Goal: Task Accomplishment & Management: Manage account settings

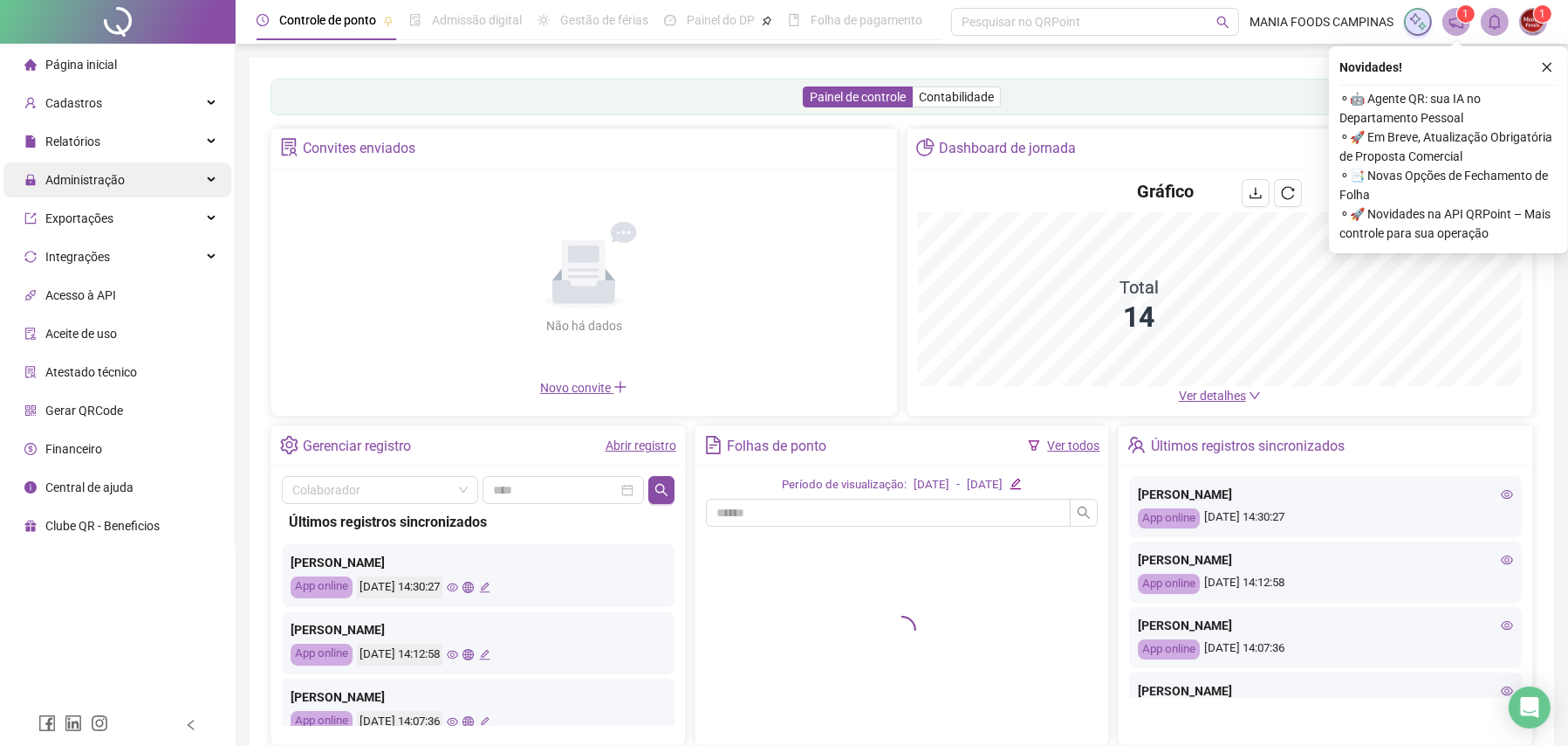
click at [198, 184] on div "Administração" at bounding box center [118, 180] width 228 height 35
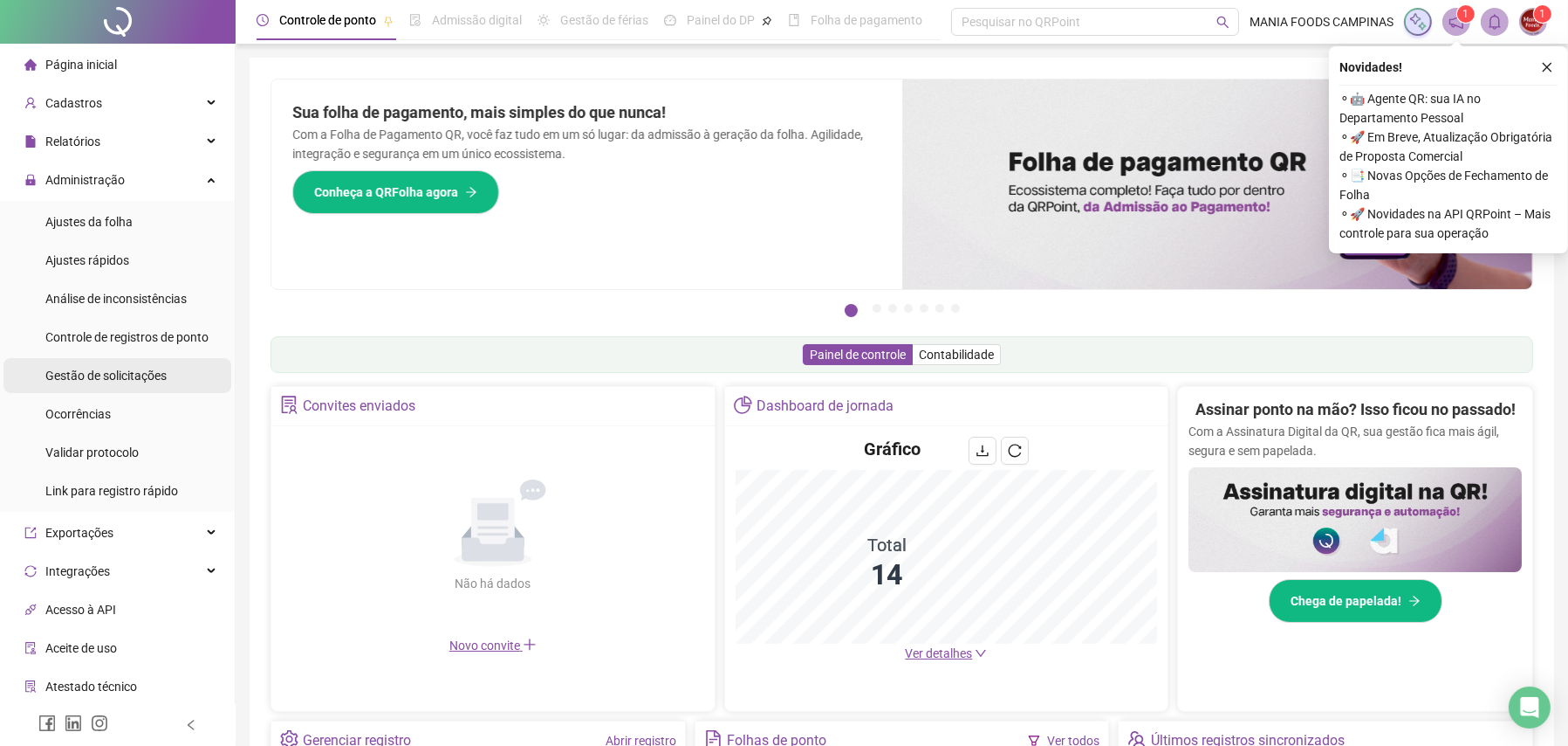
drag, startPoint x: 97, startPoint y: 373, endPoint x: 107, endPoint y: 373, distance: 10.0
click at [97, 373] on span "Gestão de solicitações" at bounding box center [106, 375] width 122 height 14
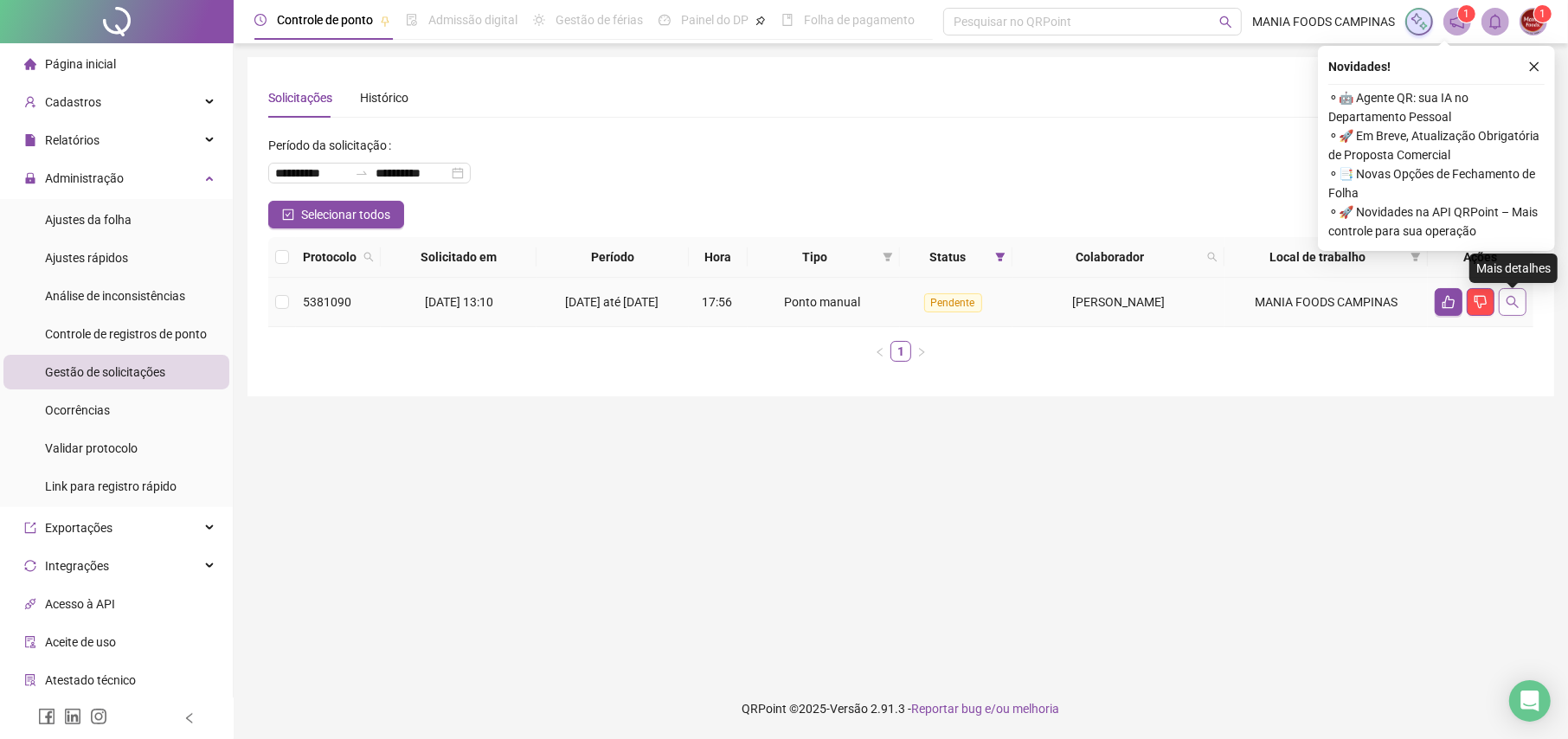
click at [1506, 302] on icon "search" at bounding box center [1512, 301] width 14 height 14
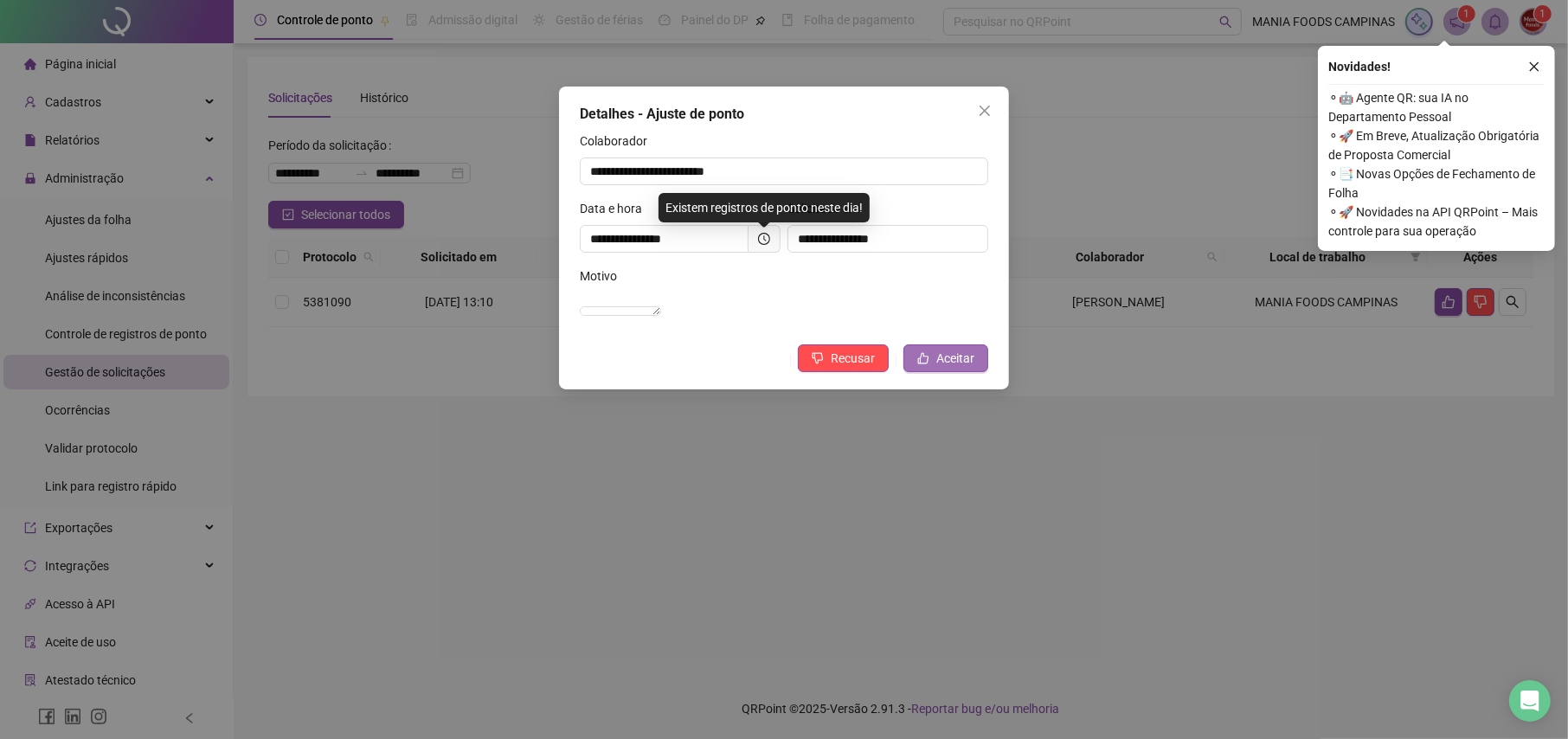
click at [930, 372] on button "Aceitar" at bounding box center [946, 358] width 85 height 27
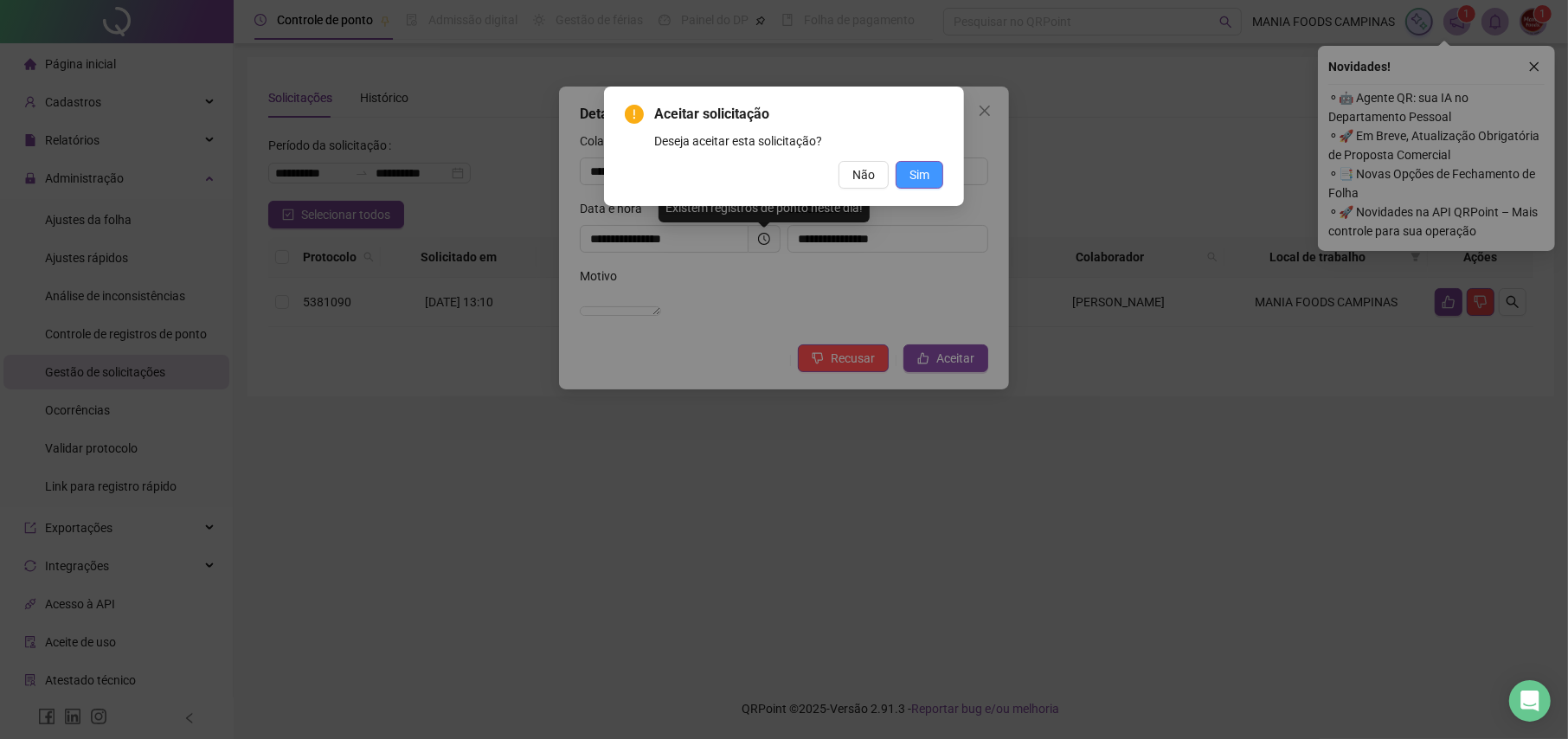
click at [919, 173] on span "Sim" at bounding box center [919, 174] width 20 height 19
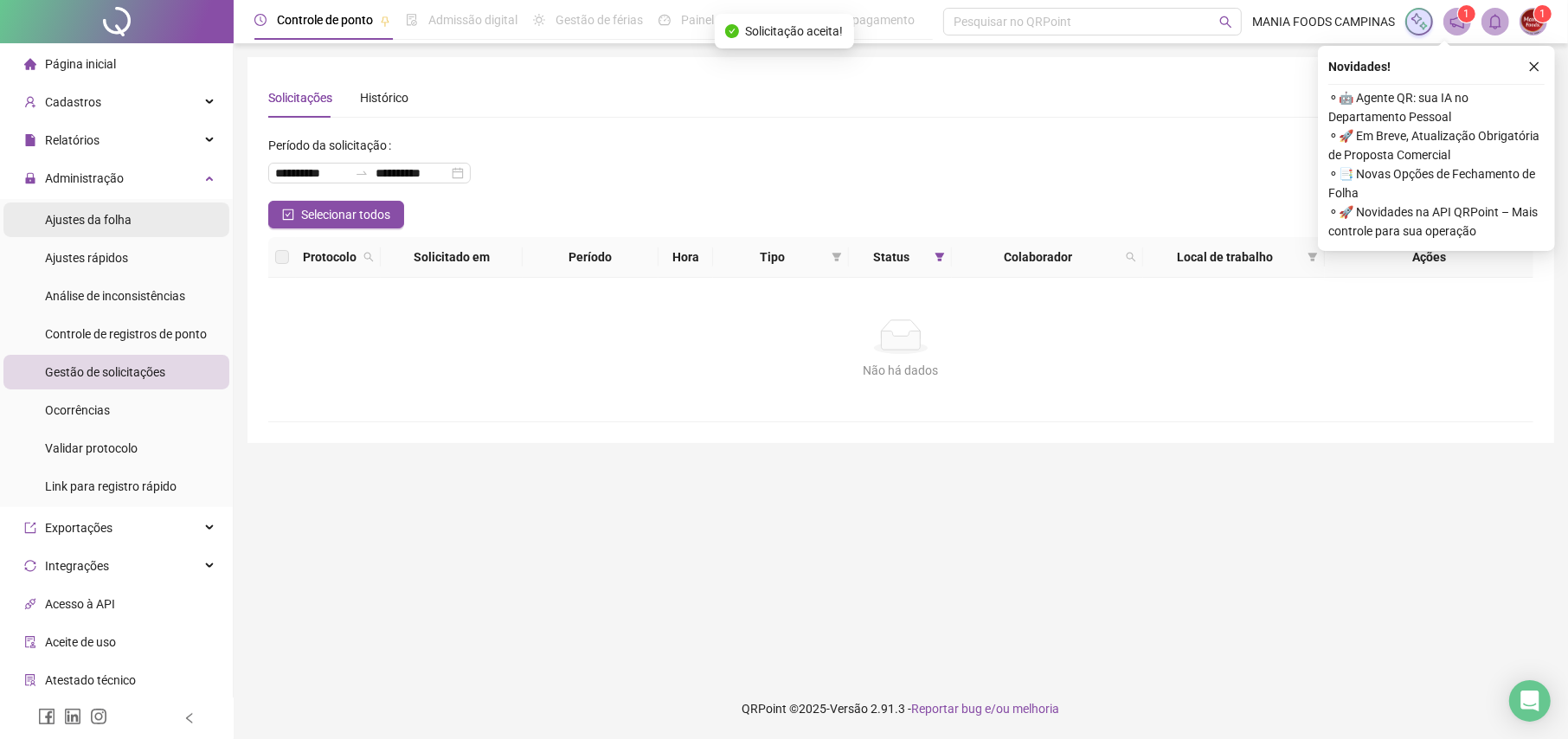
click at [84, 216] on span "Ajustes da folha" at bounding box center [89, 219] width 87 height 14
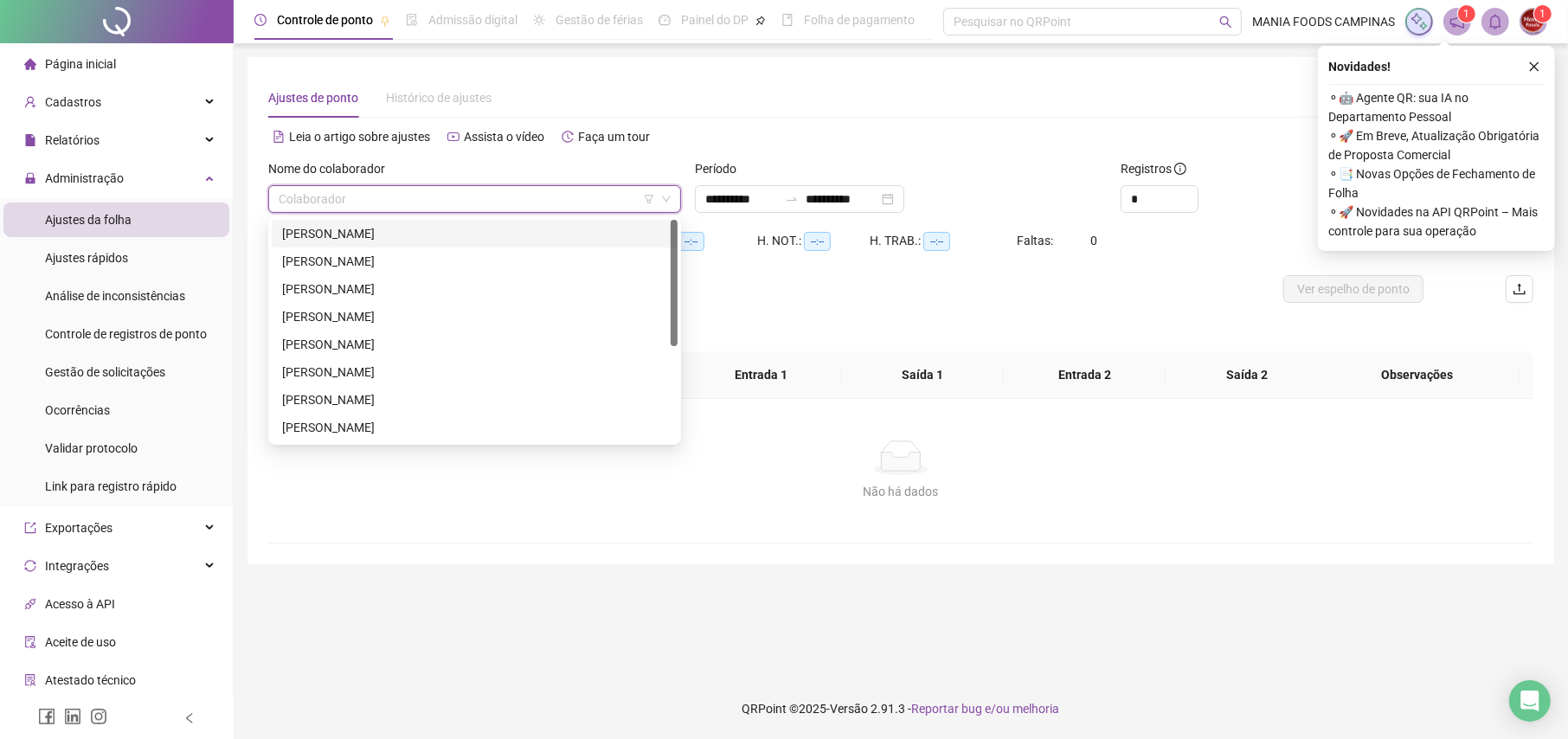
click at [343, 188] on input "search" at bounding box center [467, 200] width 377 height 26
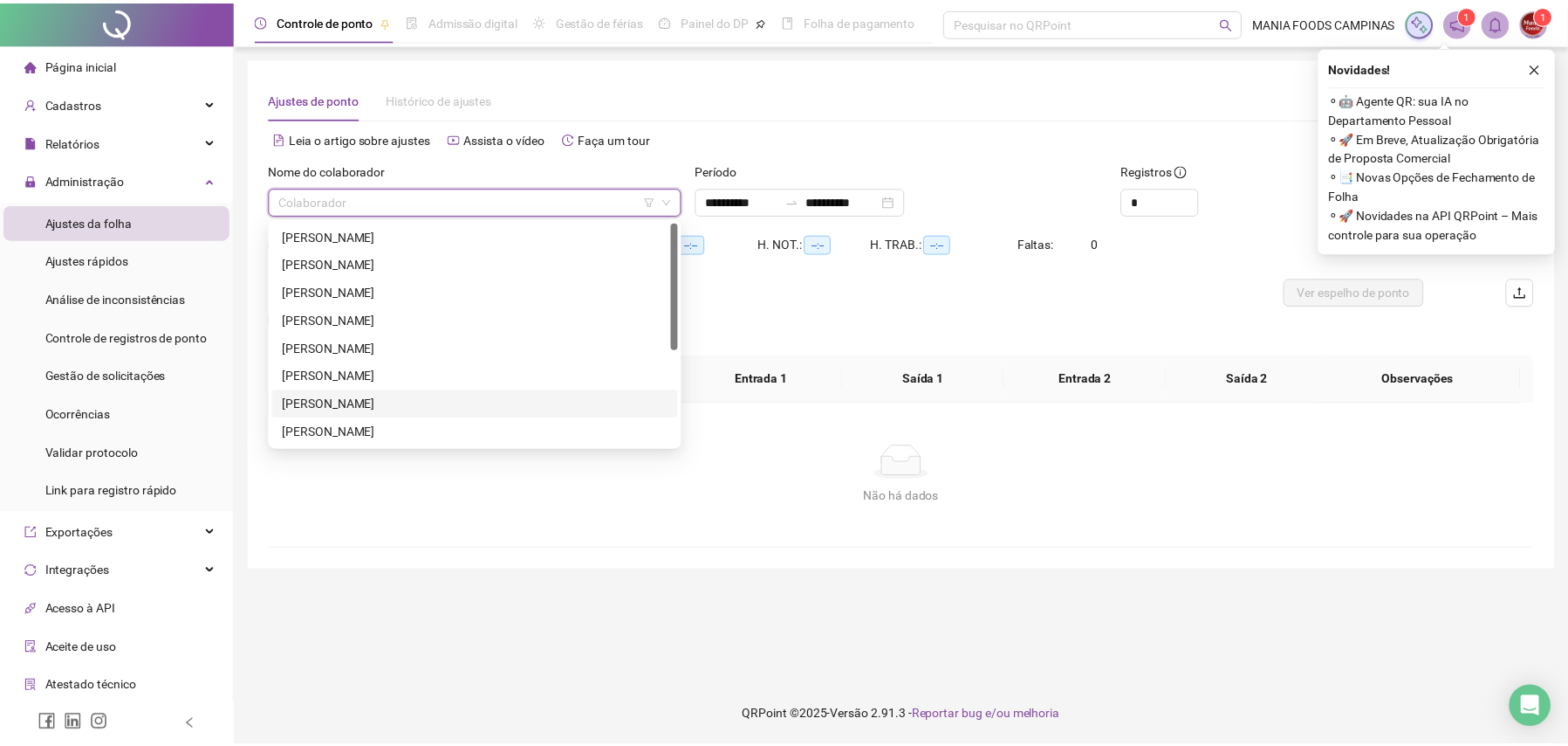
scroll to position [167, 0]
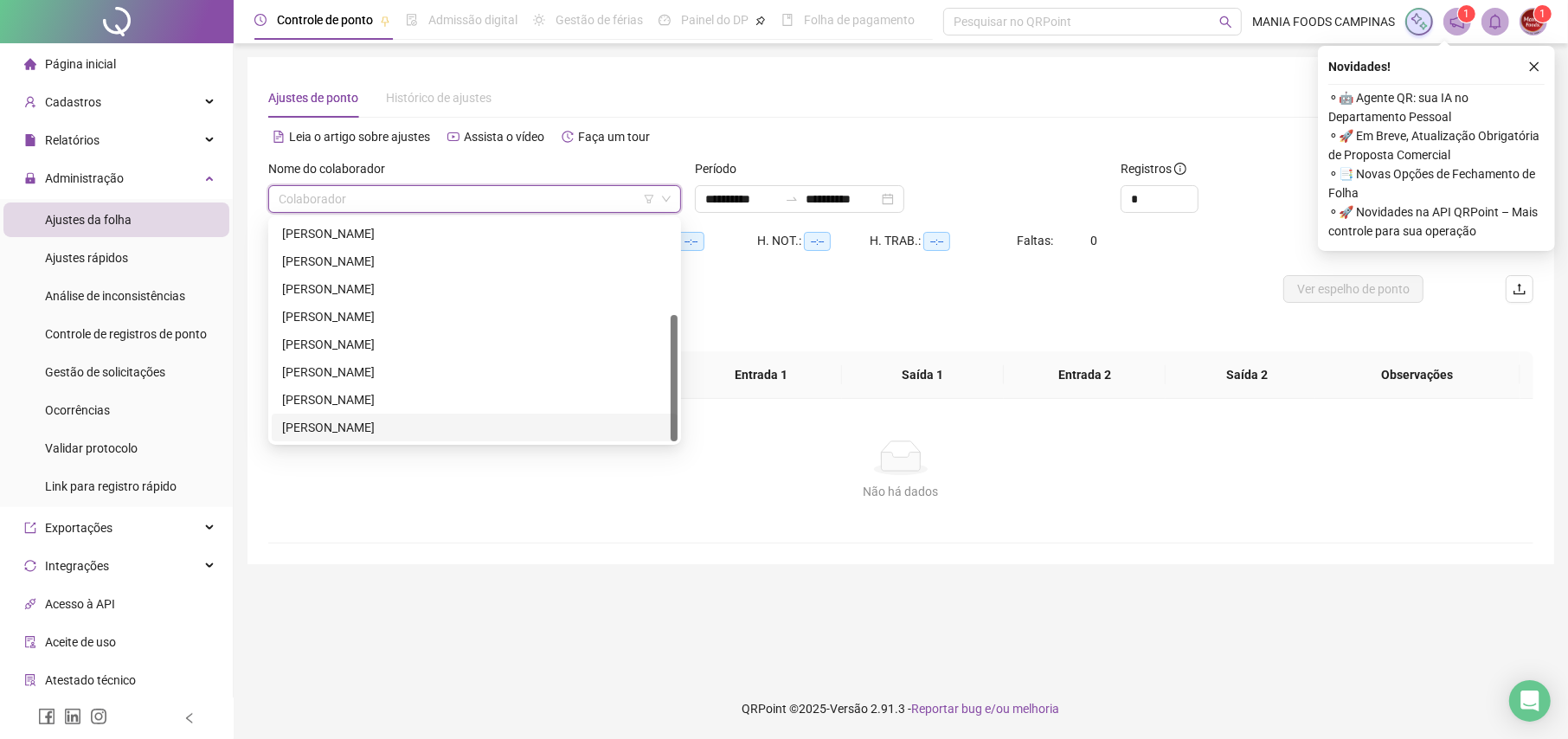
click at [334, 432] on div "[PERSON_NAME]" at bounding box center [475, 427] width 385 height 19
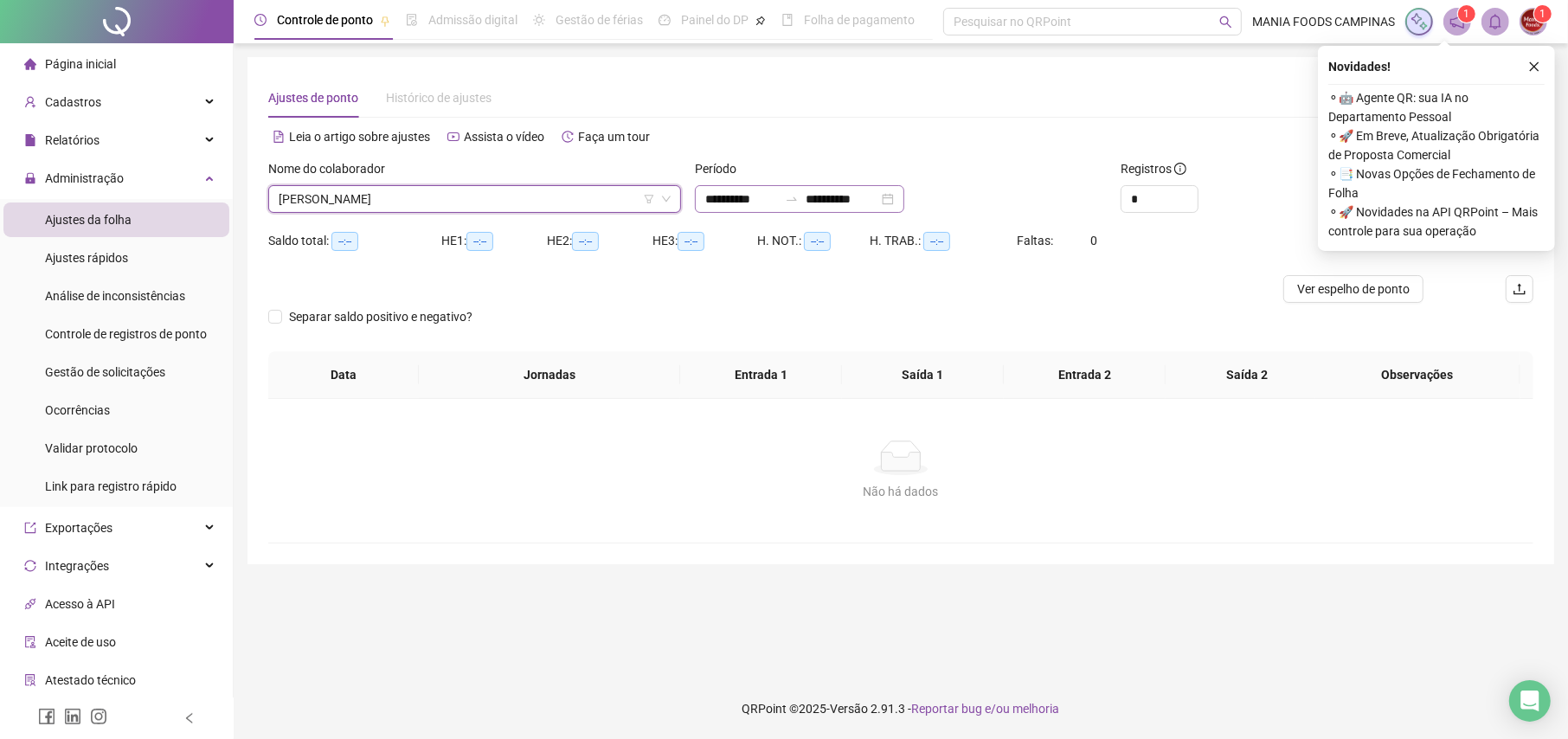
click at [904, 195] on div "**********" at bounding box center [800, 199] width 209 height 27
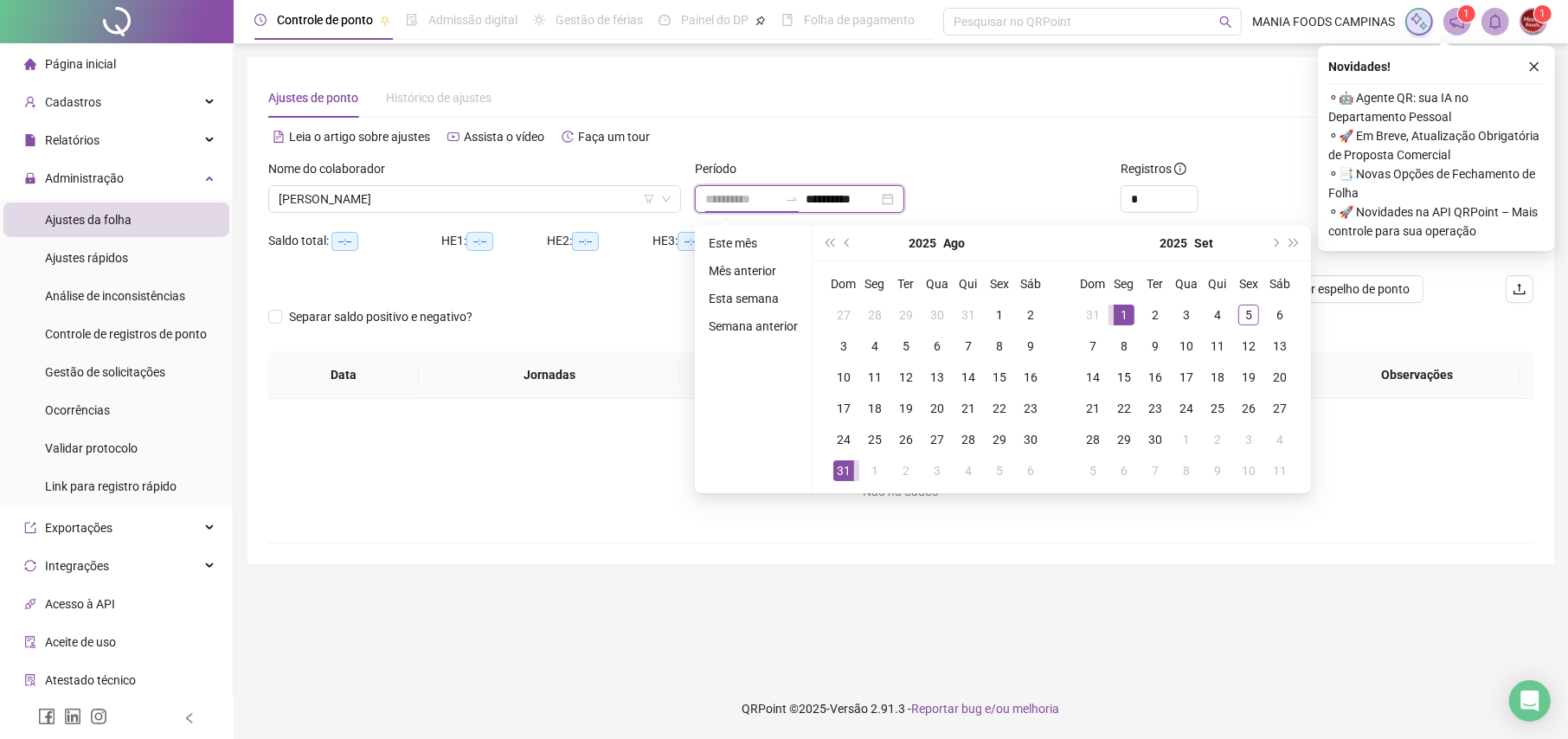
type input "**********"
click at [1123, 309] on div "1" at bounding box center [1124, 314] width 21 height 21
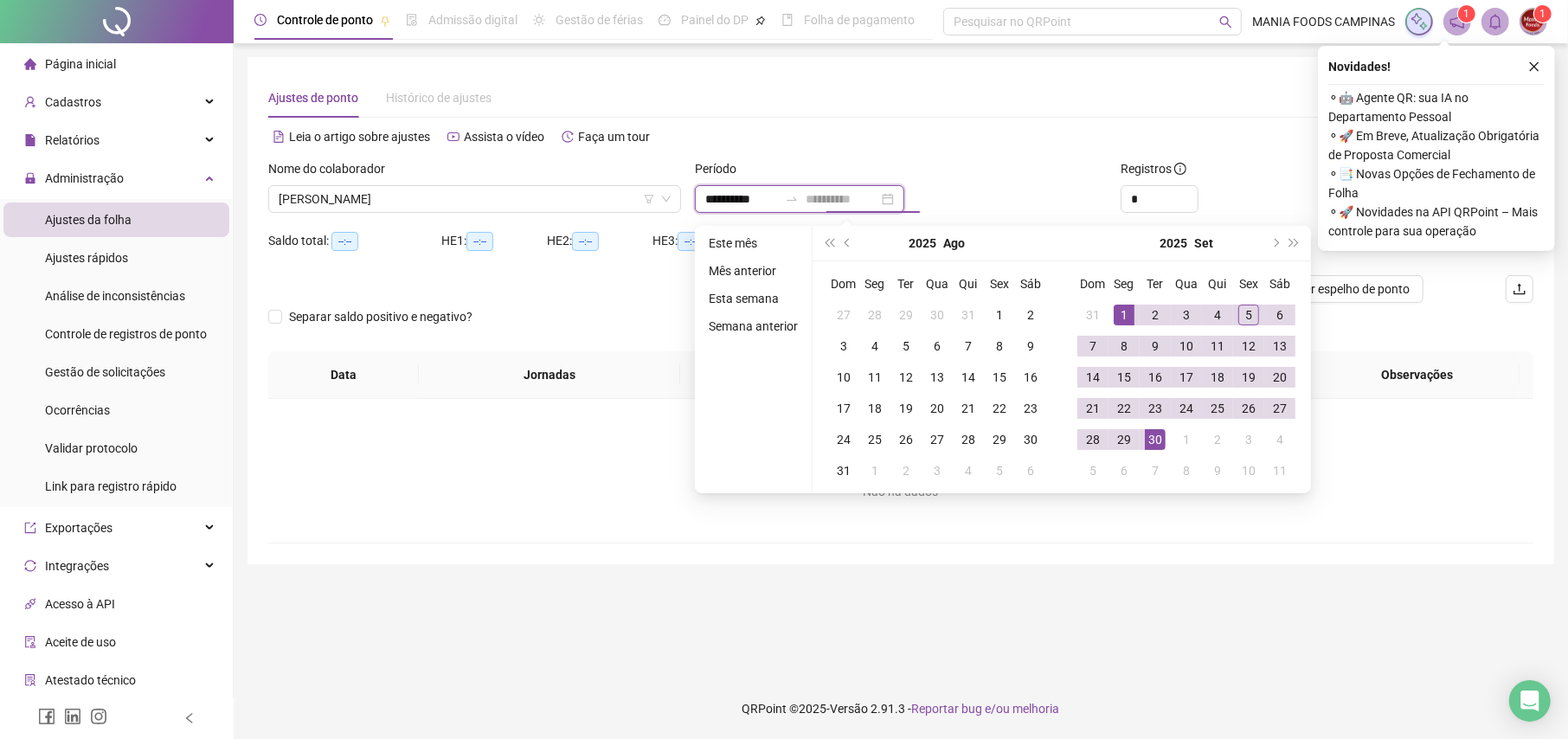
type input "**********"
click at [1150, 429] on div "30" at bounding box center [1156, 440] width 21 height 21
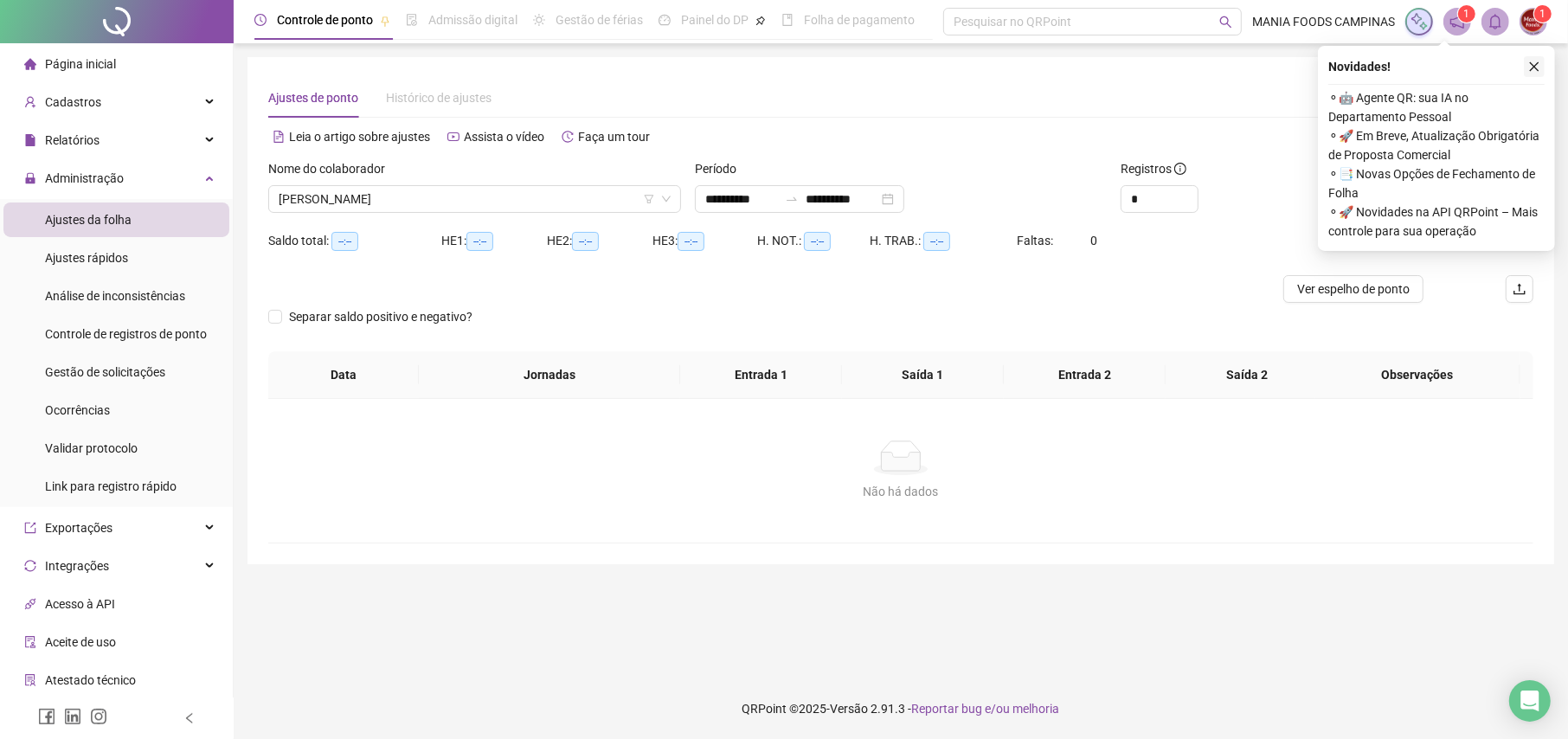
click at [1528, 58] on button "button" at bounding box center [1534, 67] width 21 height 21
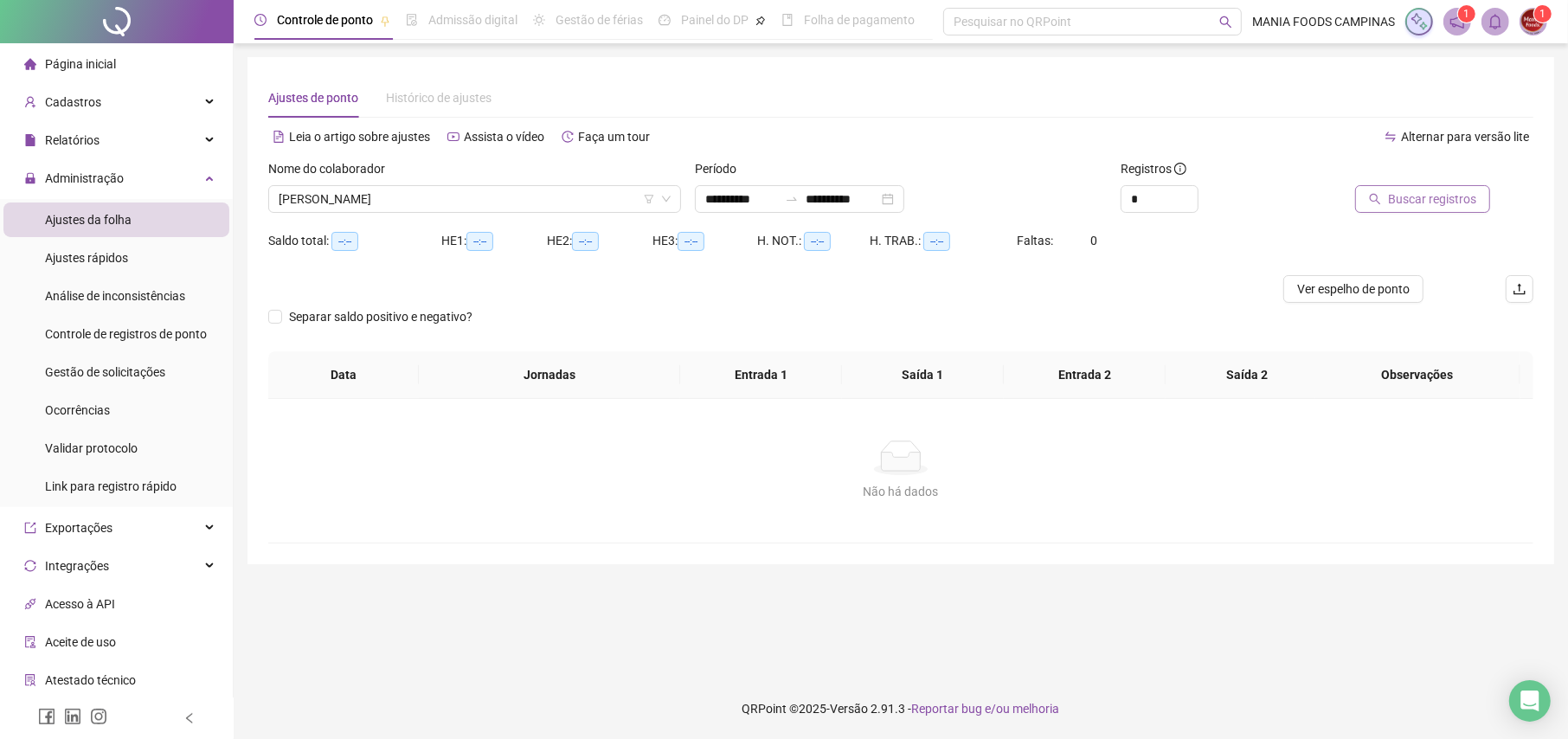
click at [1407, 208] on button "Buscar registros" at bounding box center [1422, 199] width 135 height 27
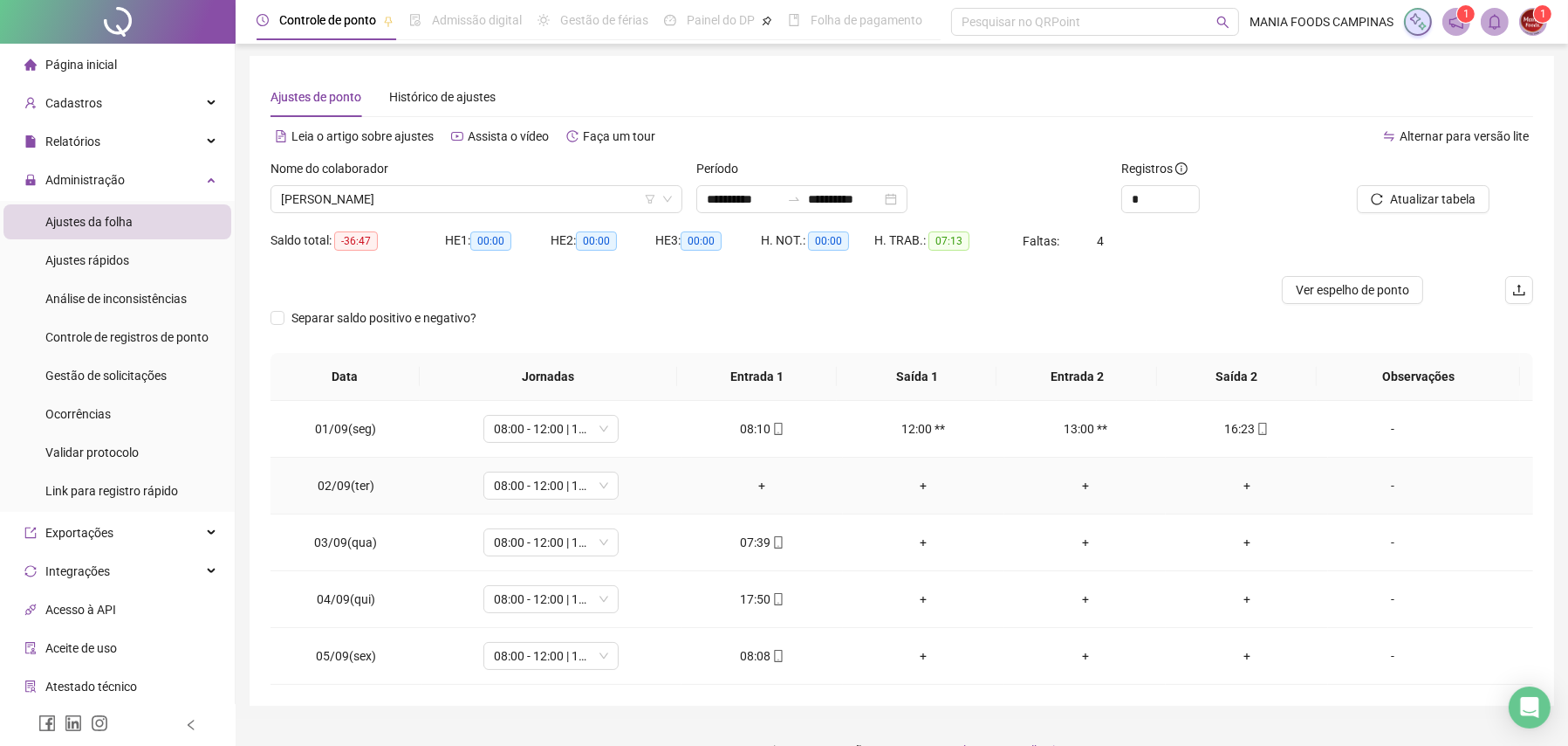
scroll to position [36, 0]
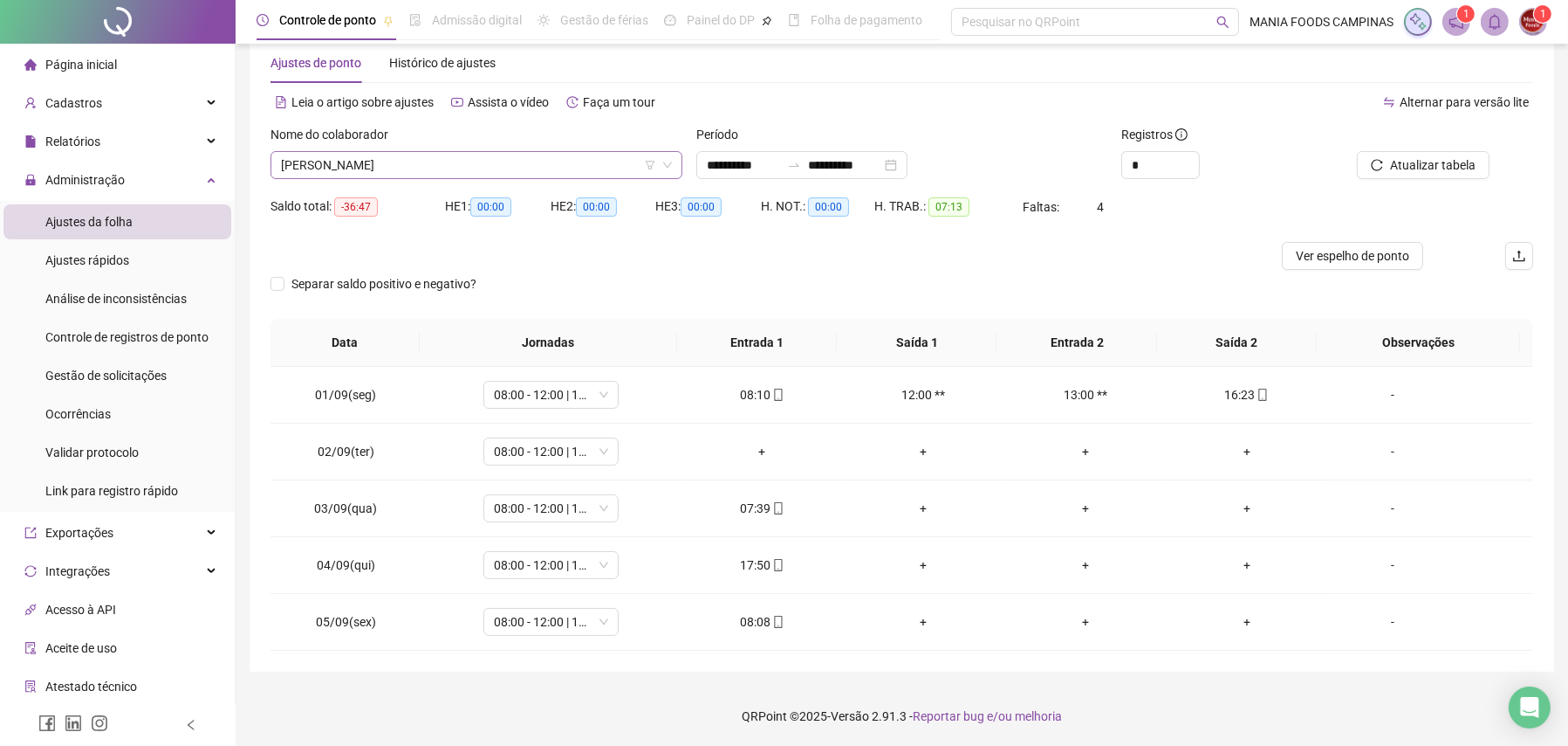
click at [430, 163] on span "[PERSON_NAME]" at bounding box center [477, 165] width 391 height 27
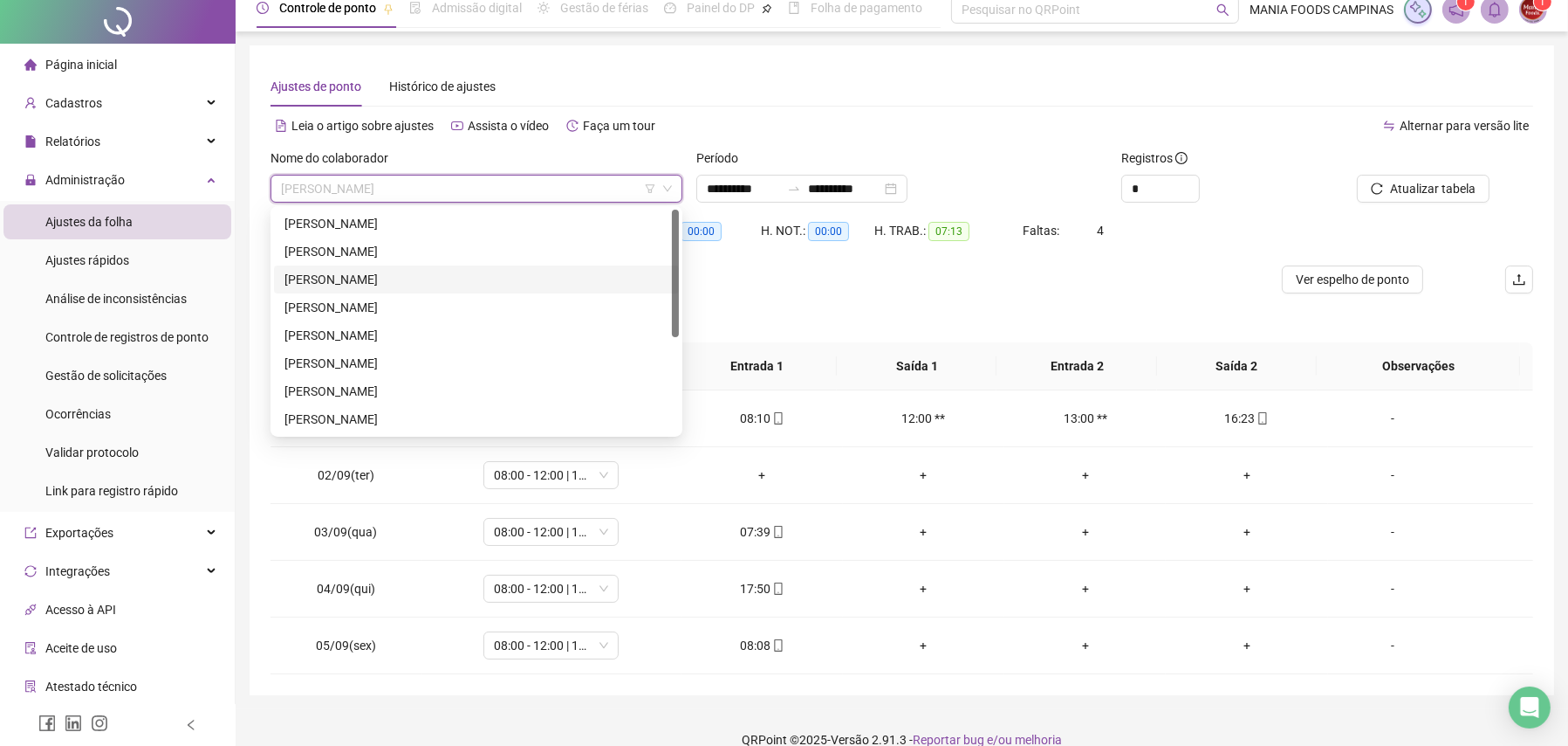
scroll to position [0, 0]
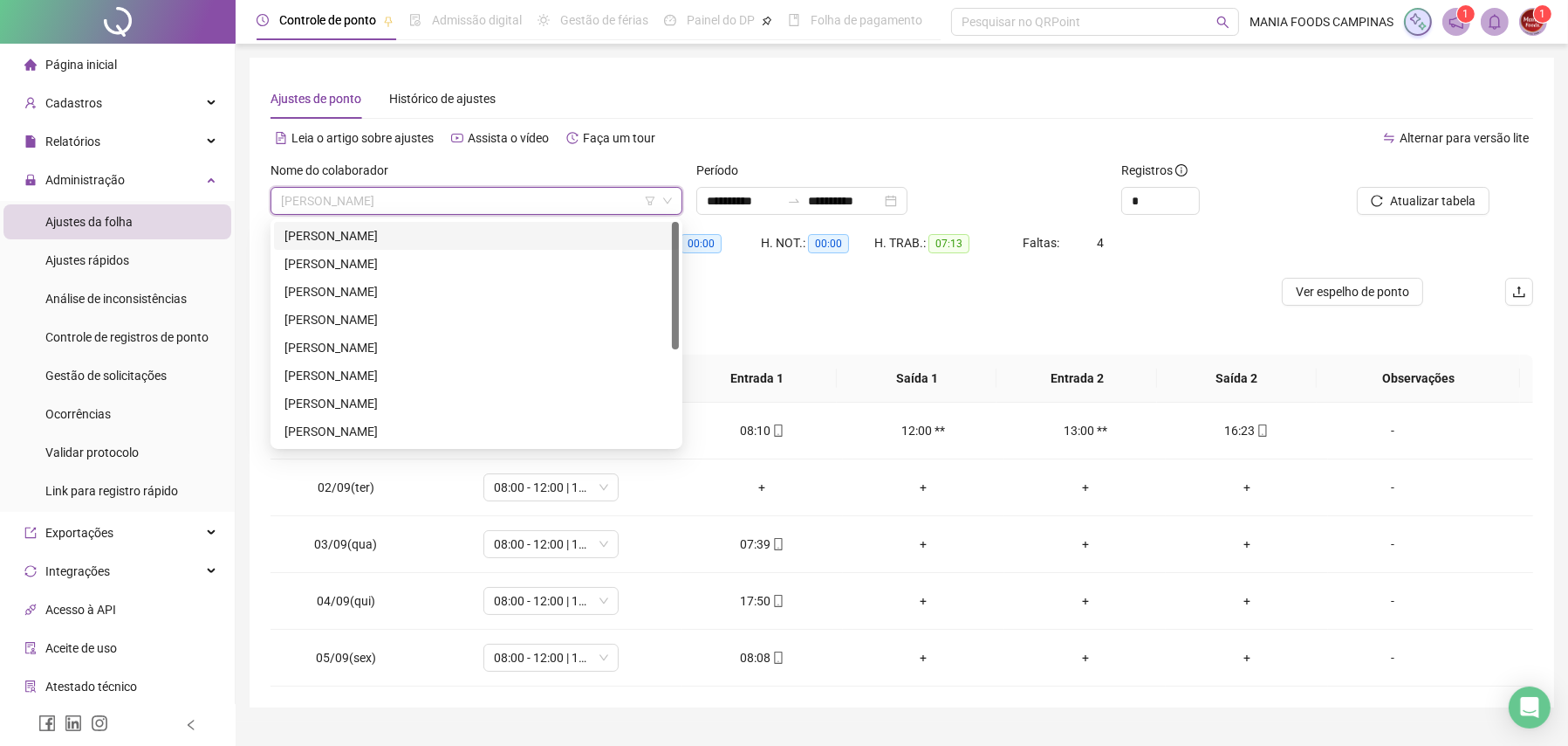
click at [403, 239] on div "[PERSON_NAME] DOS [PERSON_NAME]" at bounding box center [477, 236] width 384 height 19
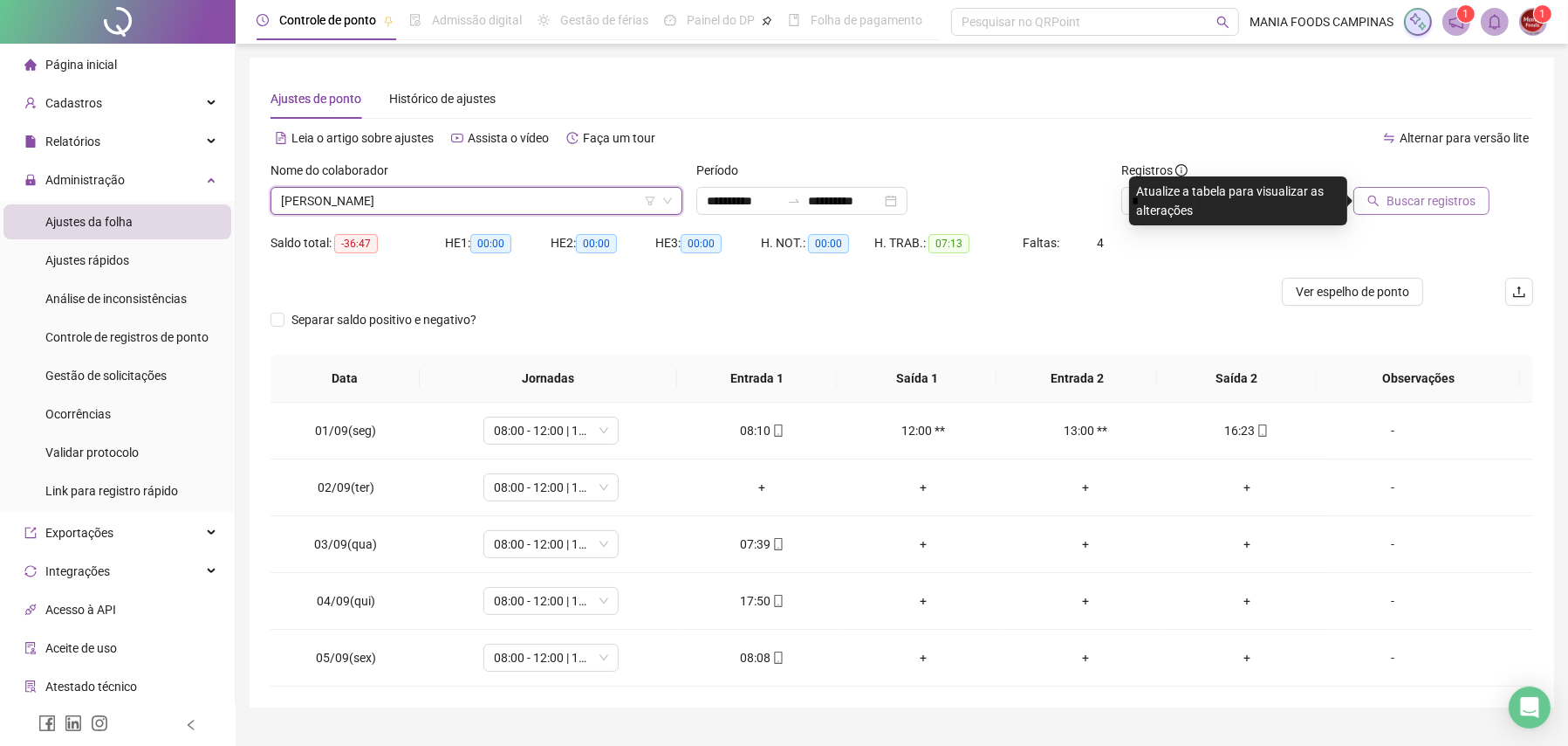
click at [1398, 201] on span "Buscar registros" at bounding box center [1431, 201] width 89 height 19
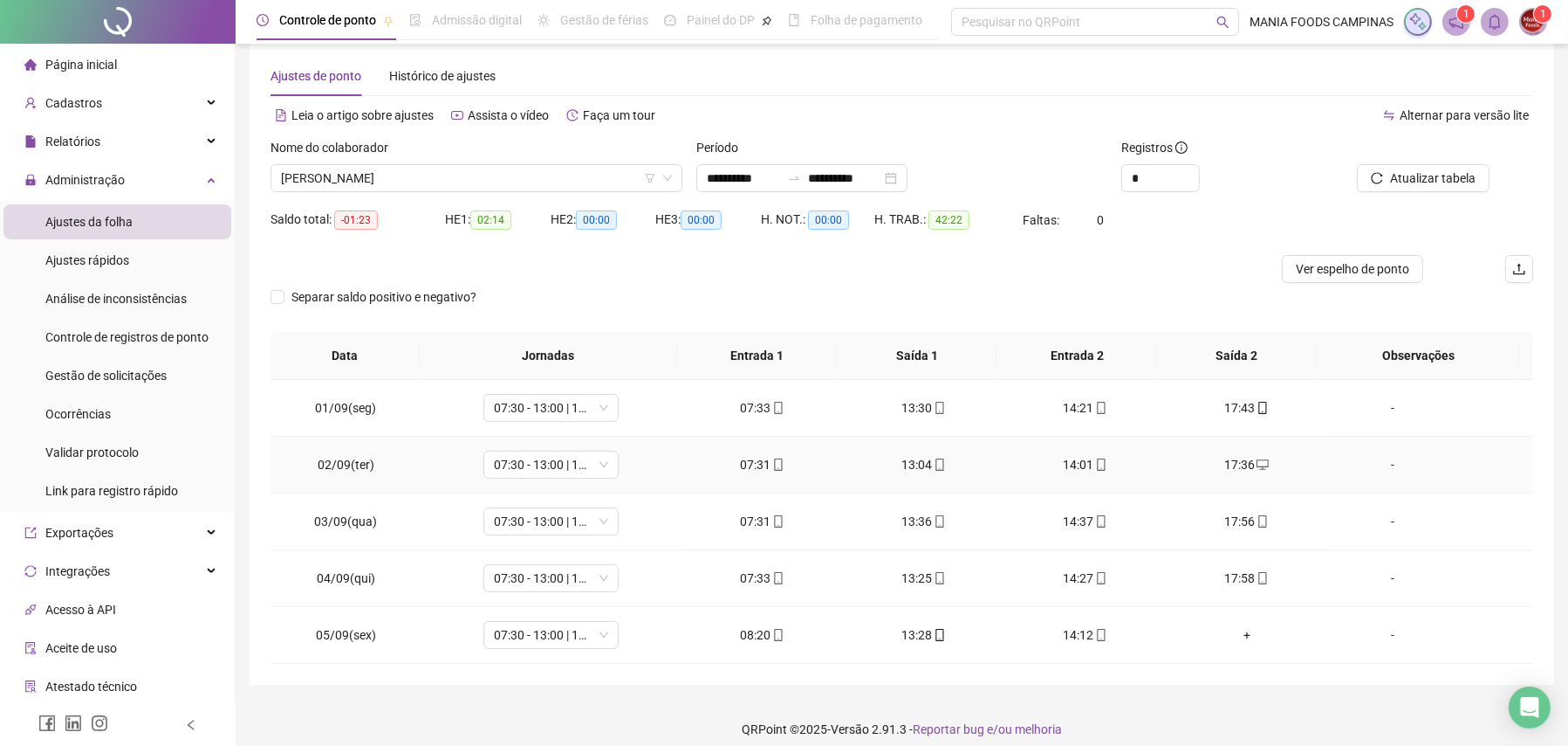
scroll to position [36, 0]
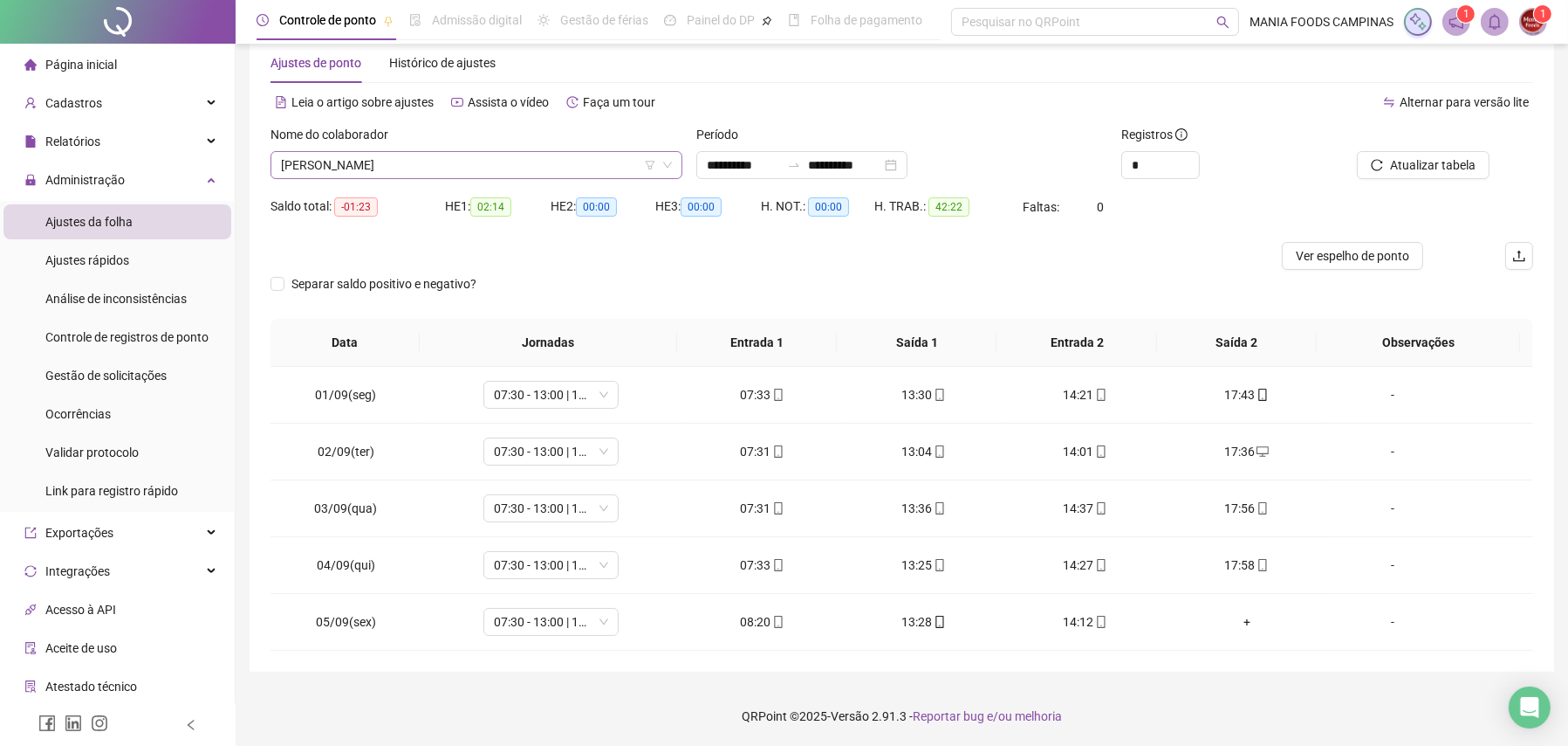
click at [502, 177] on span "[PERSON_NAME] DOS [PERSON_NAME]" at bounding box center [477, 165] width 391 height 27
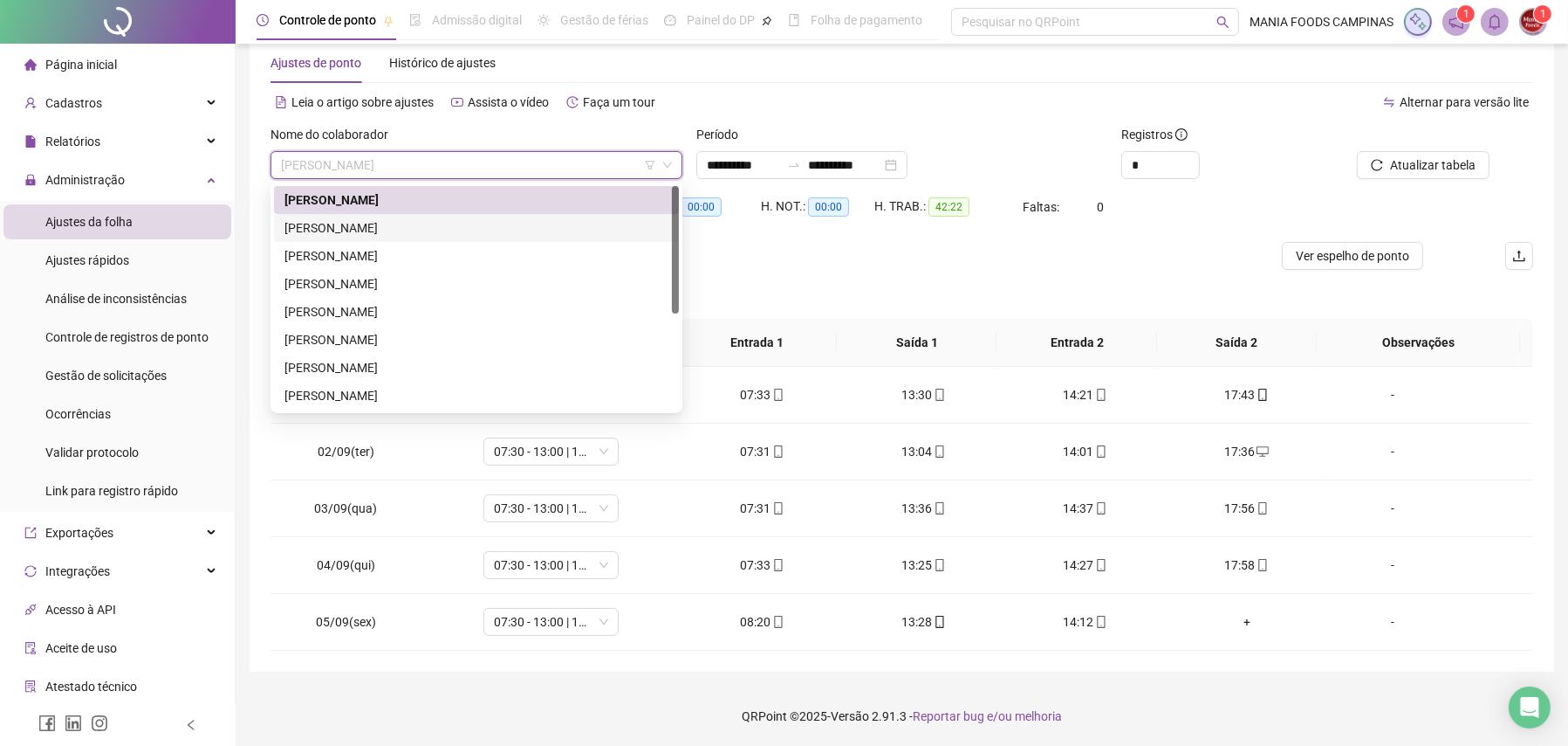
click at [468, 228] on div "[PERSON_NAME] FOGAÇA [PERSON_NAME]" at bounding box center [477, 228] width 384 height 19
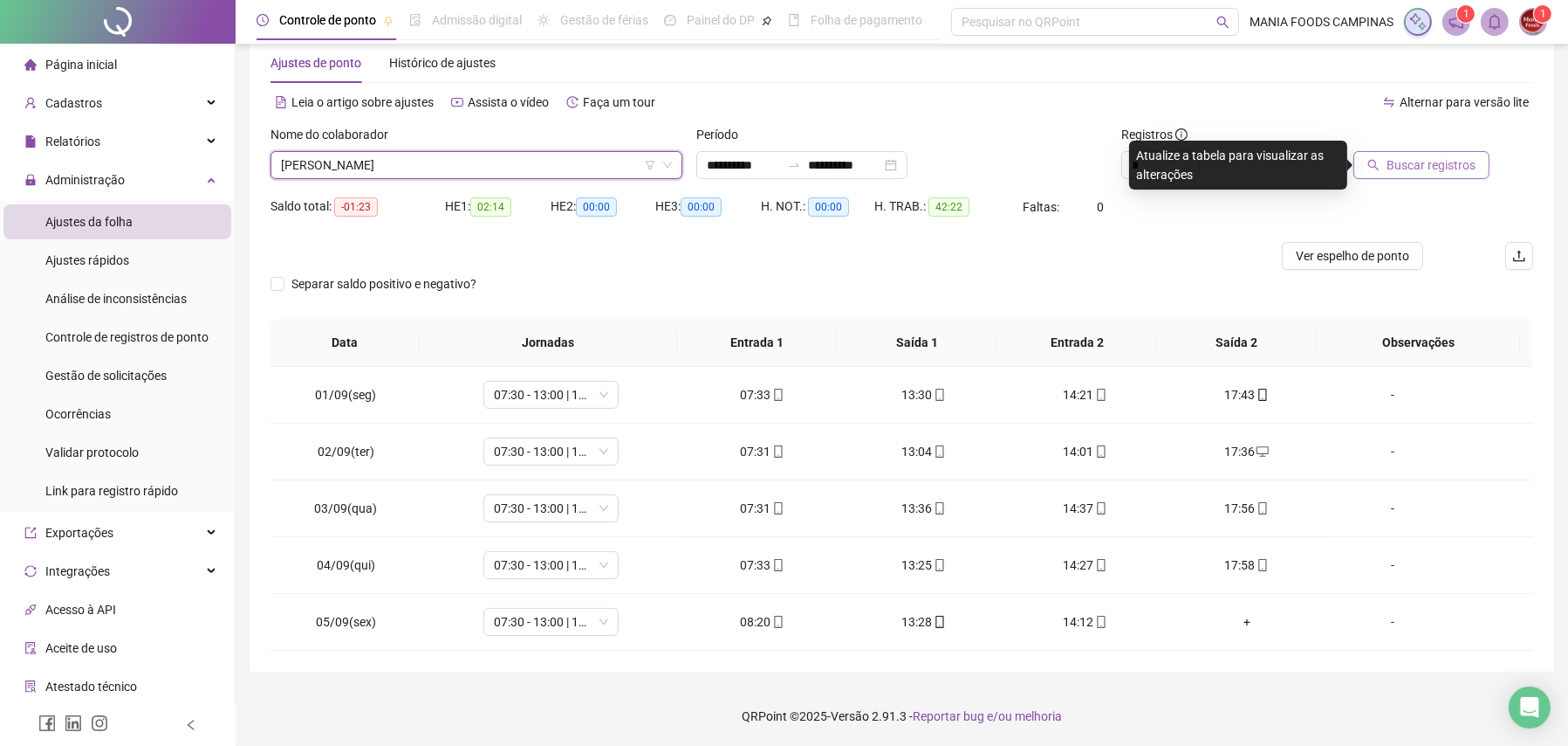
click at [1429, 159] on span "Buscar registros" at bounding box center [1431, 165] width 89 height 19
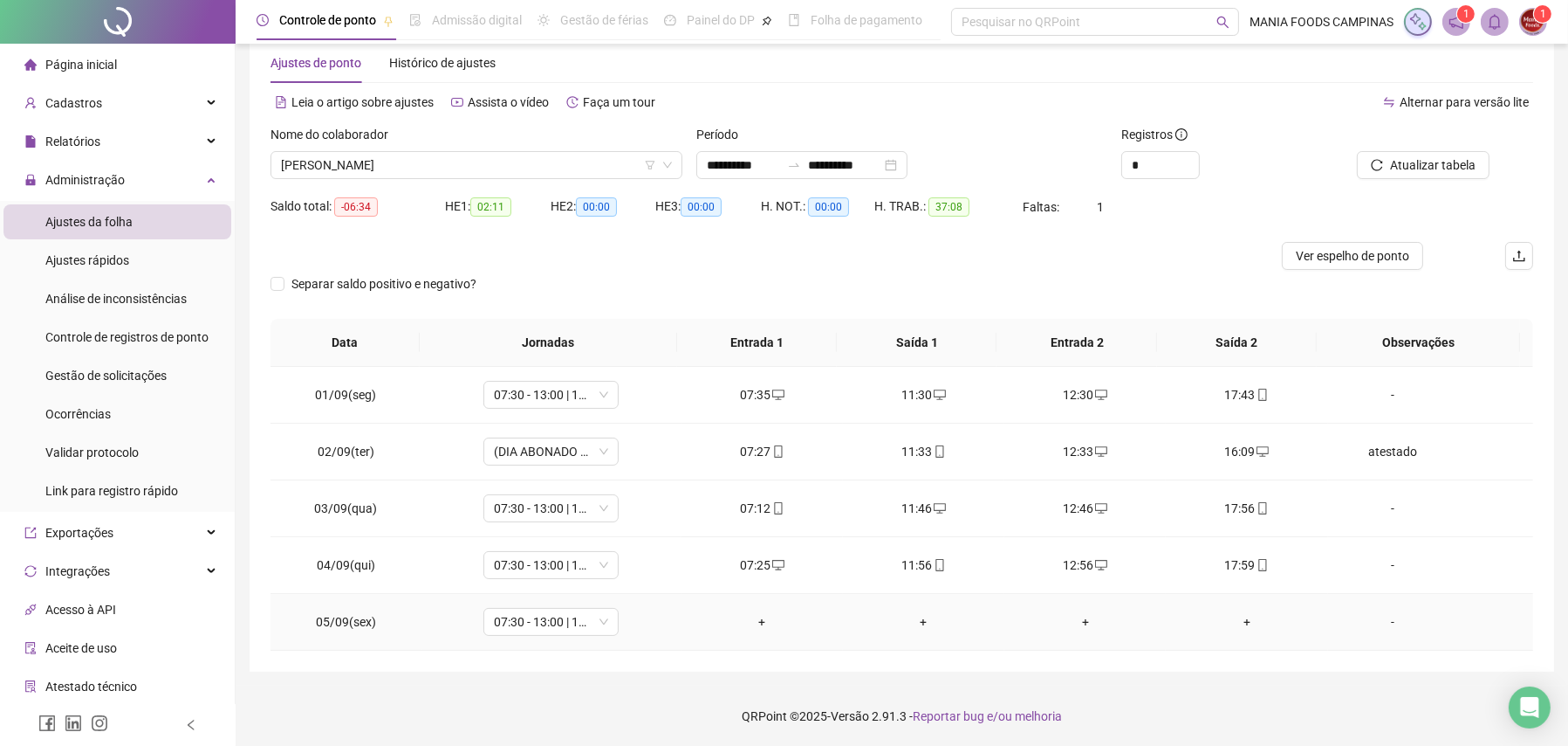
click at [763, 624] on div "+" at bounding box center [762, 622] width 134 height 19
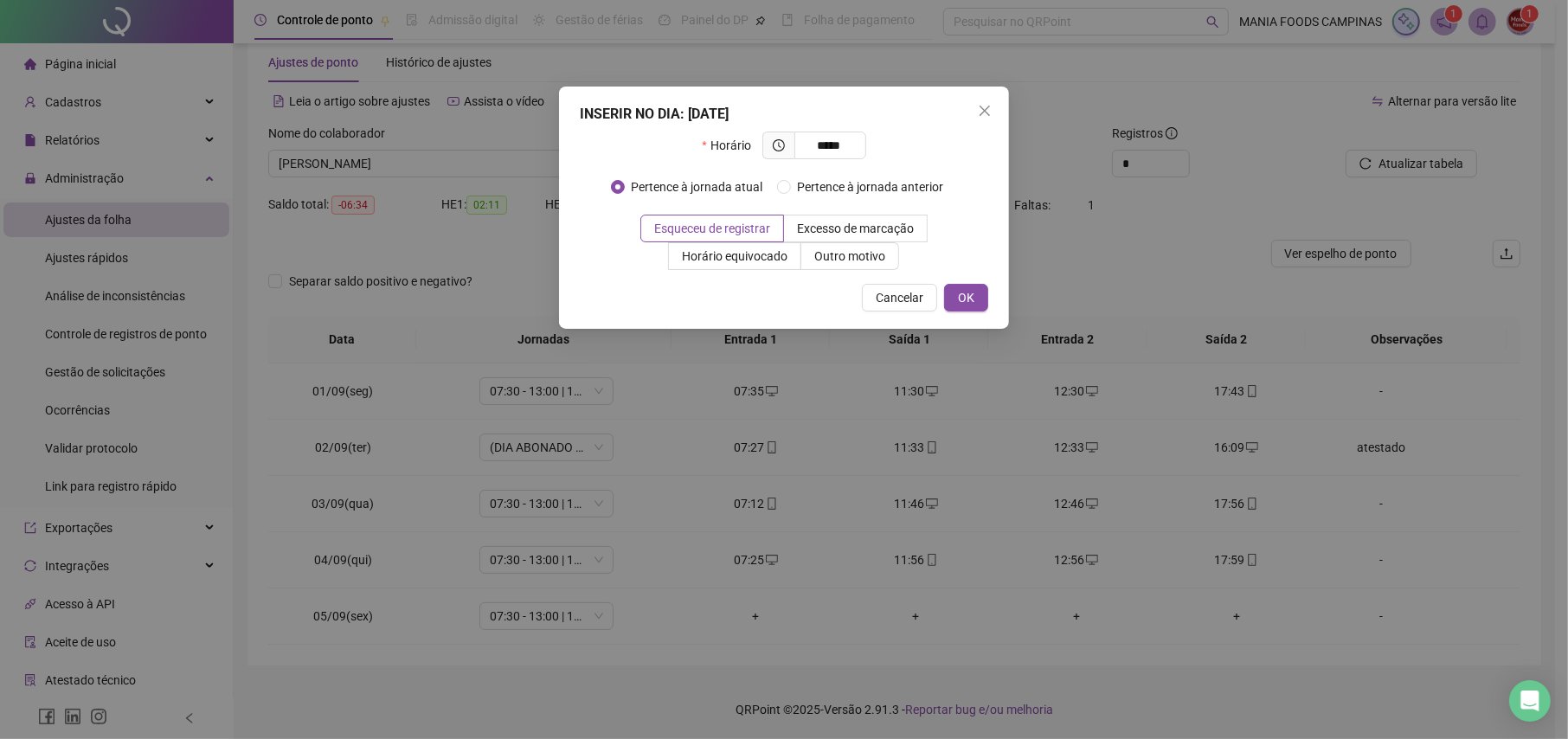
type input "*****"
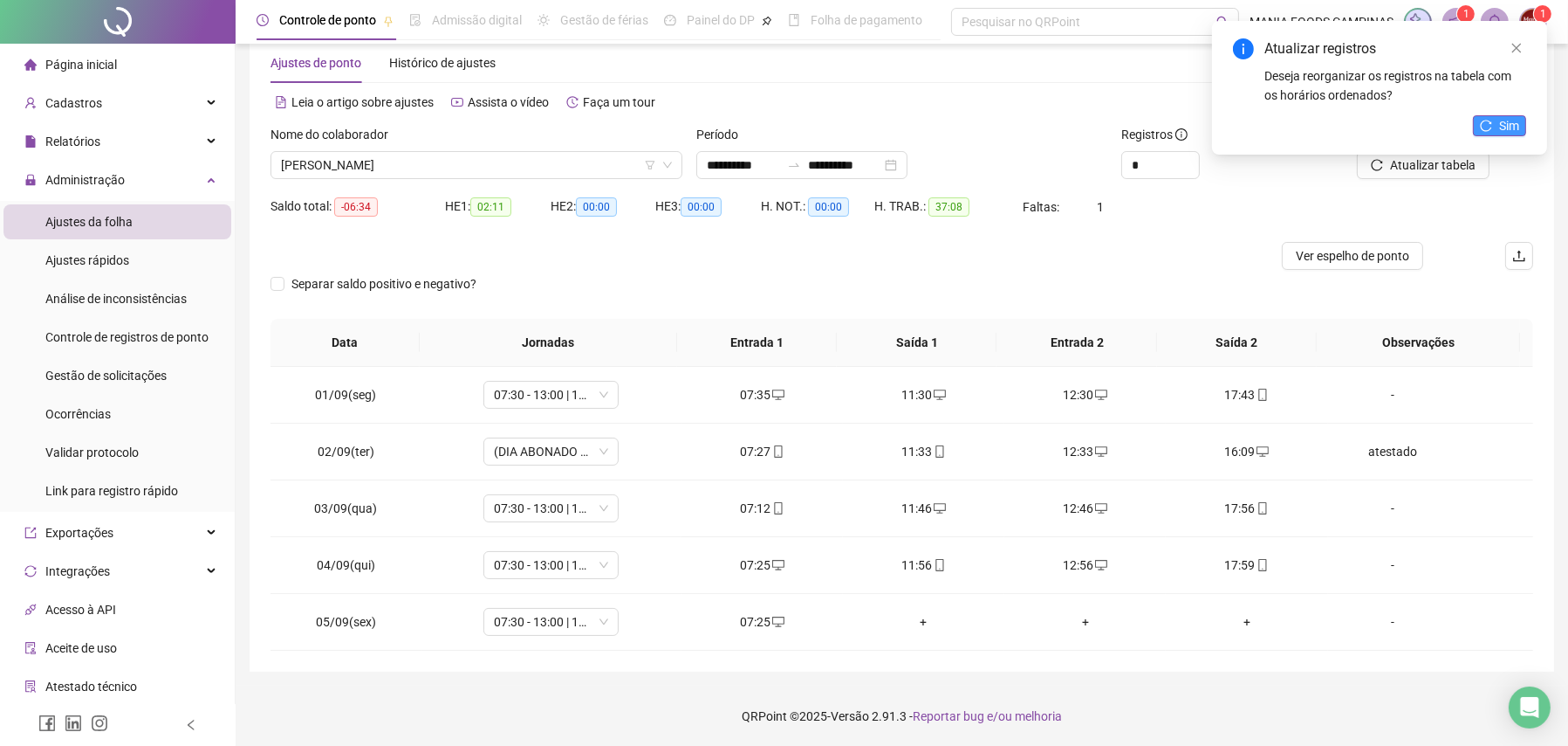
click at [1509, 125] on span "Sim" at bounding box center [1509, 125] width 20 height 19
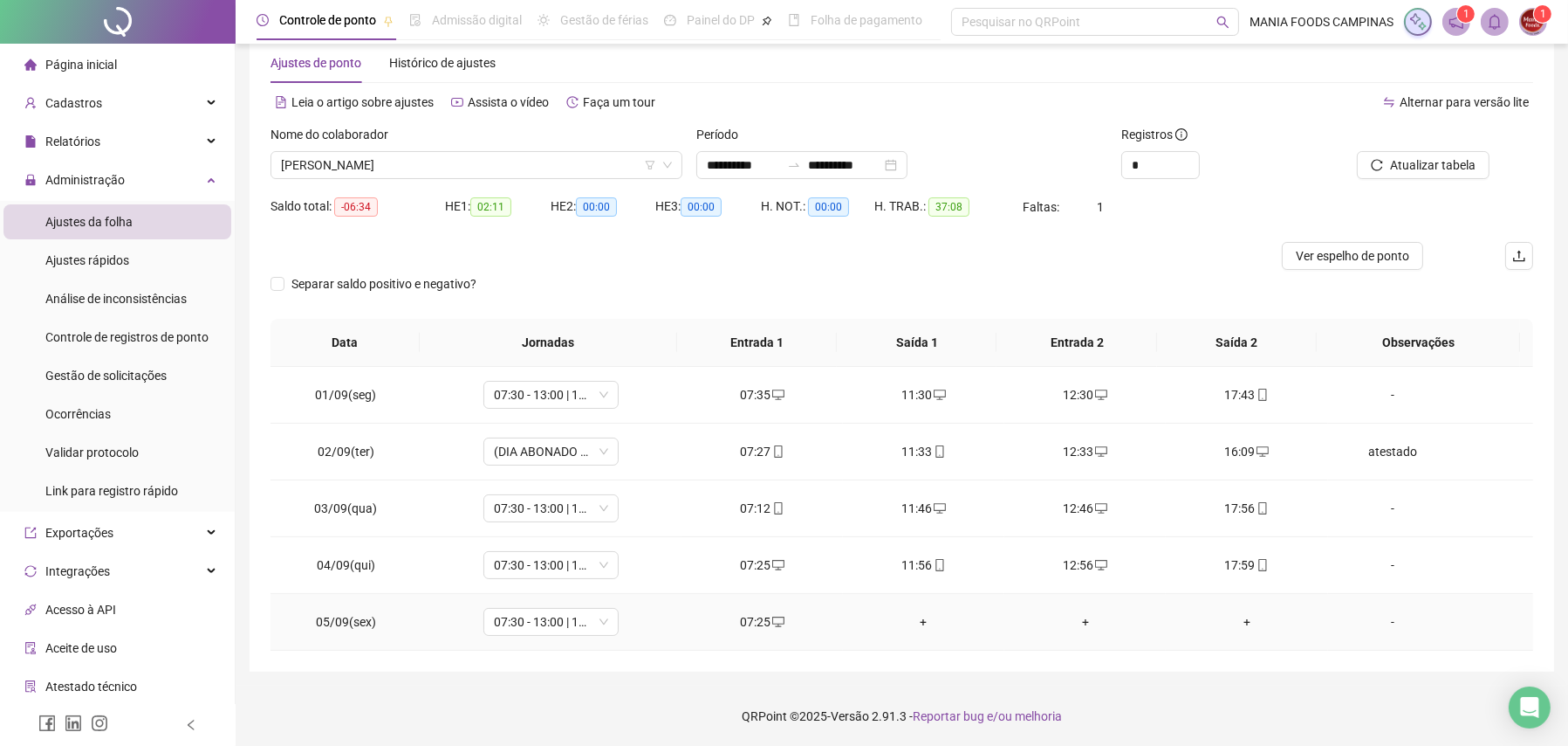
click at [919, 620] on div "+" at bounding box center [923, 622] width 134 height 19
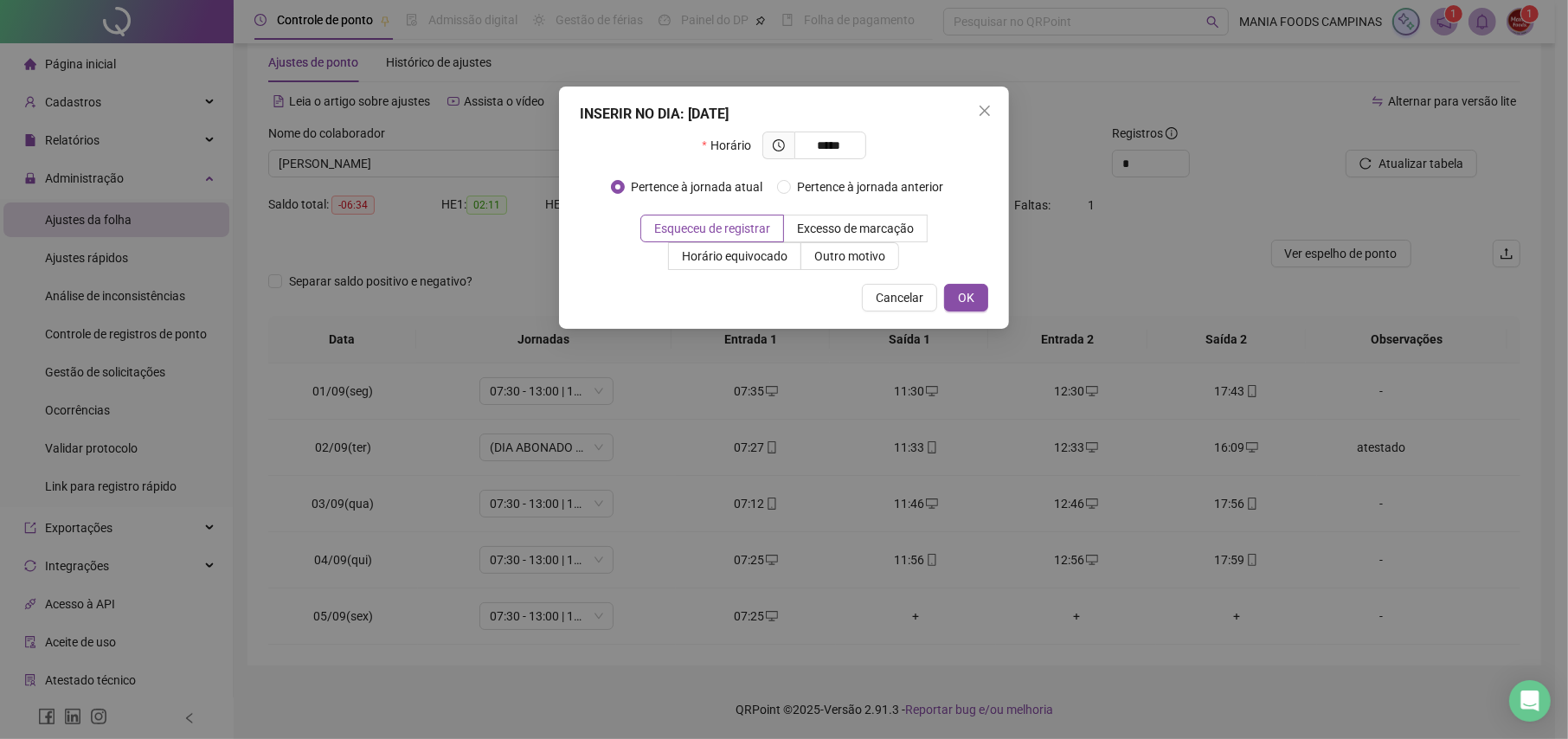
type input "*****"
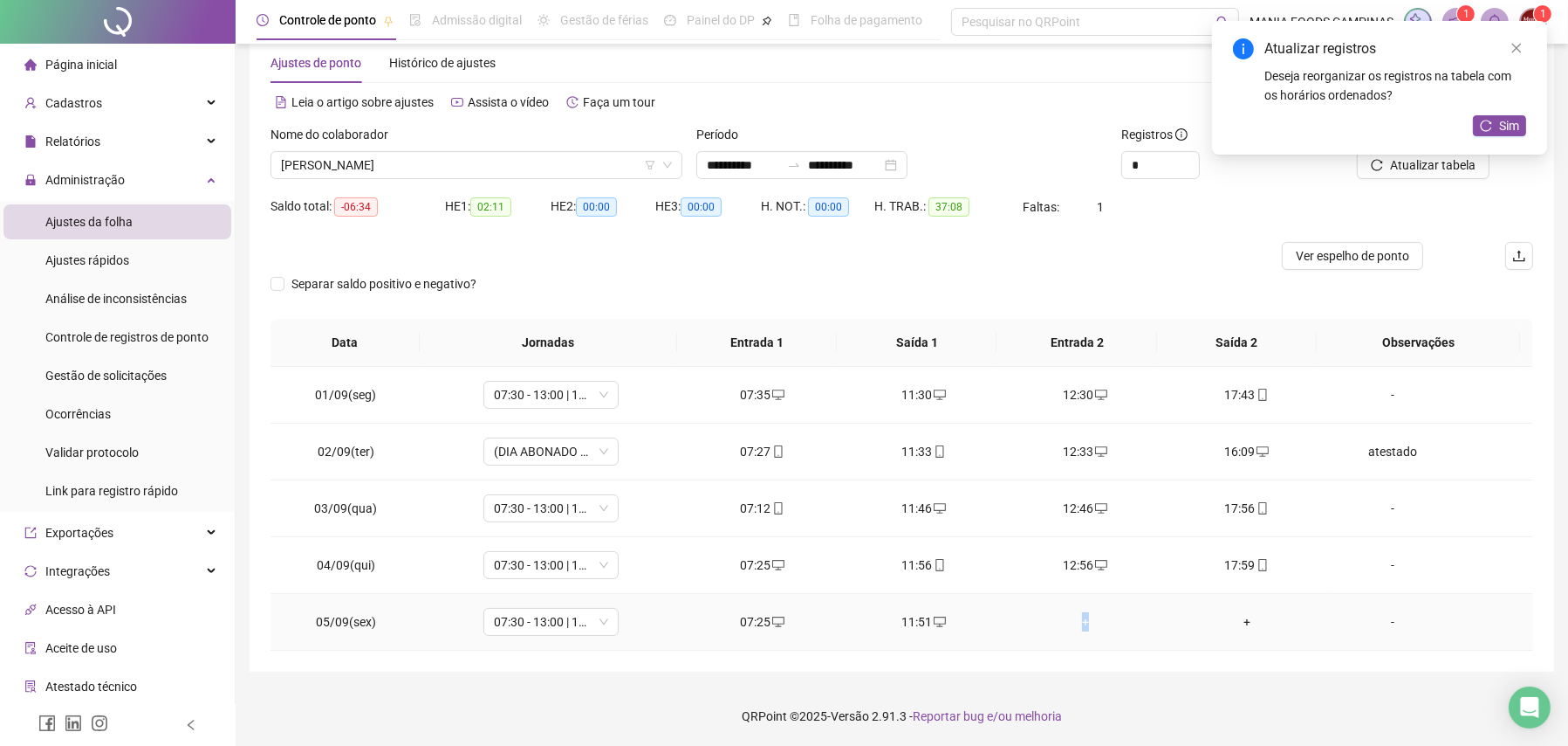
click at [1076, 624] on div "+" at bounding box center [1085, 622] width 134 height 19
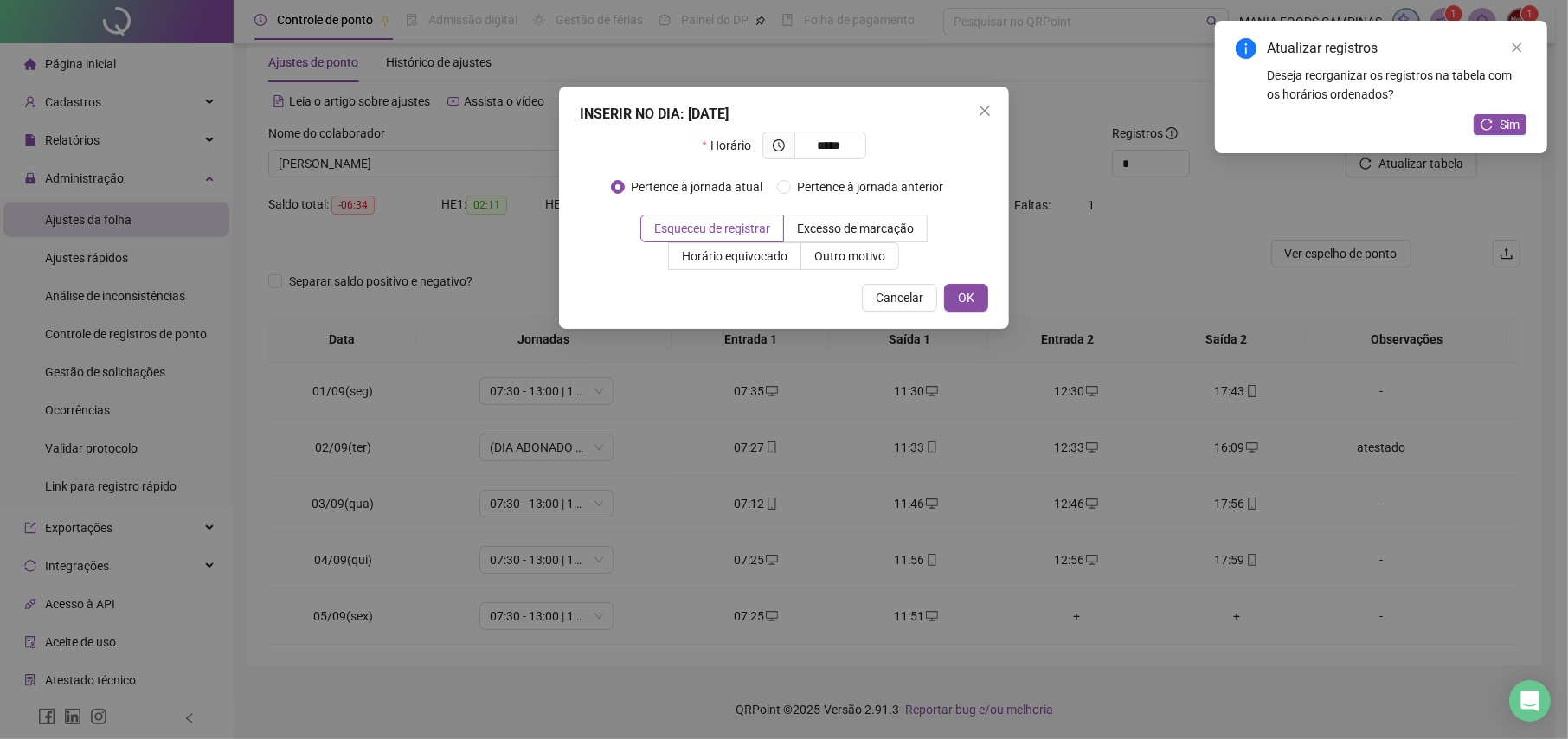
type input "*****"
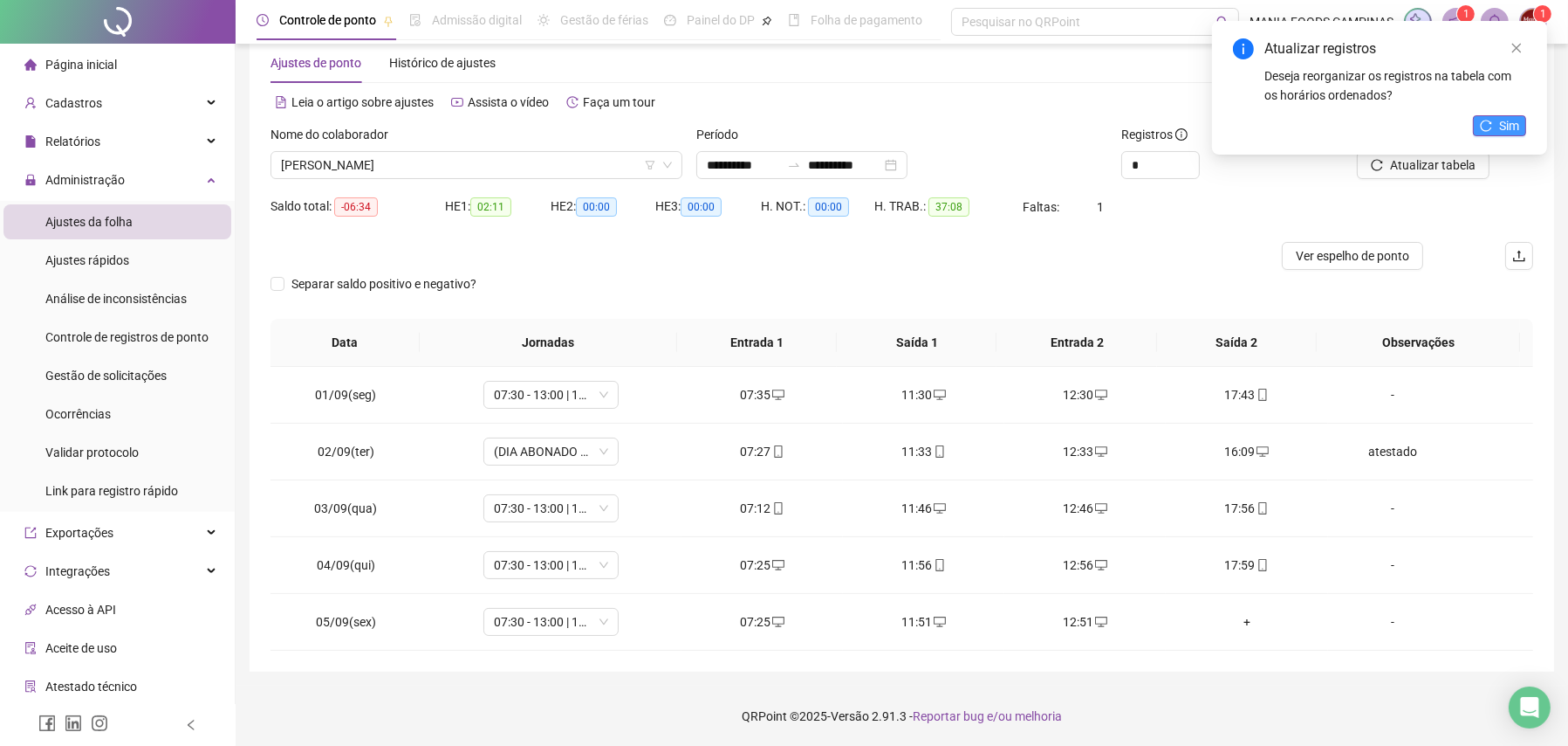
click at [1504, 125] on span "Sim" at bounding box center [1509, 125] width 20 height 19
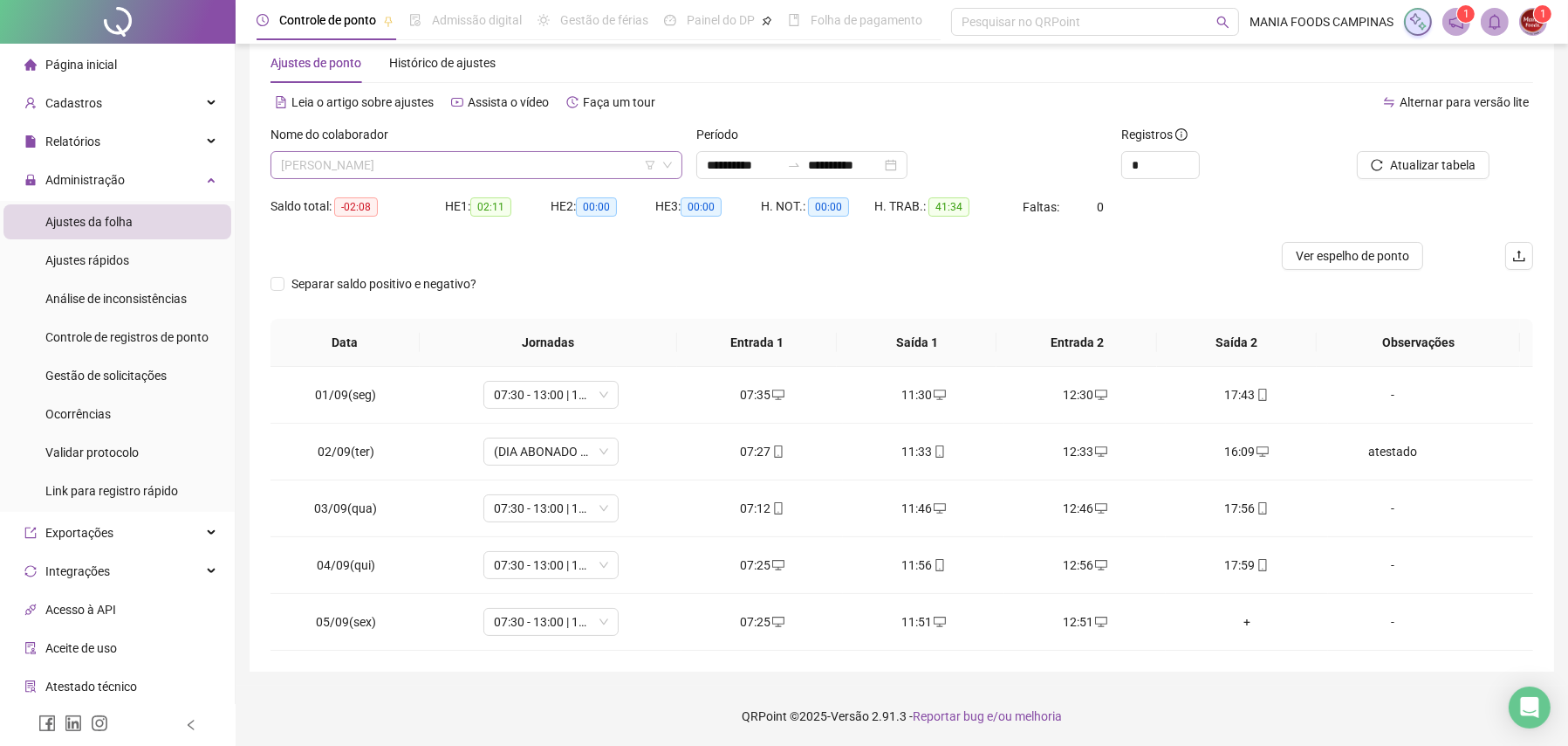
click at [392, 163] on span "[PERSON_NAME] FOGAÇA [PERSON_NAME]" at bounding box center [477, 165] width 391 height 27
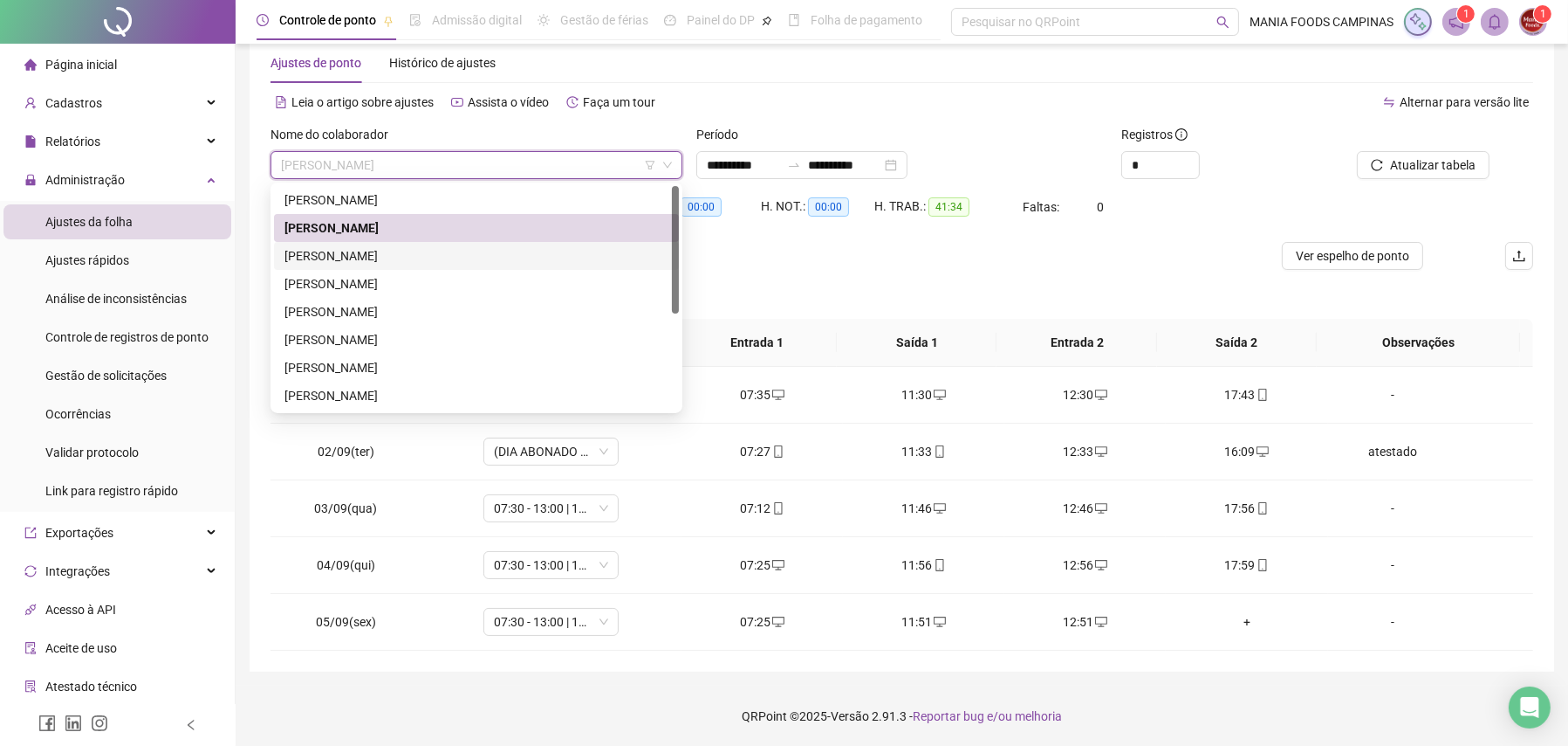
click at [393, 247] on div "[PERSON_NAME] [PERSON_NAME]" at bounding box center [477, 256] width 384 height 19
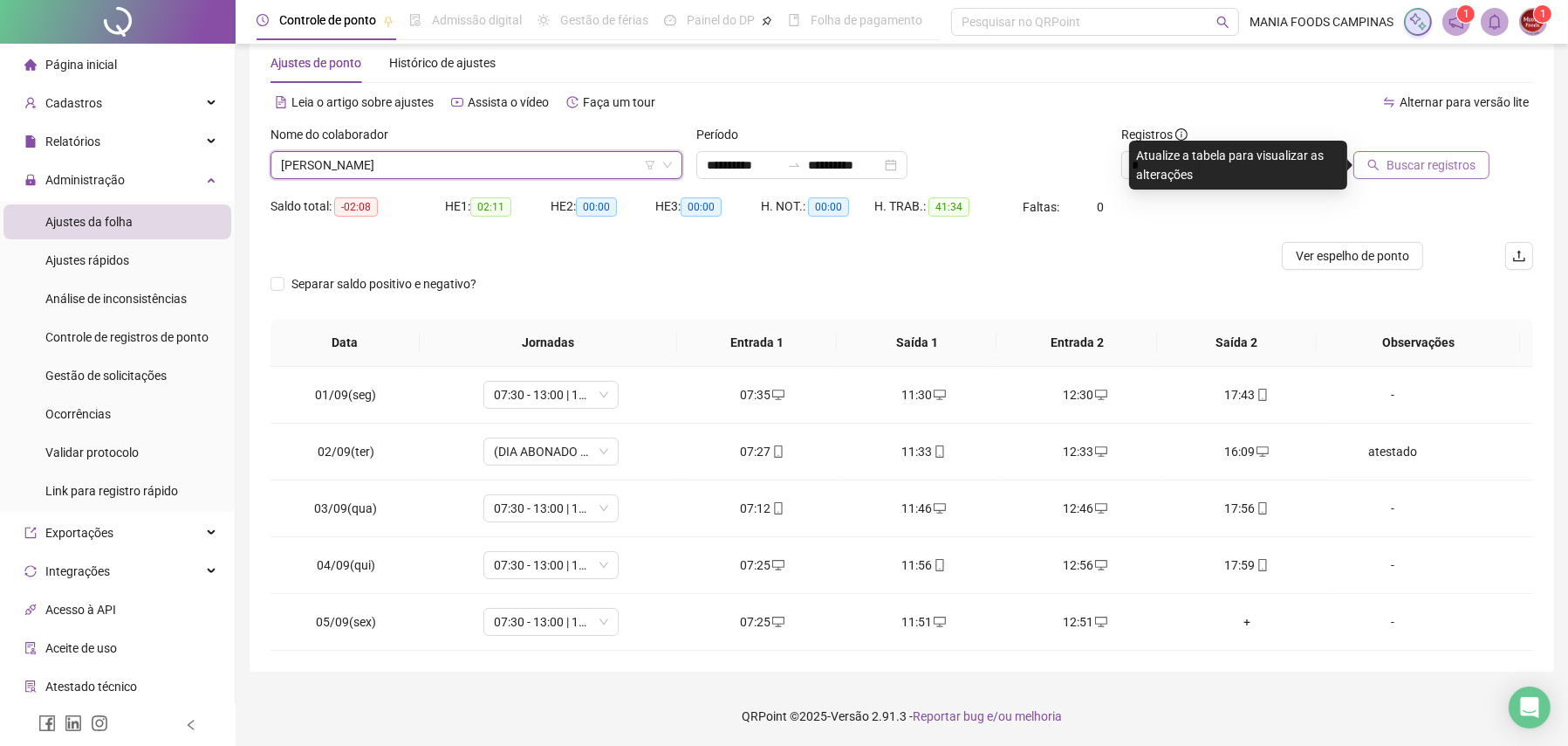
click at [1414, 163] on span "Buscar registros" at bounding box center [1431, 165] width 89 height 19
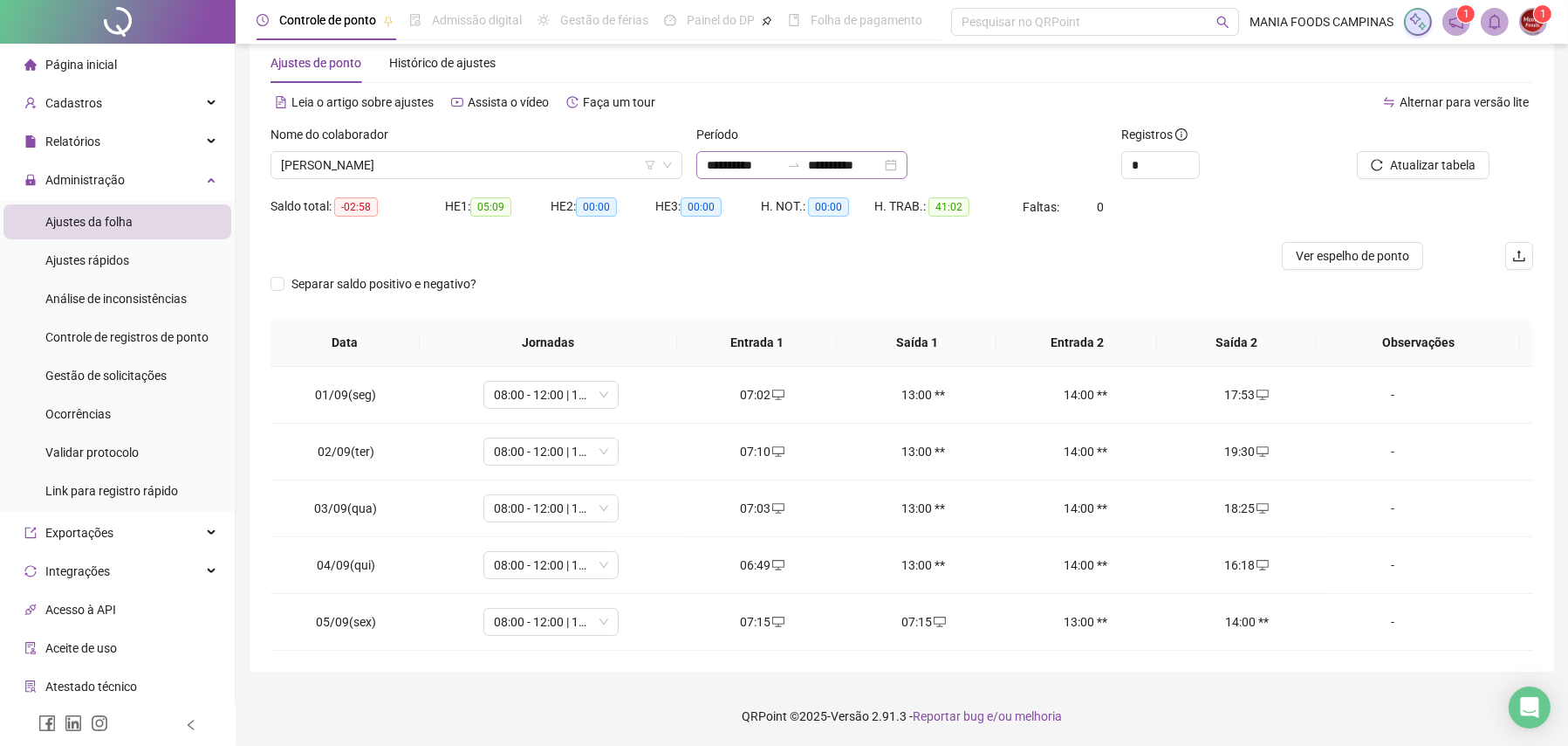
click at [908, 166] on div "**********" at bounding box center [802, 164] width 211 height 28
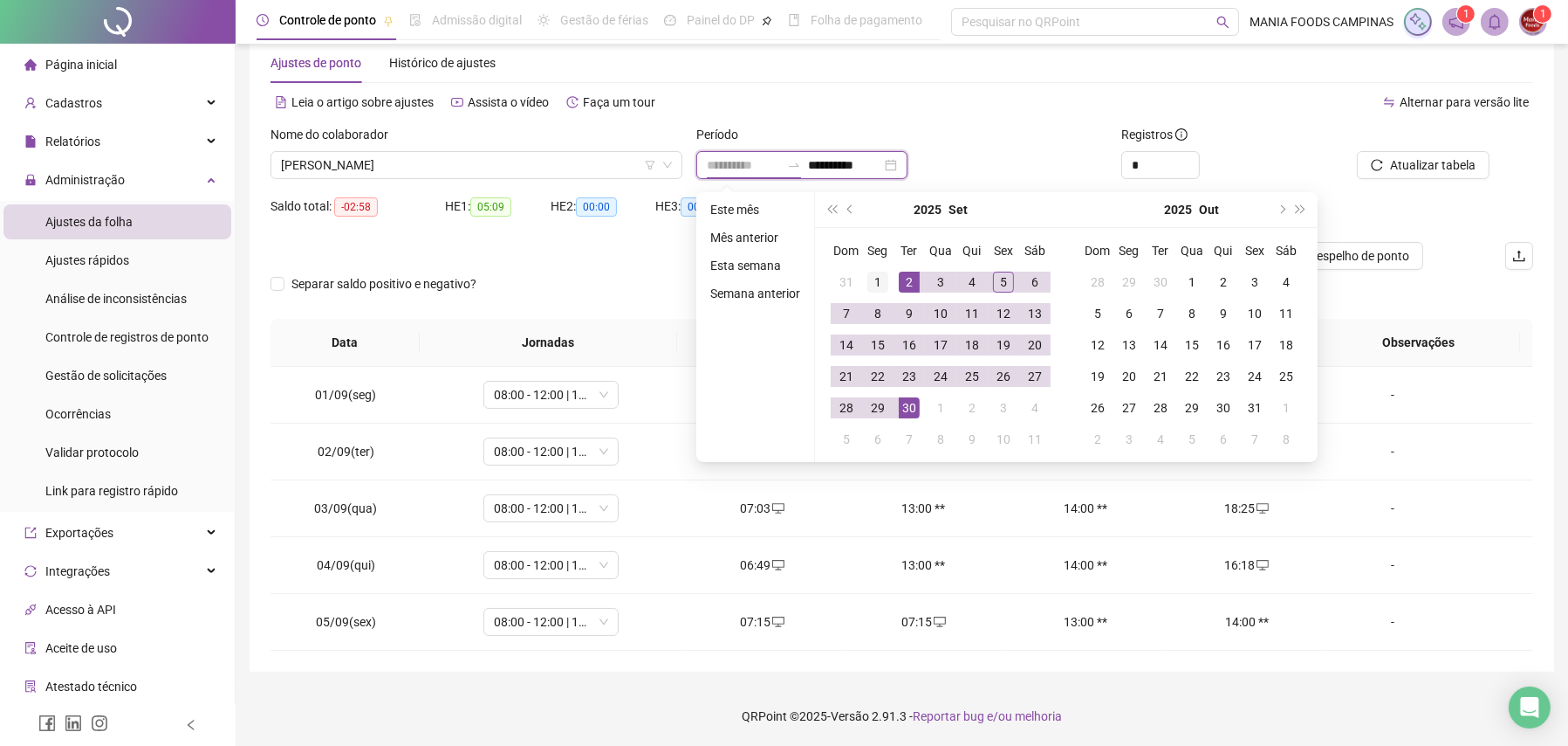
type input "**********"
click at [880, 278] on div "1" at bounding box center [878, 282] width 21 height 21
type input "**********"
click at [919, 406] on td "30" at bounding box center [909, 408] width 31 height 31
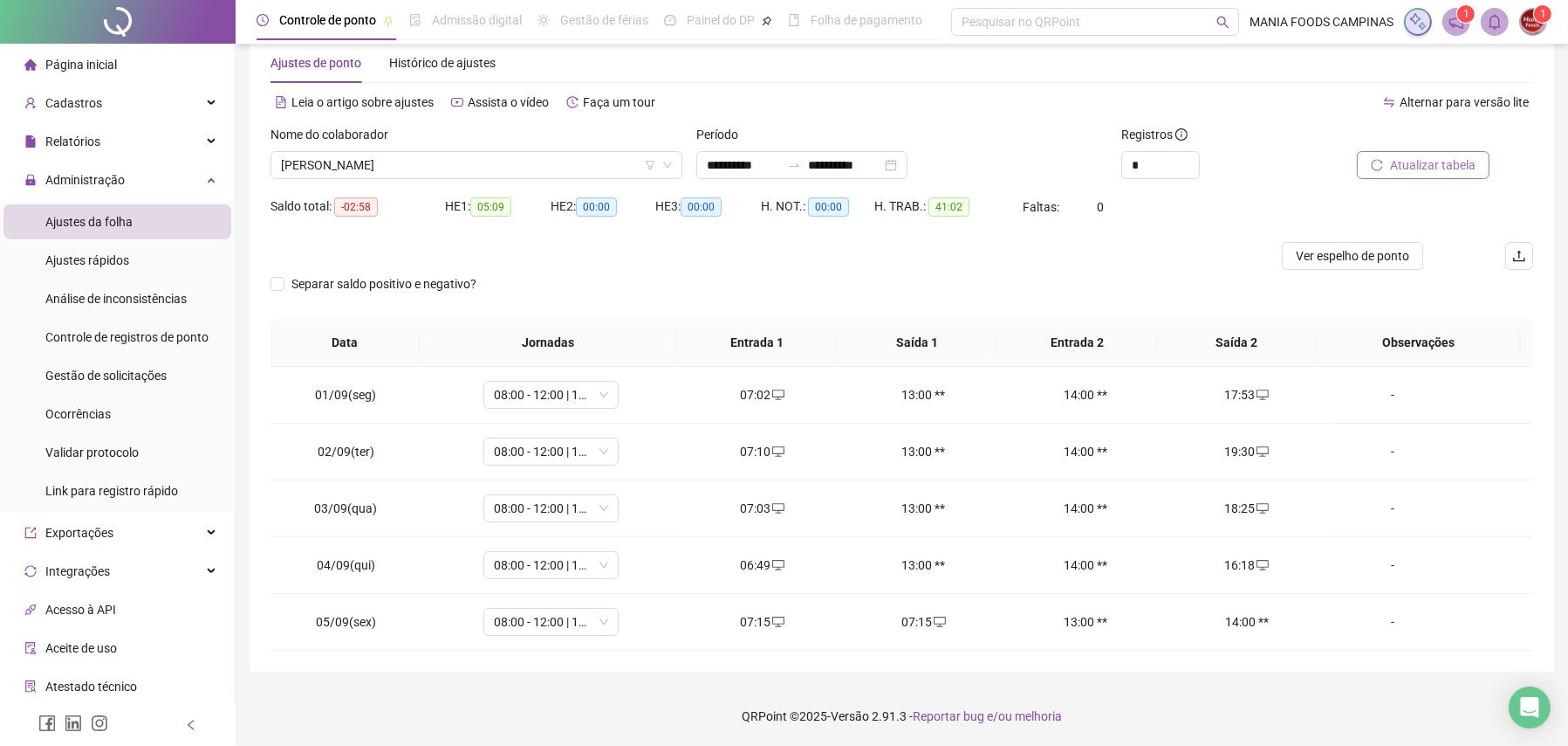
click at [1416, 162] on span "Atualizar tabela" at bounding box center [1433, 165] width 85 height 19
click at [935, 620] on icon "desktop" at bounding box center [939, 622] width 12 height 12
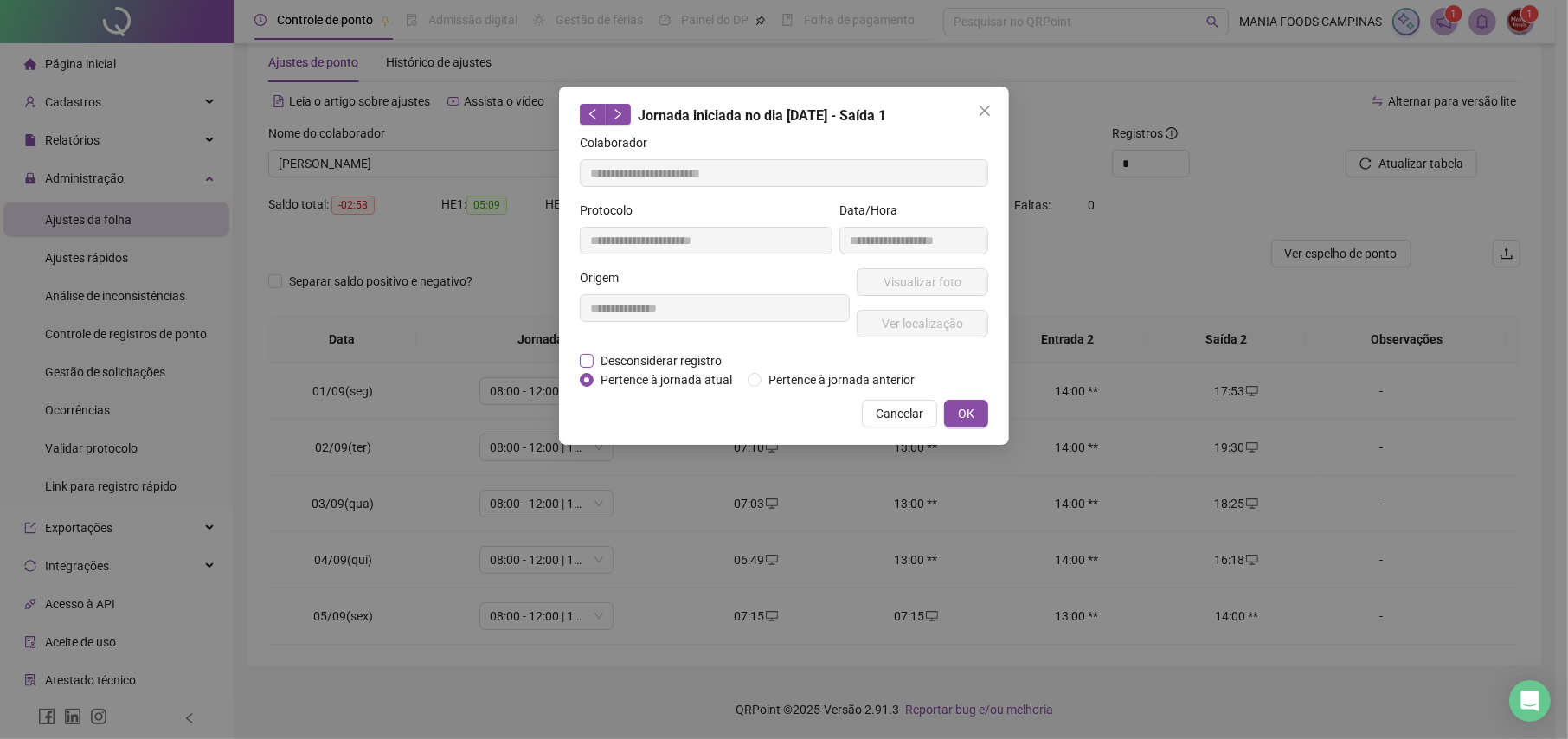
click at [656, 361] on span "Desconsiderar registro" at bounding box center [660, 361] width 135 height 19
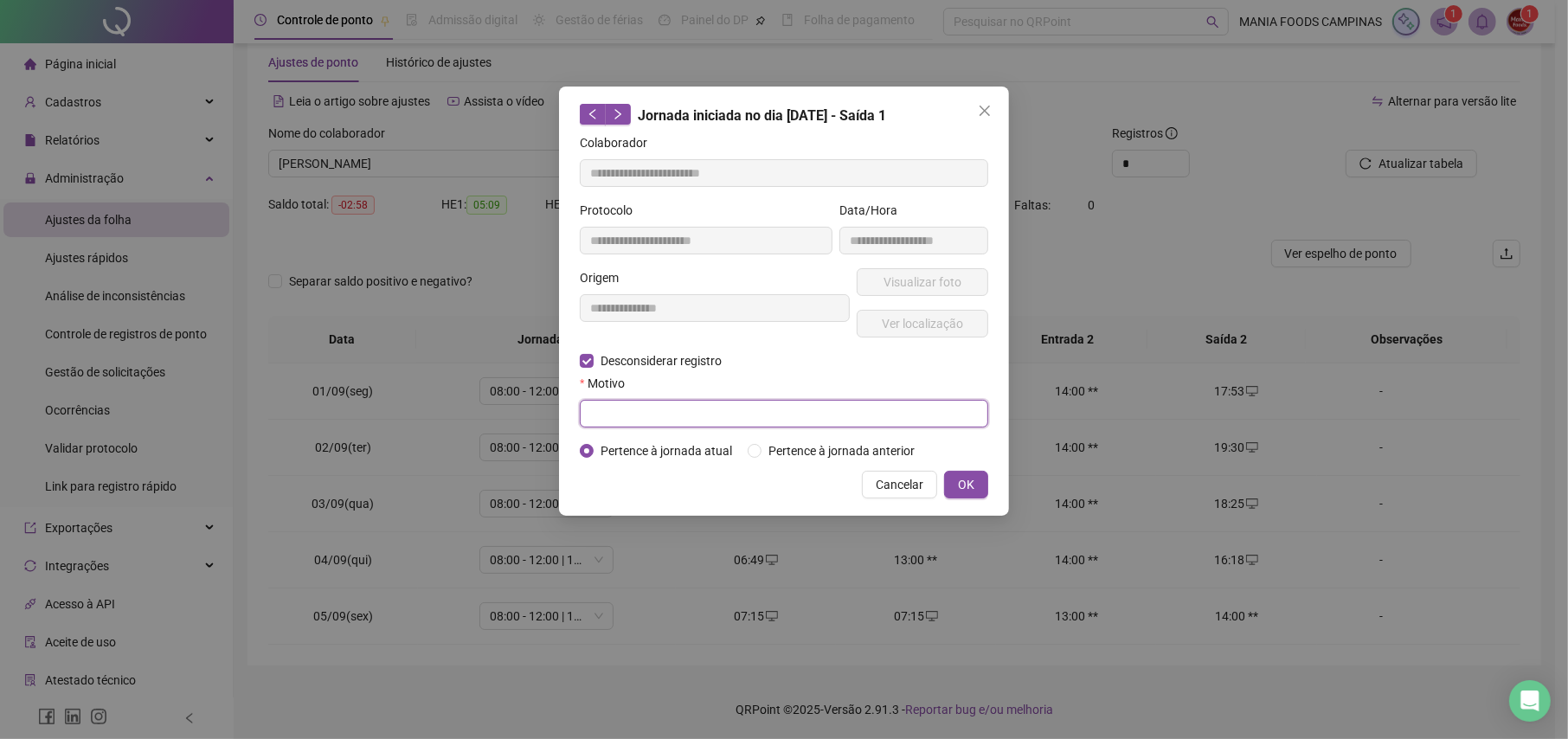
click at [745, 418] on input "text" at bounding box center [784, 413] width 409 height 27
type input "**********"
click at [975, 477] on button "OK" at bounding box center [965, 484] width 44 height 27
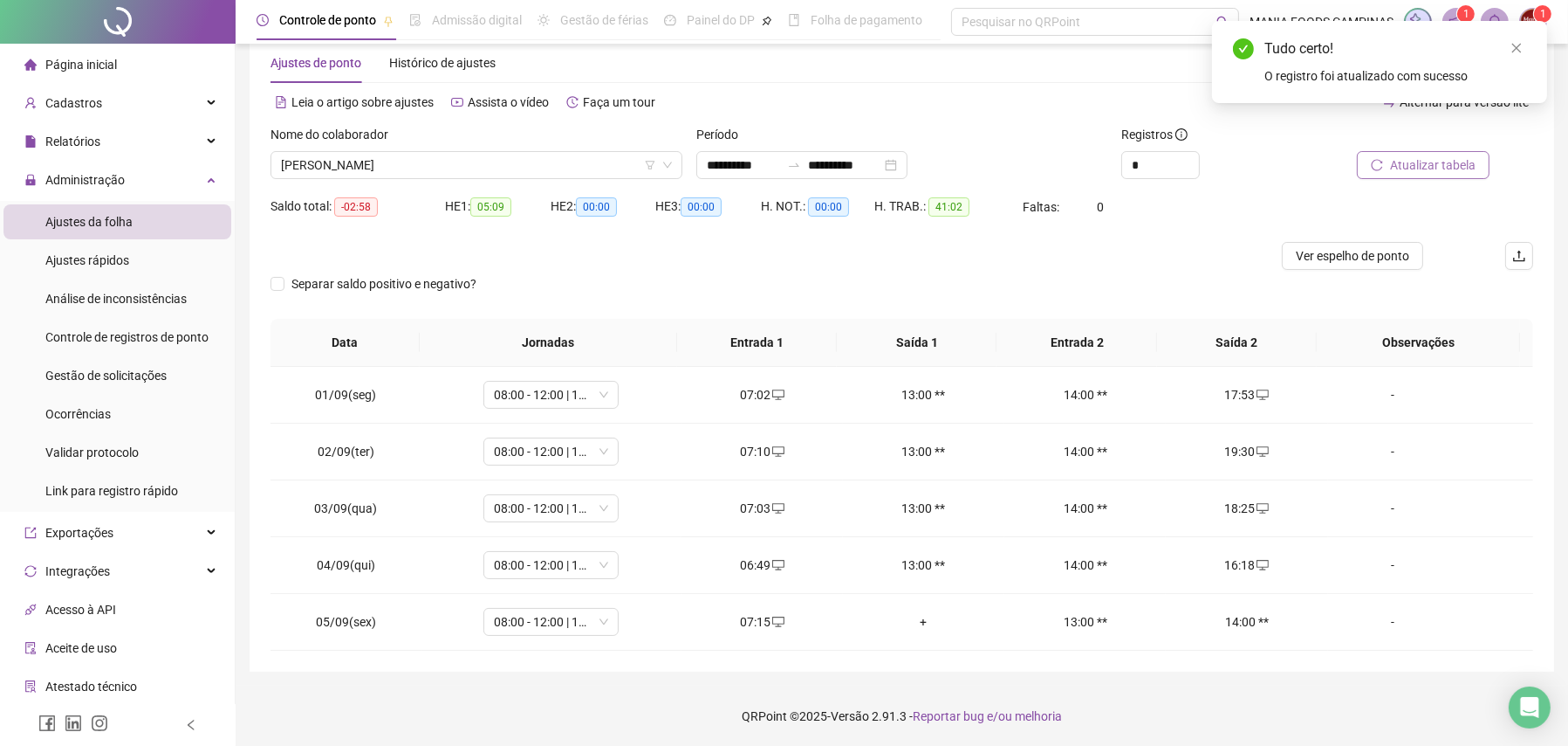
click at [1445, 161] on span "Atualizar tabela" at bounding box center [1433, 165] width 85 height 19
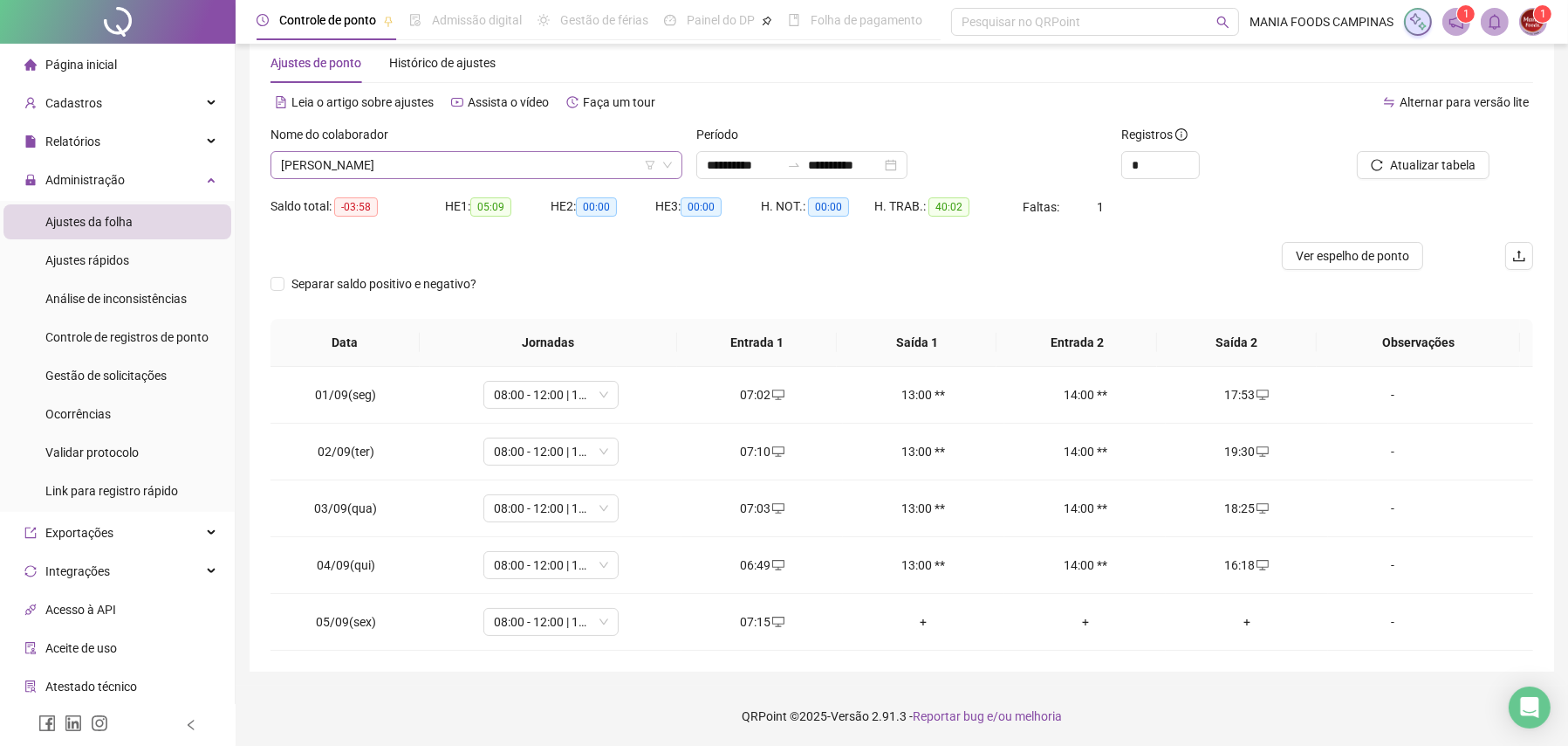
click at [467, 152] on div "Nome do colaborador [PERSON_NAME] [PERSON_NAME]" at bounding box center [477, 151] width 412 height 54
click at [459, 167] on span "[PERSON_NAME] [PERSON_NAME]" at bounding box center [477, 165] width 391 height 27
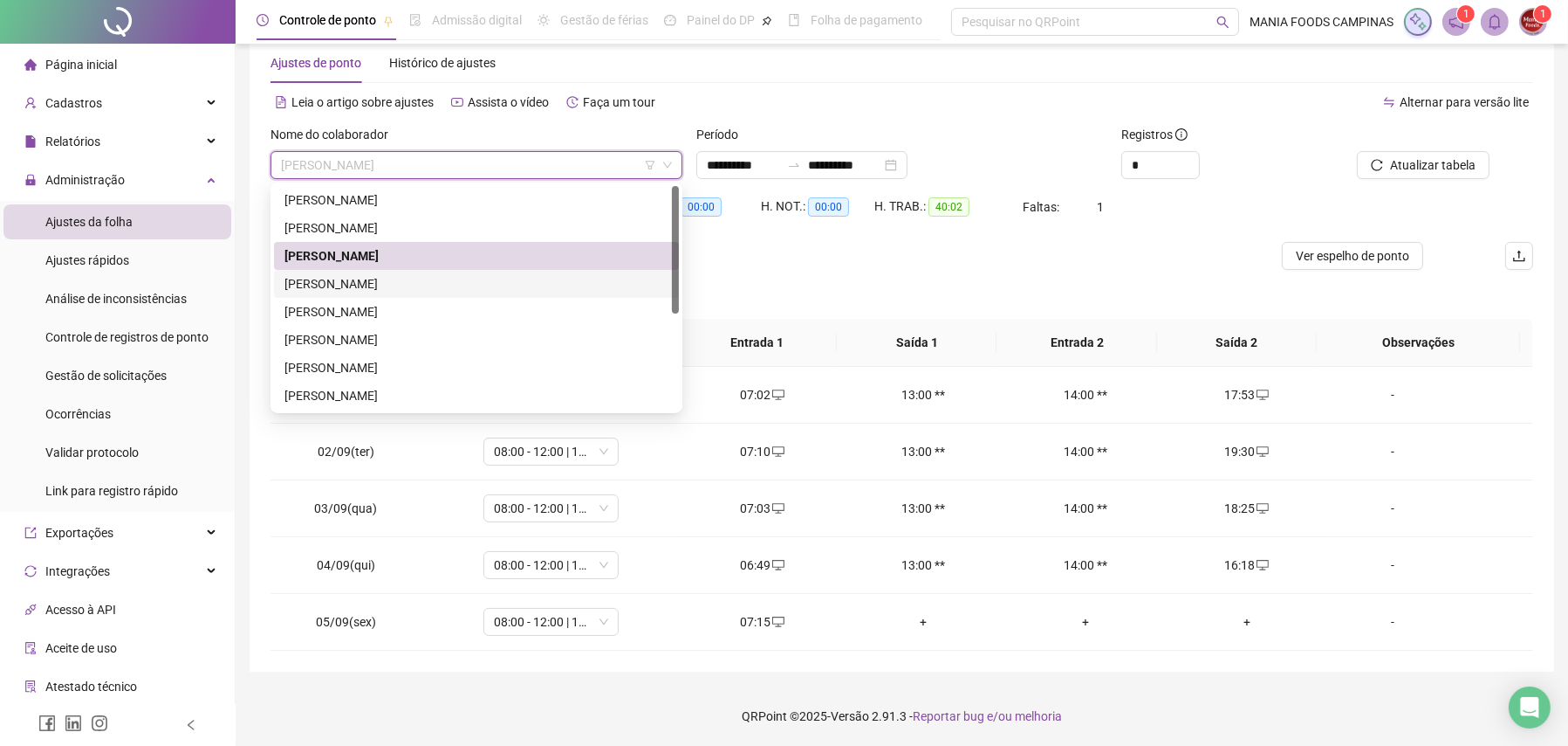
click at [360, 276] on div "[PERSON_NAME]" at bounding box center [477, 284] width 384 height 19
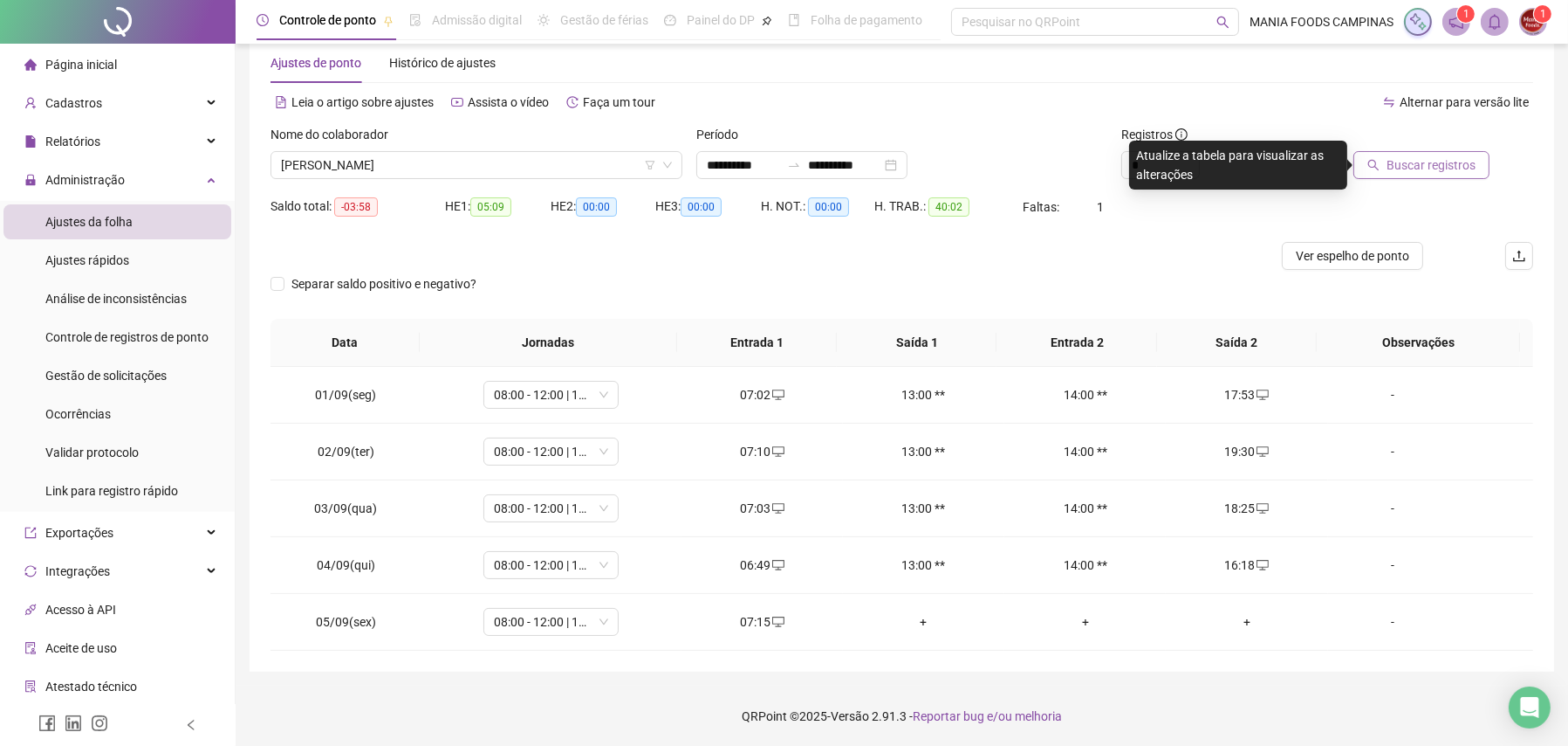
click at [1464, 156] on span "Buscar registros" at bounding box center [1431, 165] width 89 height 19
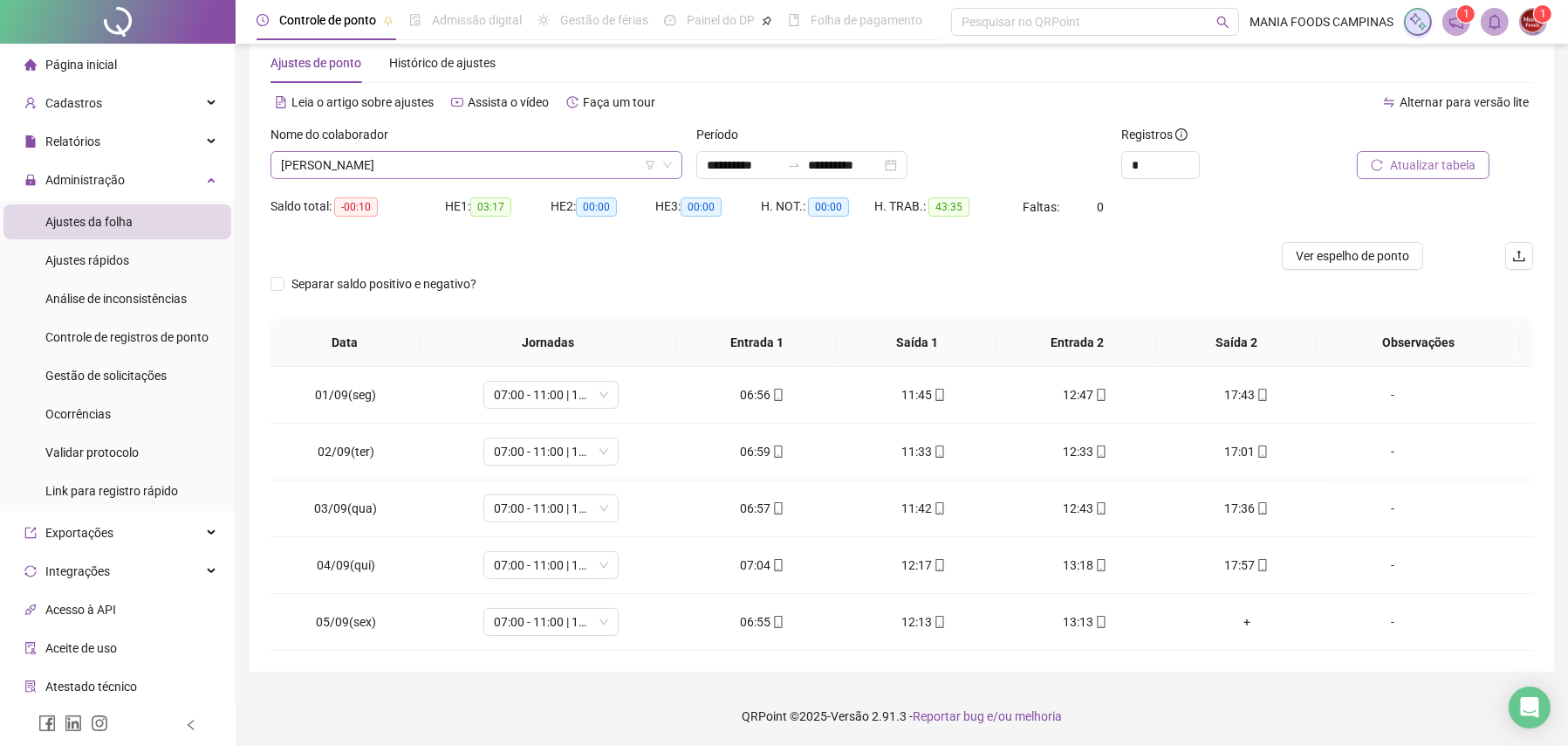
click at [483, 161] on span "[PERSON_NAME]" at bounding box center [477, 165] width 391 height 27
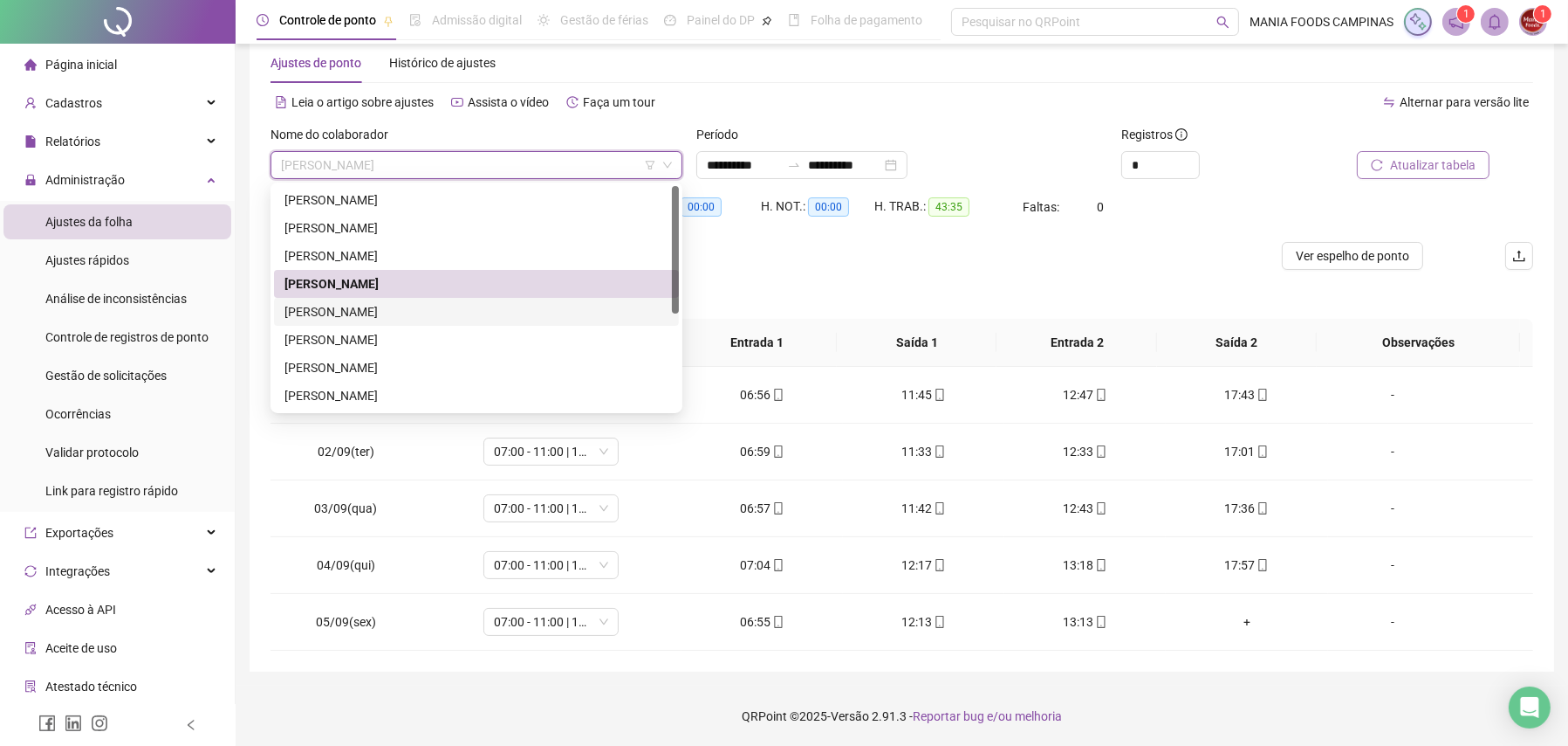
click at [387, 299] on div "[PERSON_NAME] DOS [PERSON_NAME]" at bounding box center [477, 311] width 405 height 28
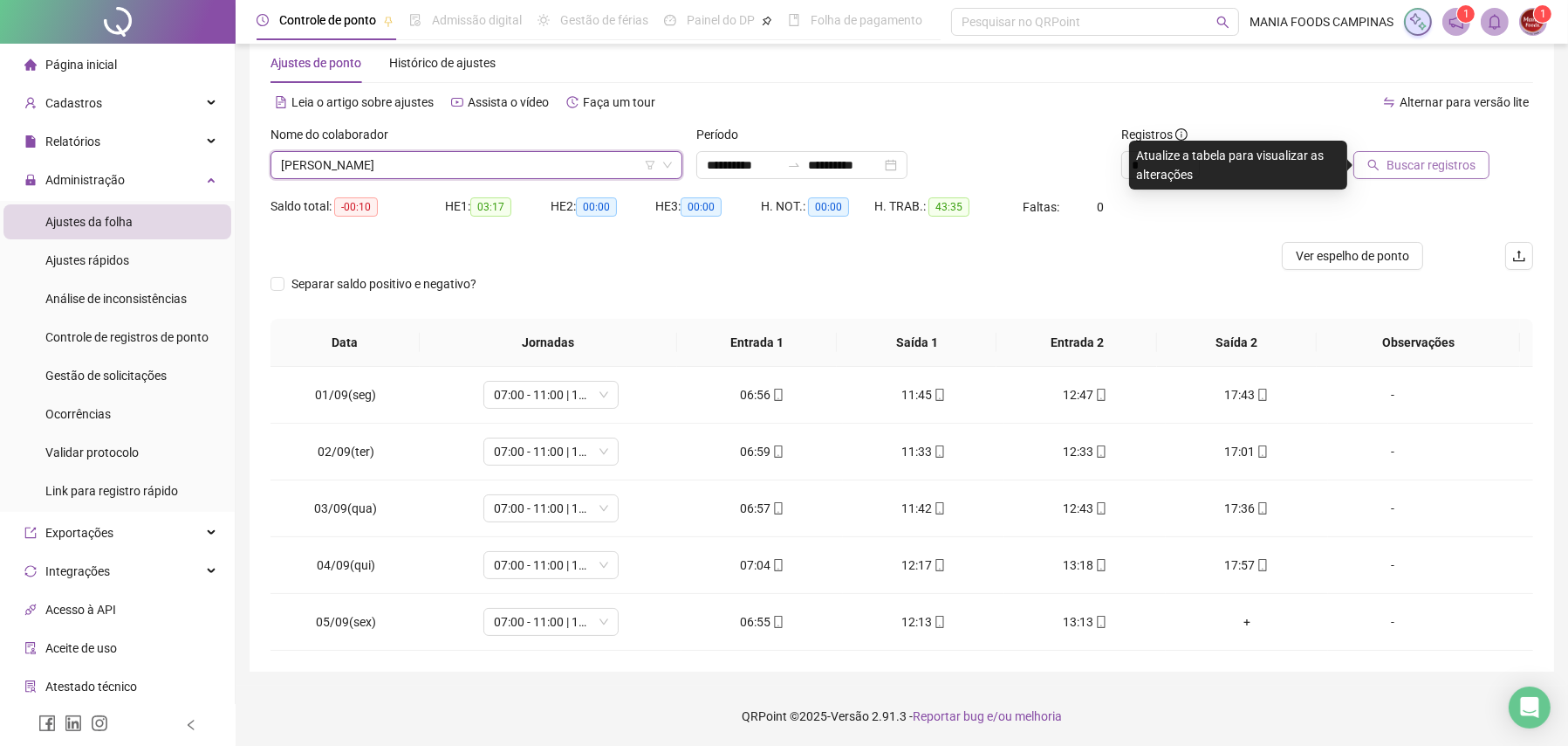
click at [378, 166] on span "[PERSON_NAME] DOS [PERSON_NAME]" at bounding box center [477, 165] width 391 height 27
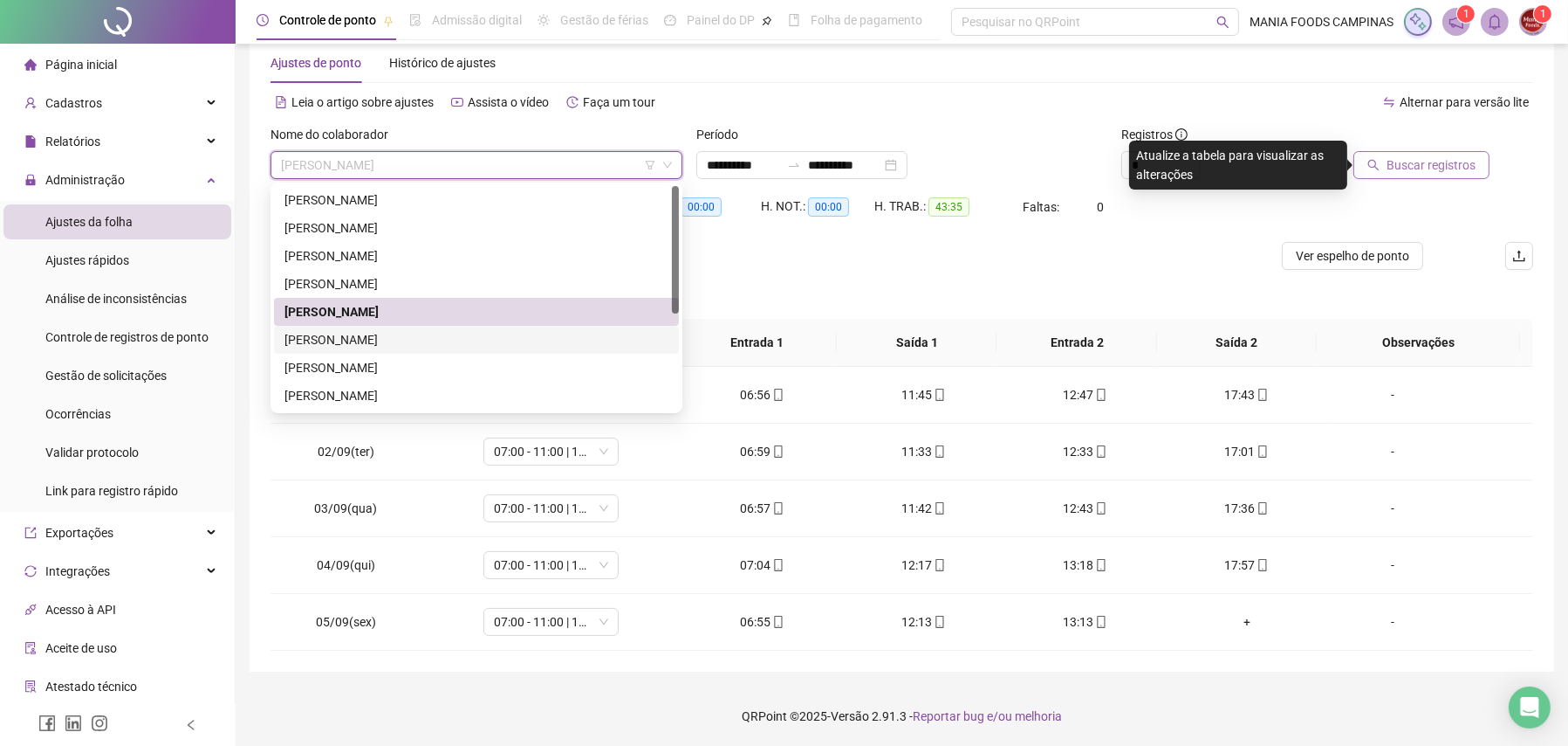
click at [344, 344] on div "[PERSON_NAME] DOS [PERSON_NAME]" at bounding box center [477, 339] width 384 height 19
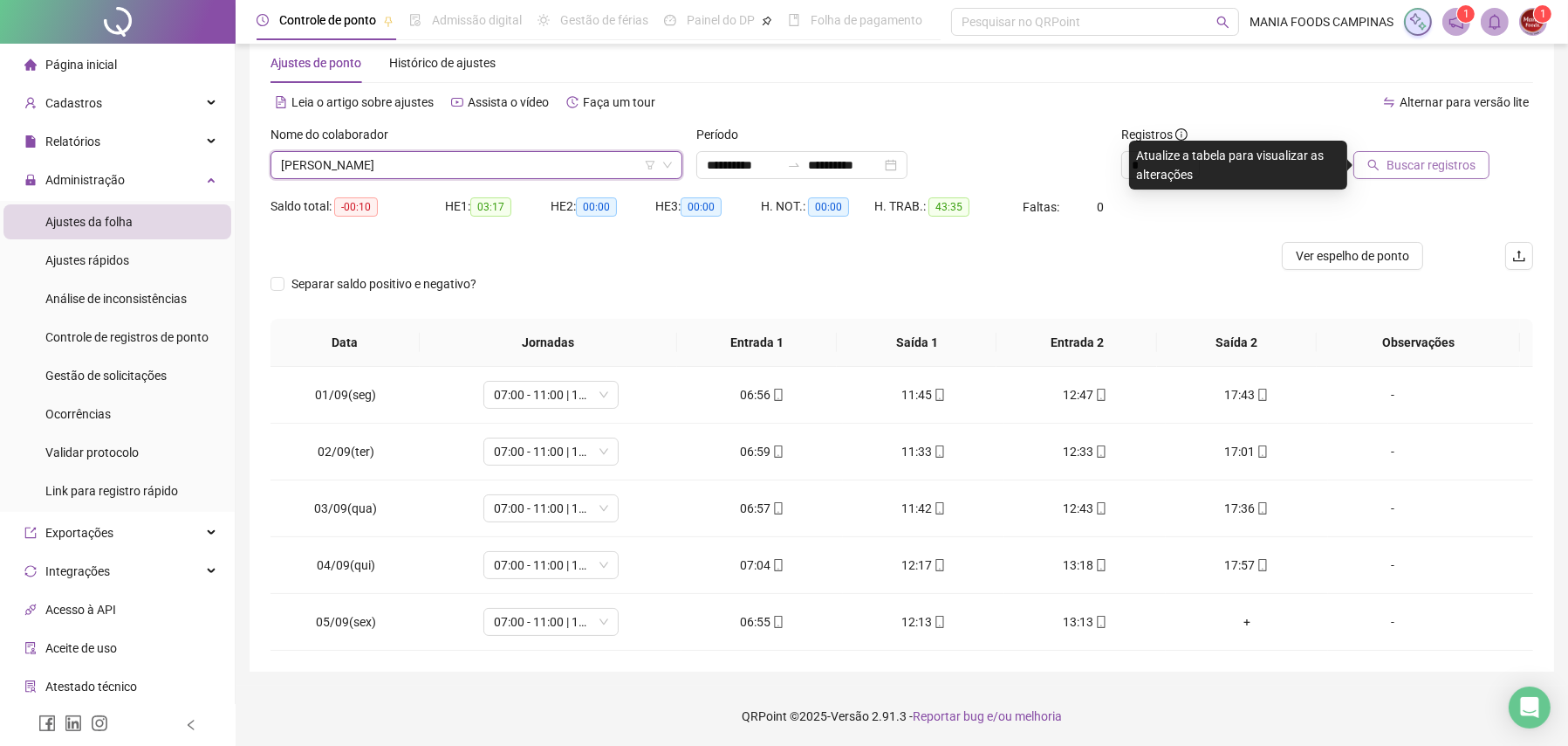
click at [1396, 162] on span "Buscar registros" at bounding box center [1431, 165] width 89 height 19
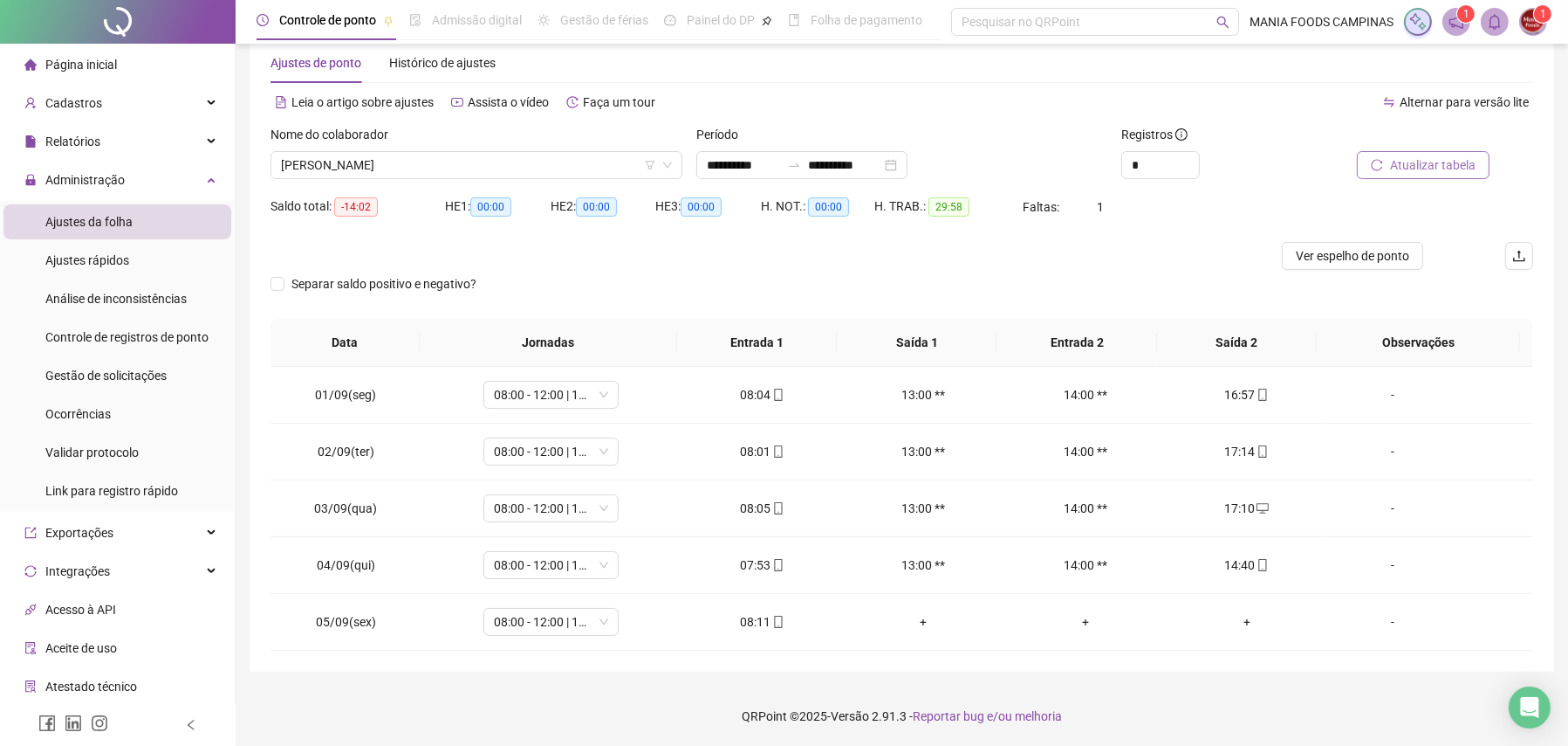
click at [408, 144] on div "Nome do colaborador" at bounding box center [477, 138] width 412 height 27
click at [409, 156] on span "[PERSON_NAME] DOS [PERSON_NAME]" at bounding box center [477, 165] width 391 height 27
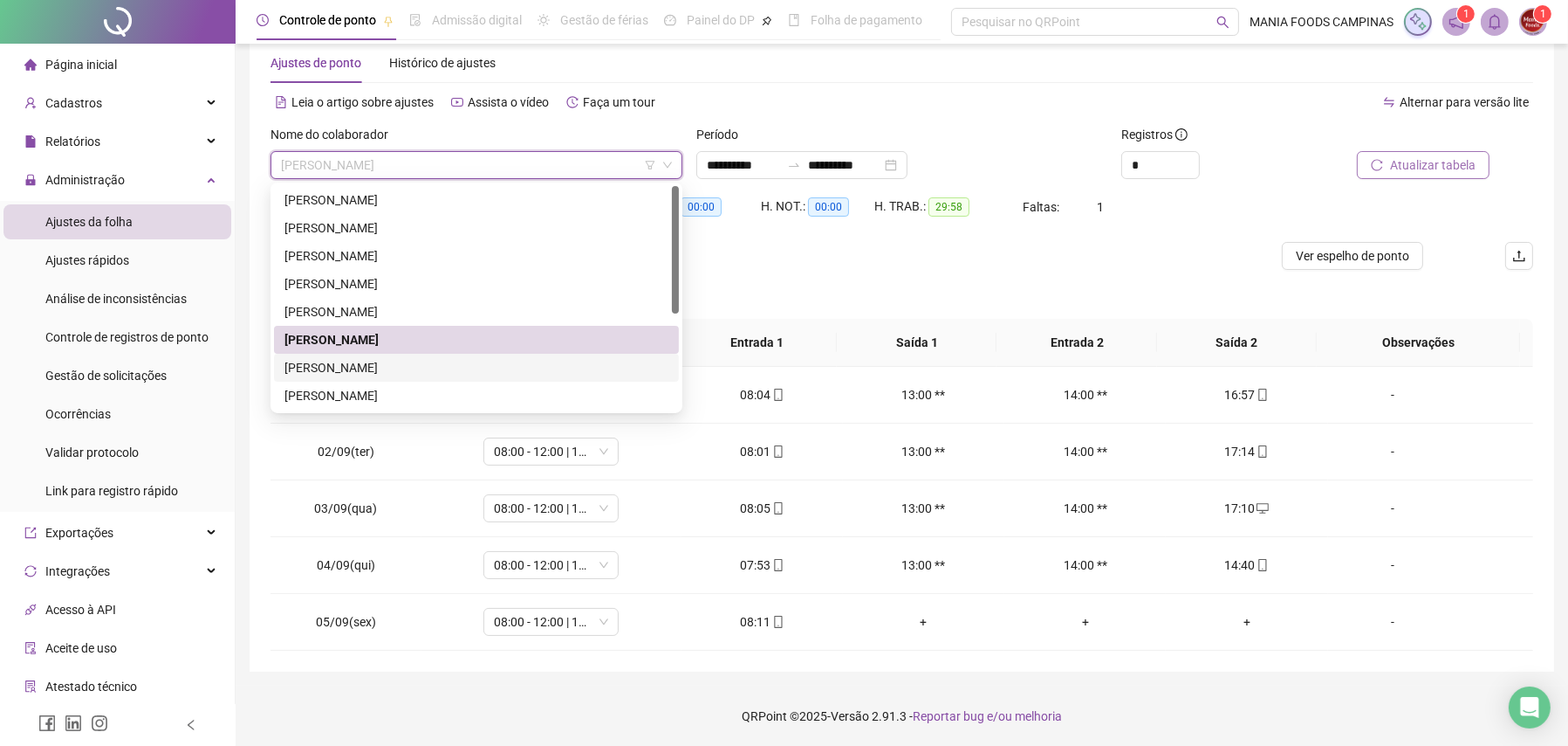
click at [381, 360] on div "[PERSON_NAME]" at bounding box center [477, 368] width 384 height 19
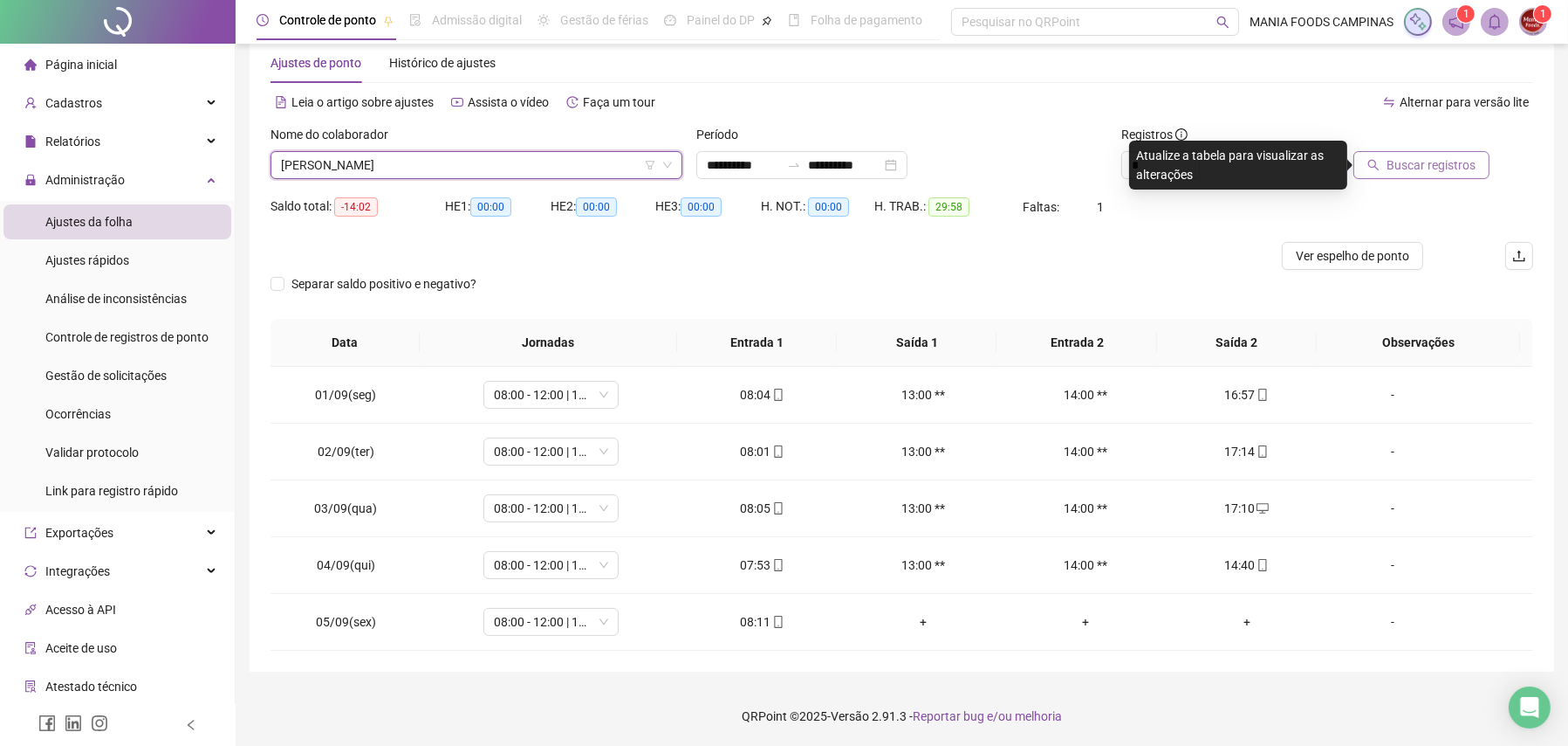
click at [1390, 166] on span "Buscar registros" at bounding box center [1431, 165] width 89 height 19
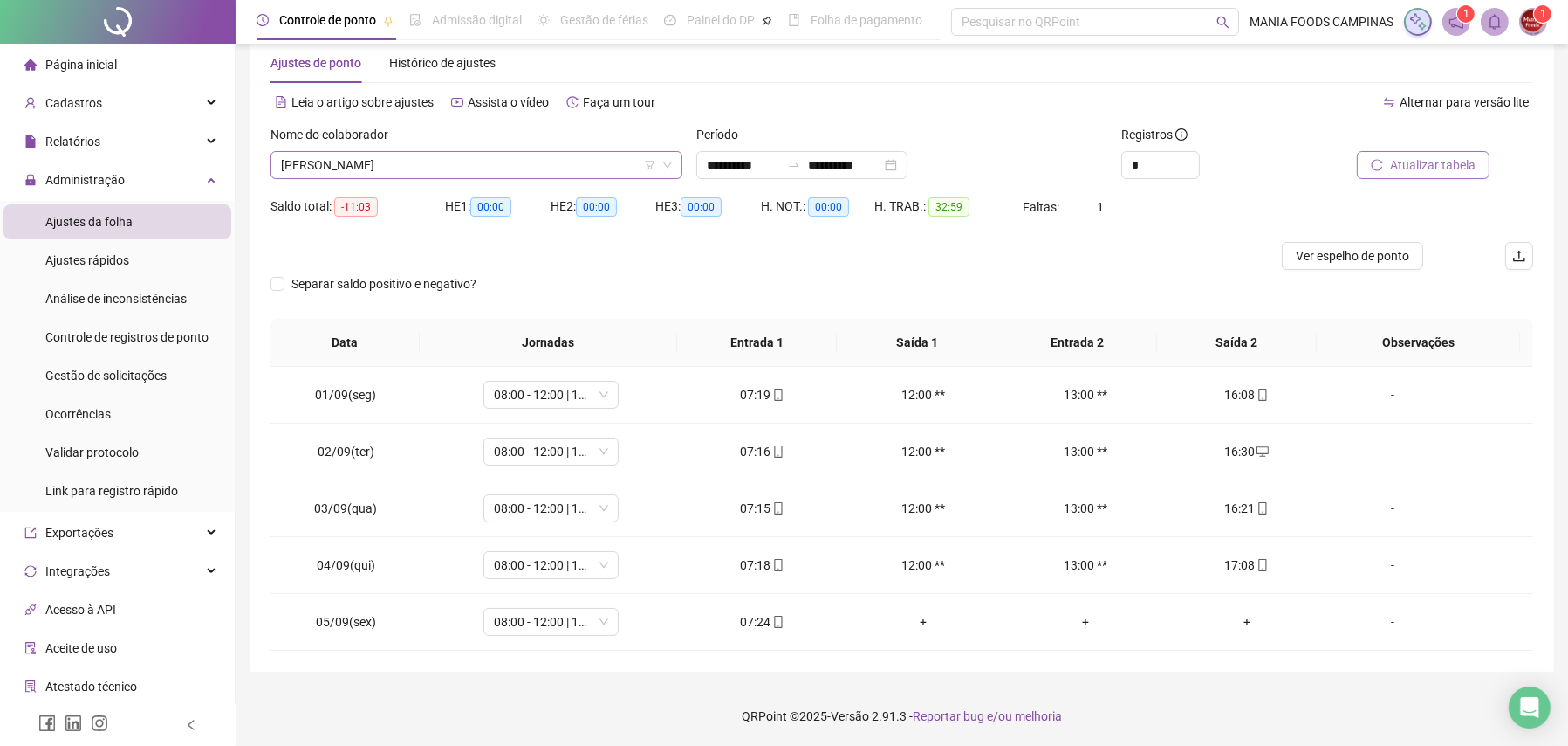
click at [377, 161] on span "[PERSON_NAME]" at bounding box center [477, 165] width 391 height 27
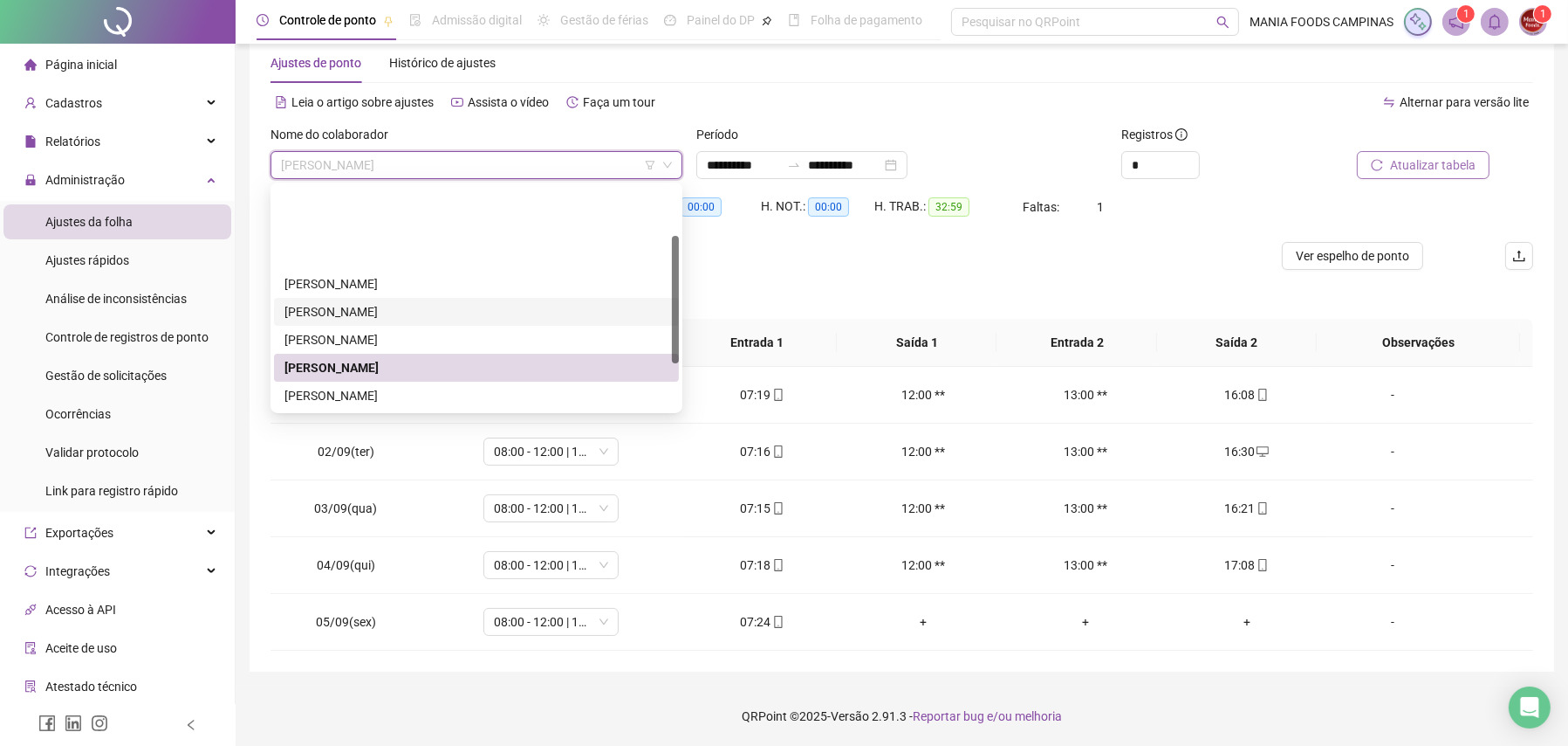
scroll to position [167, 0]
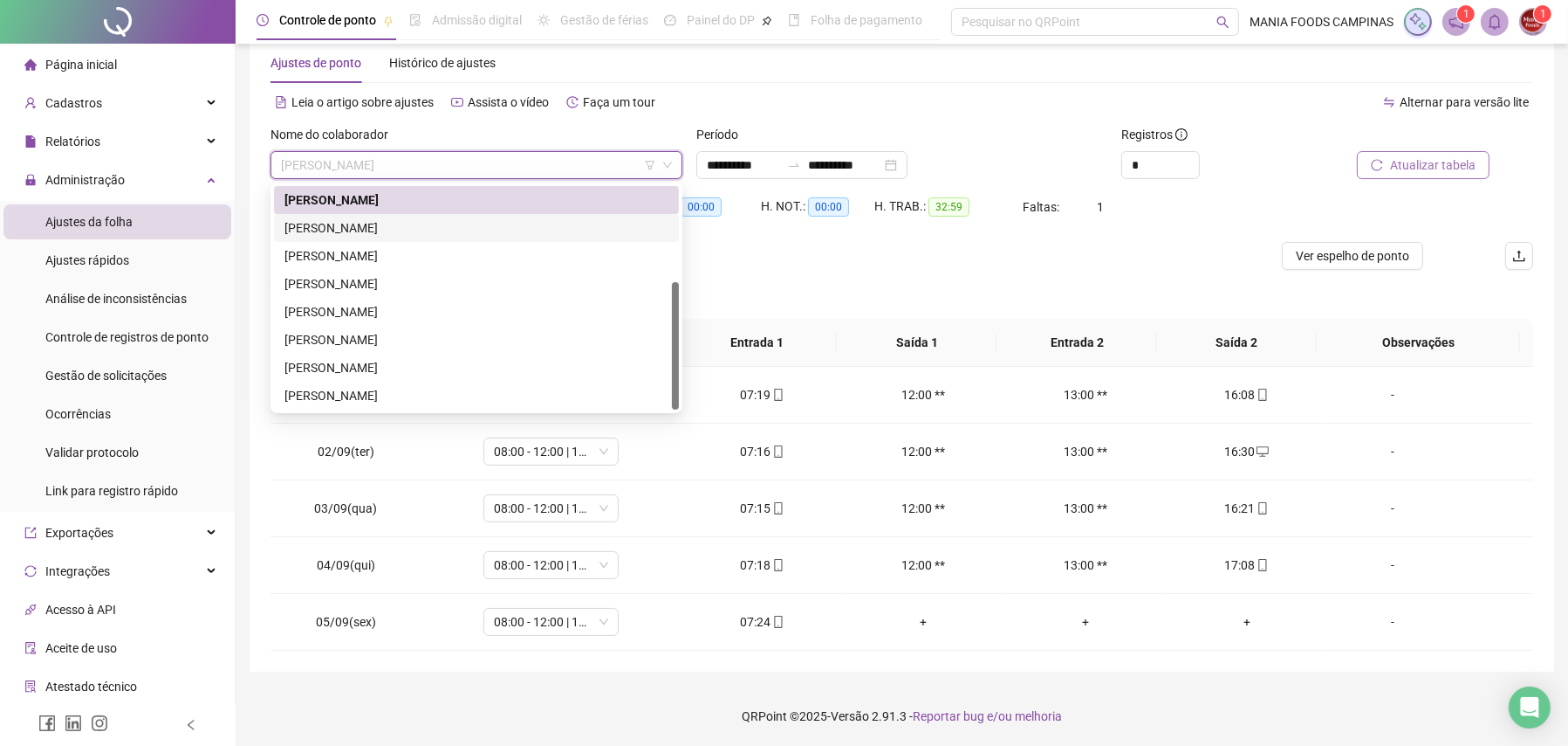
click at [339, 234] on div "[PERSON_NAME]" at bounding box center [477, 228] width 384 height 19
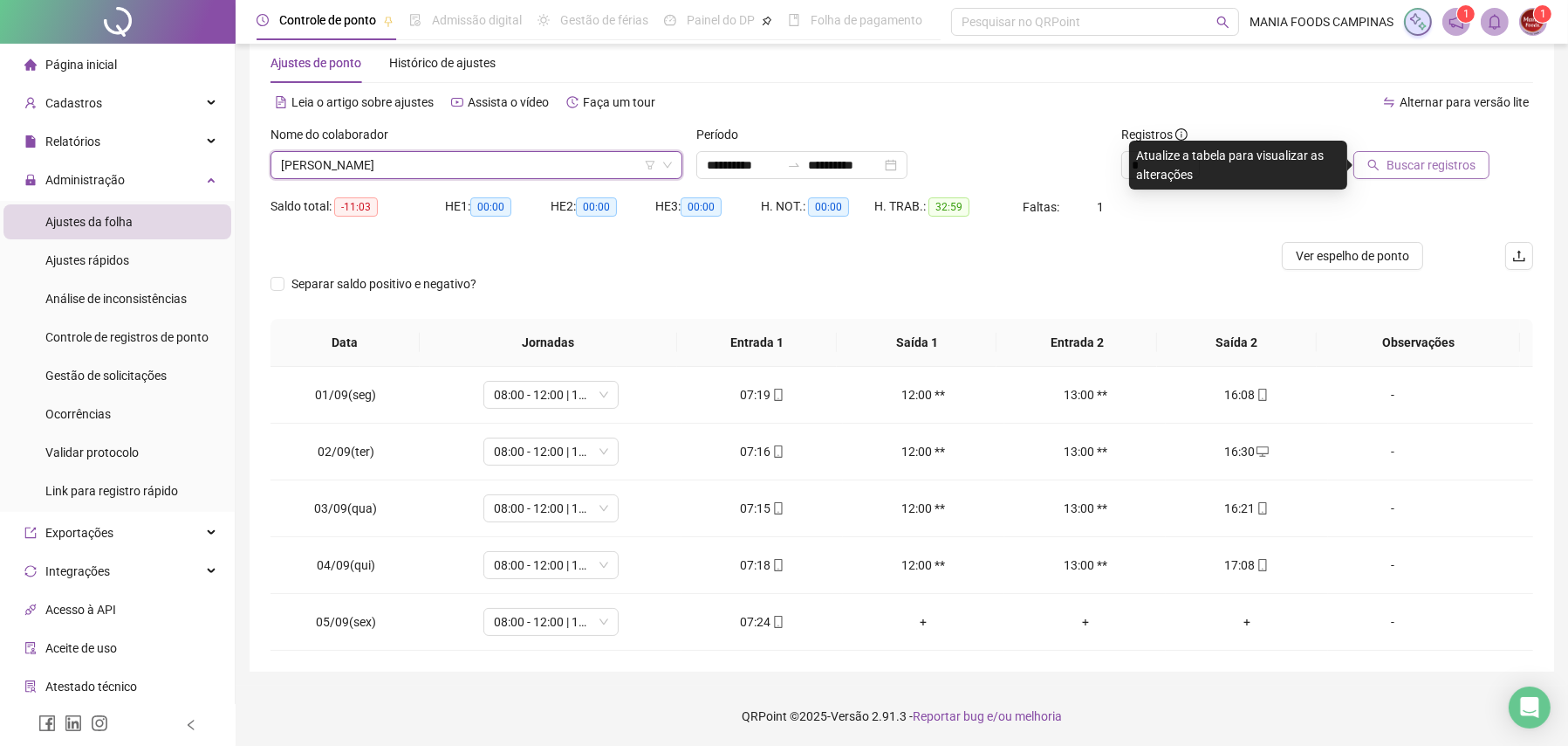
click at [1368, 171] on button "Buscar registros" at bounding box center [1421, 164] width 136 height 28
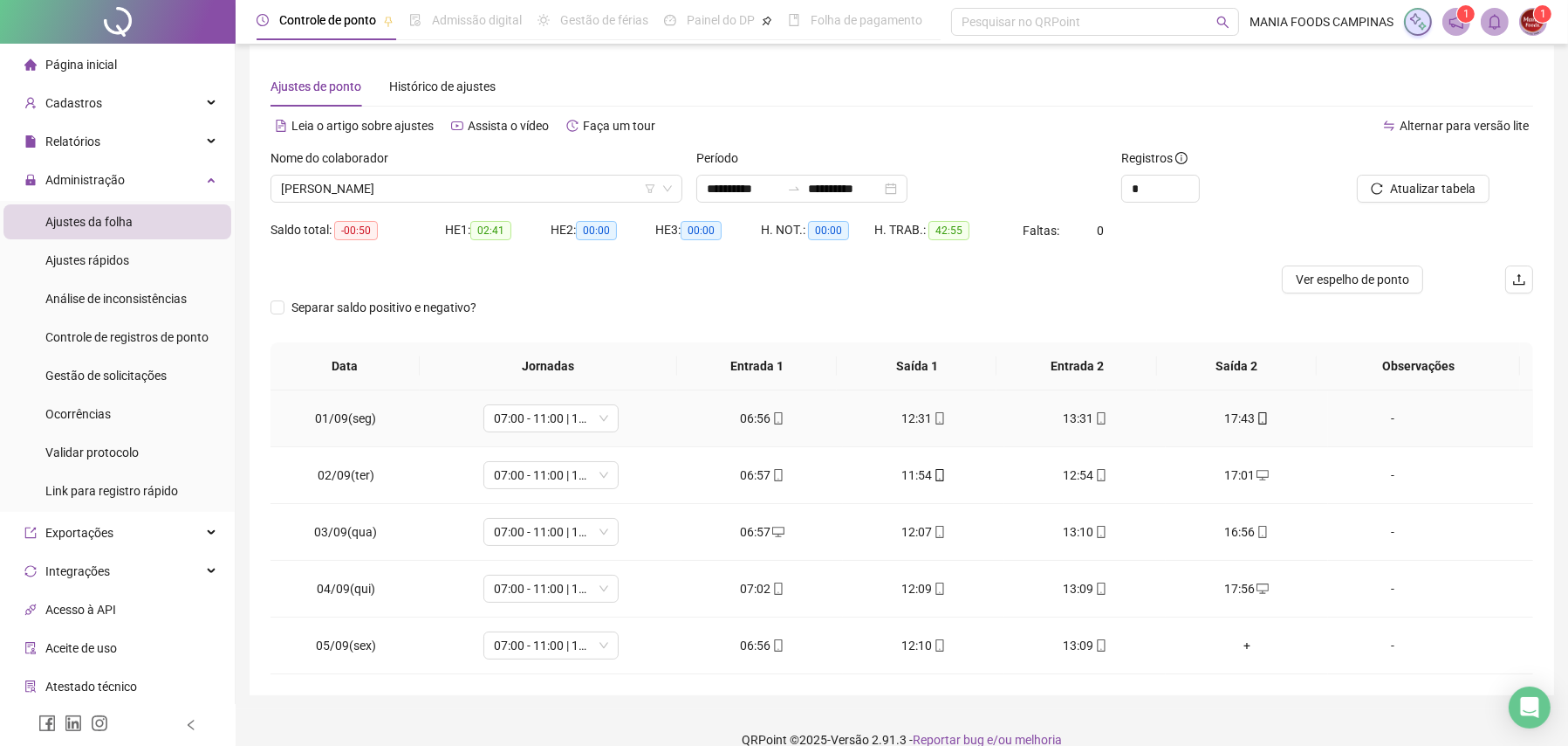
scroll to position [0, 0]
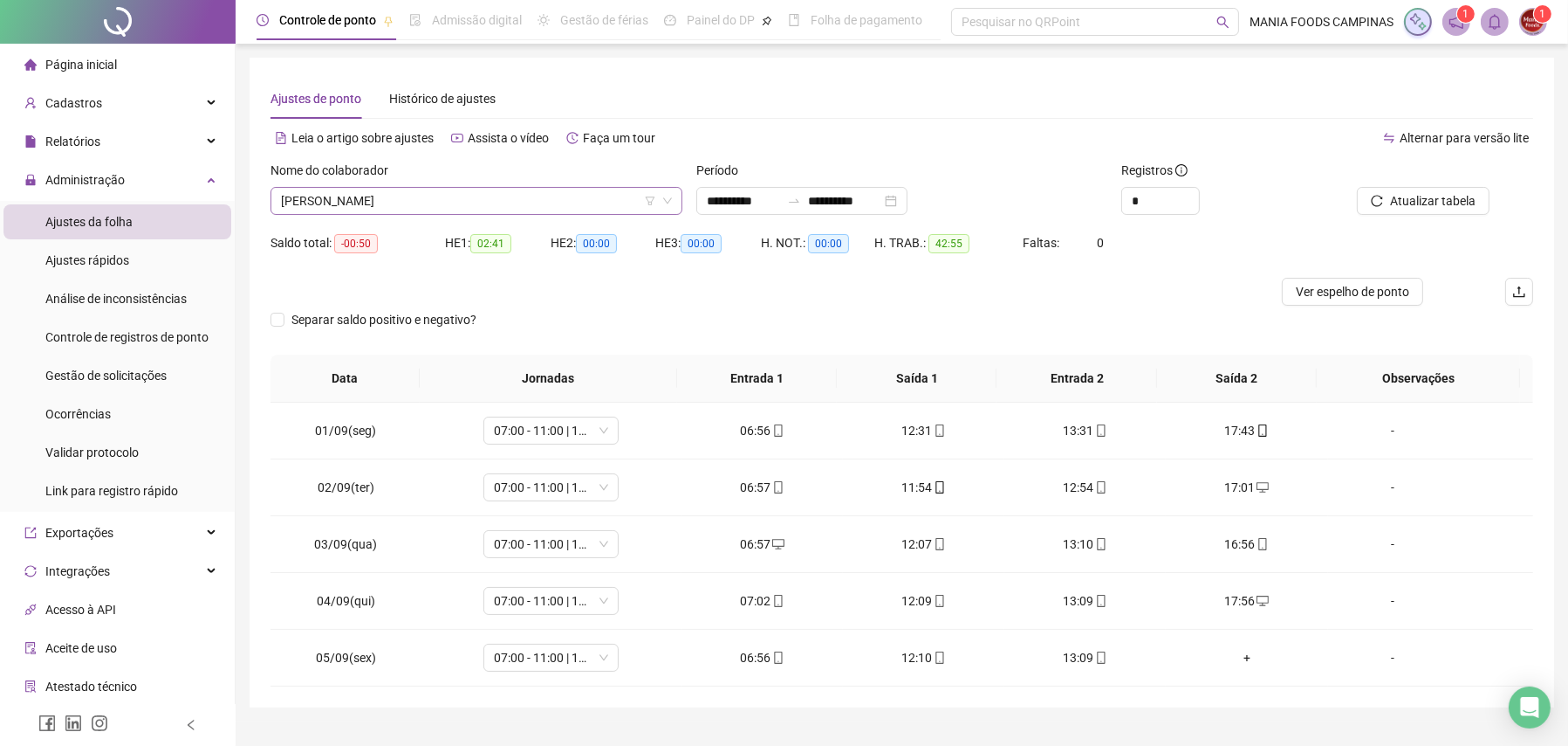
click at [381, 204] on span "[PERSON_NAME]" at bounding box center [477, 201] width 391 height 27
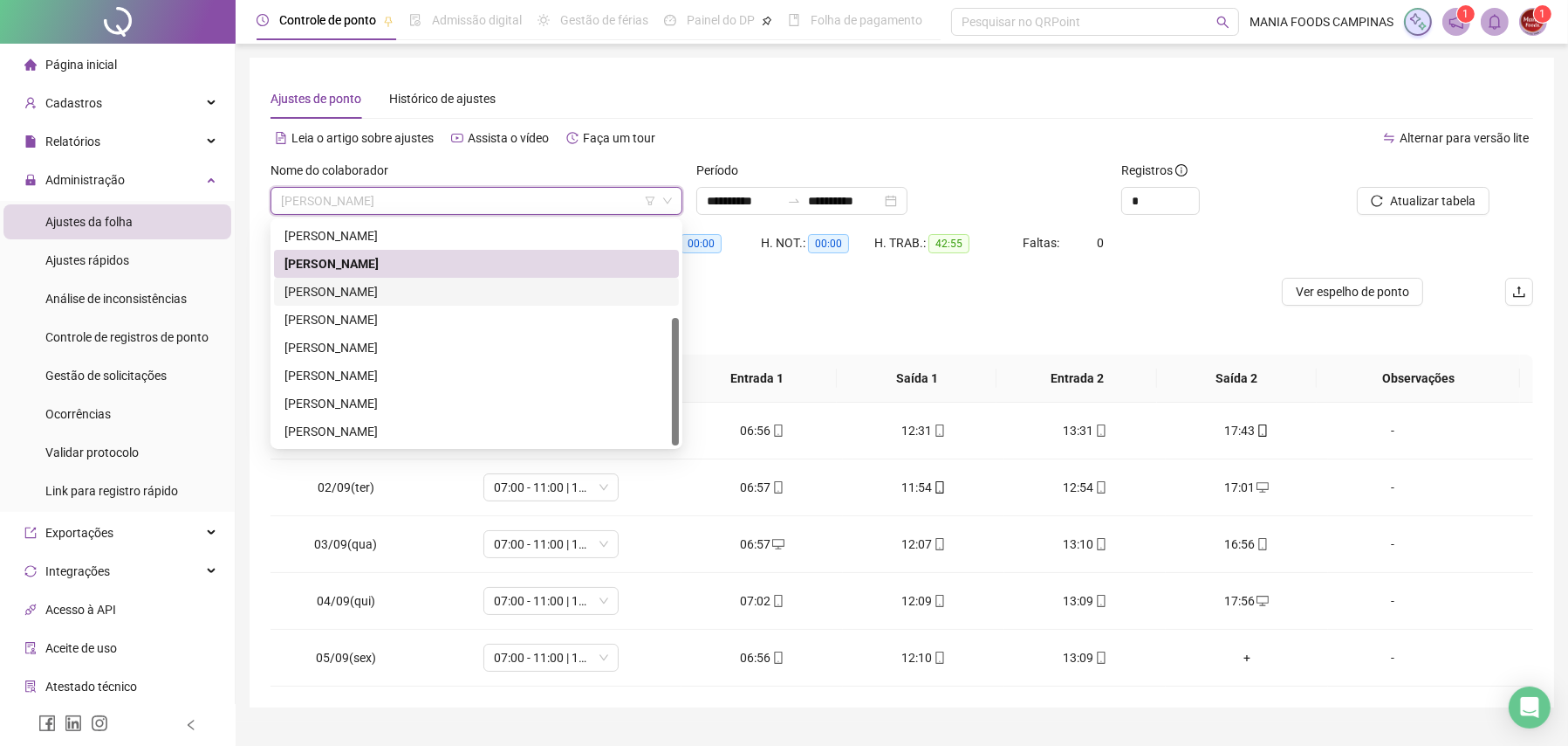
click at [360, 282] on div "[PERSON_NAME]" at bounding box center [477, 292] width 384 height 19
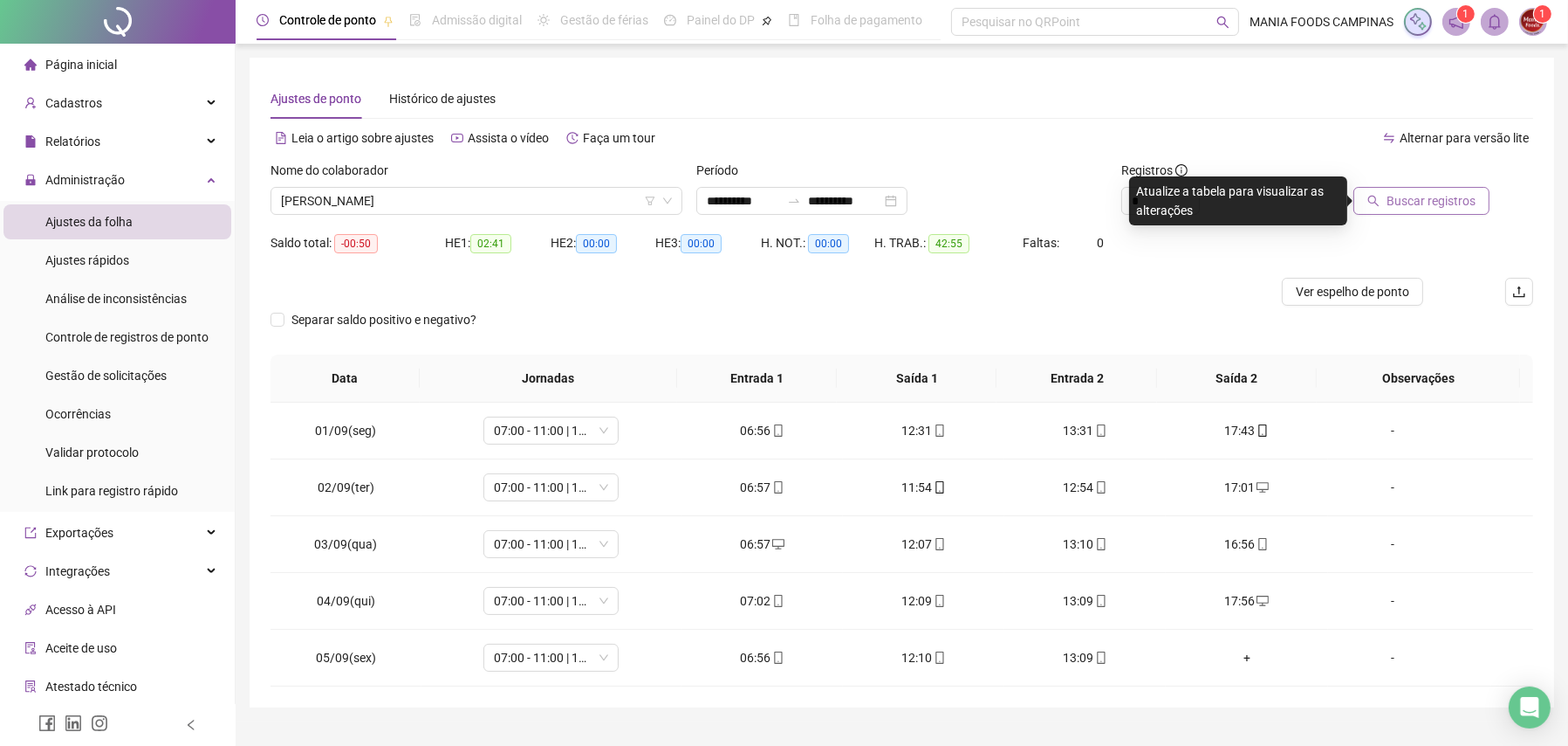
click at [1436, 196] on span "Buscar registros" at bounding box center [1431, 201] width 89 height 19
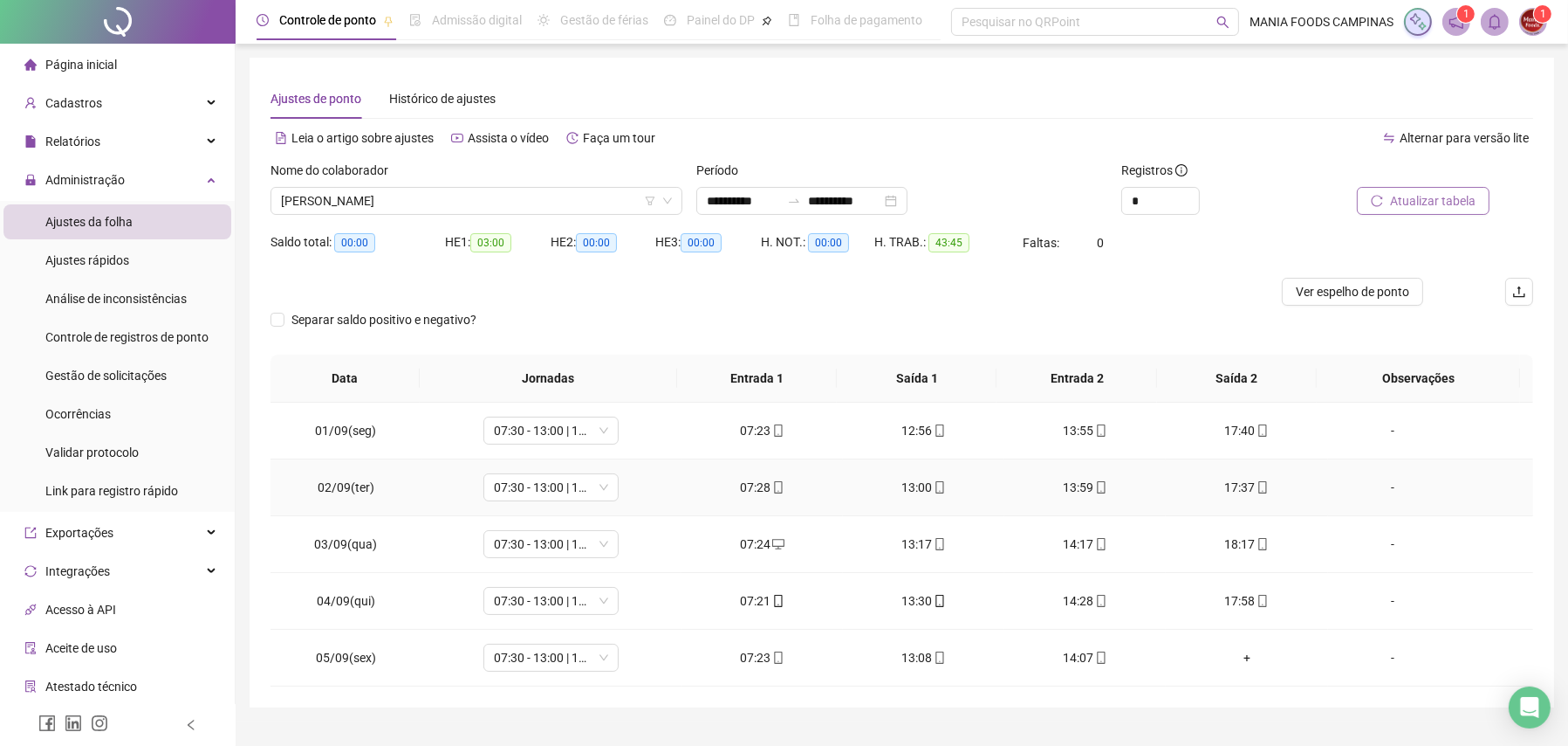
scroll to position [36, 0]
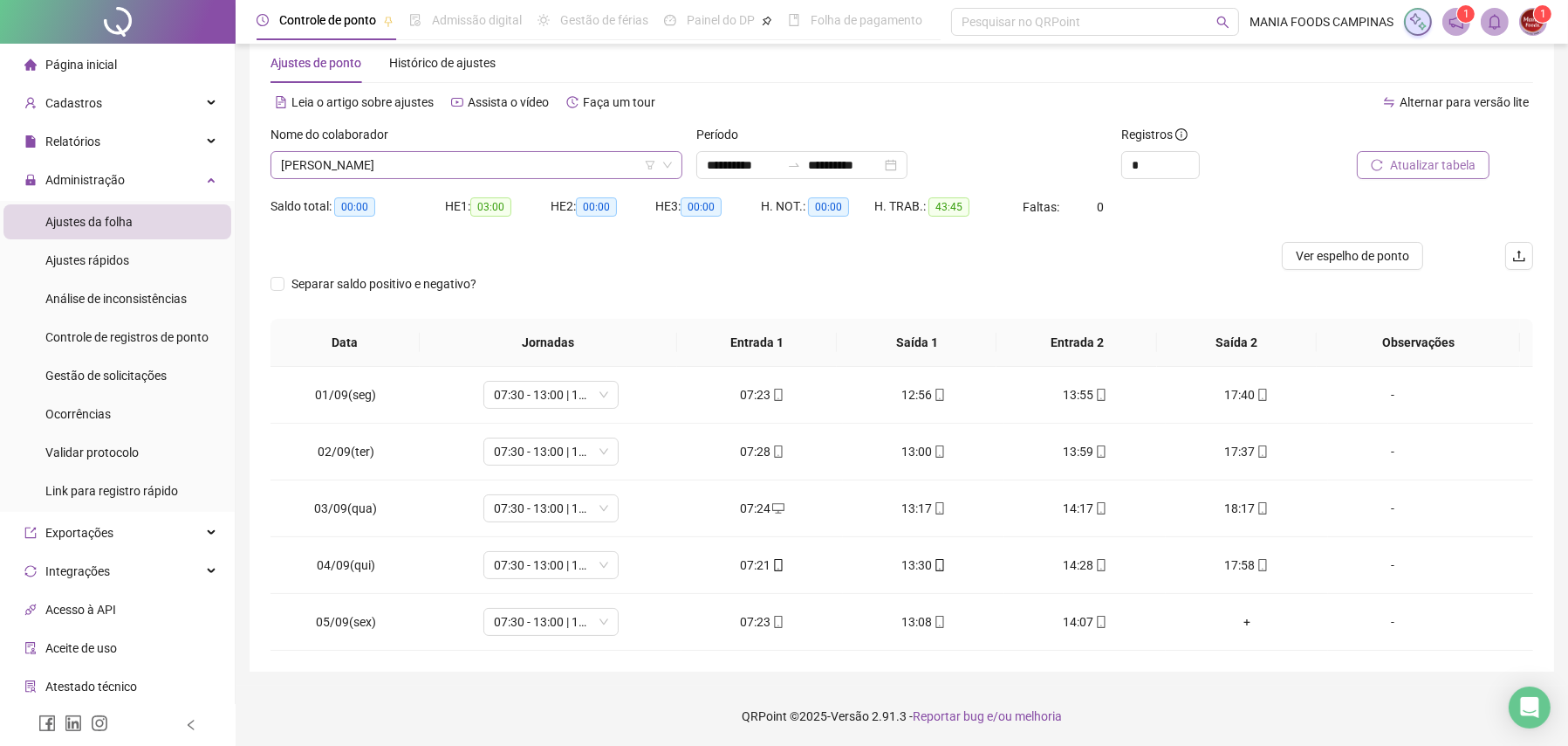
click at [475, 160] on span "[PERSON_NAME]" at bounding box center [477, 165] width 391 height 27
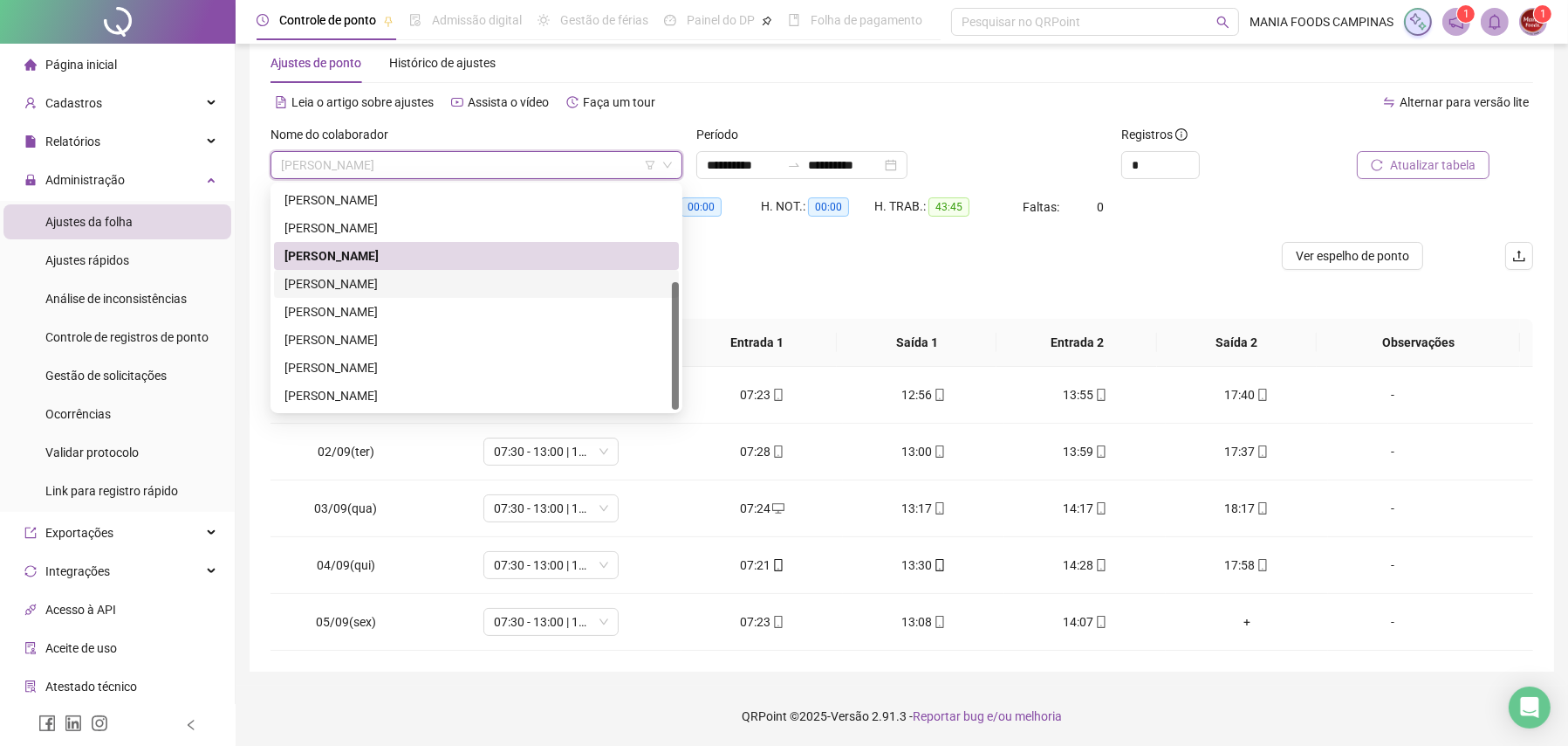
click at [376, 281] on div "[PERSON_NAME] [PERSON_NAME]" at bounding box center [477, 284] width 384 height 19
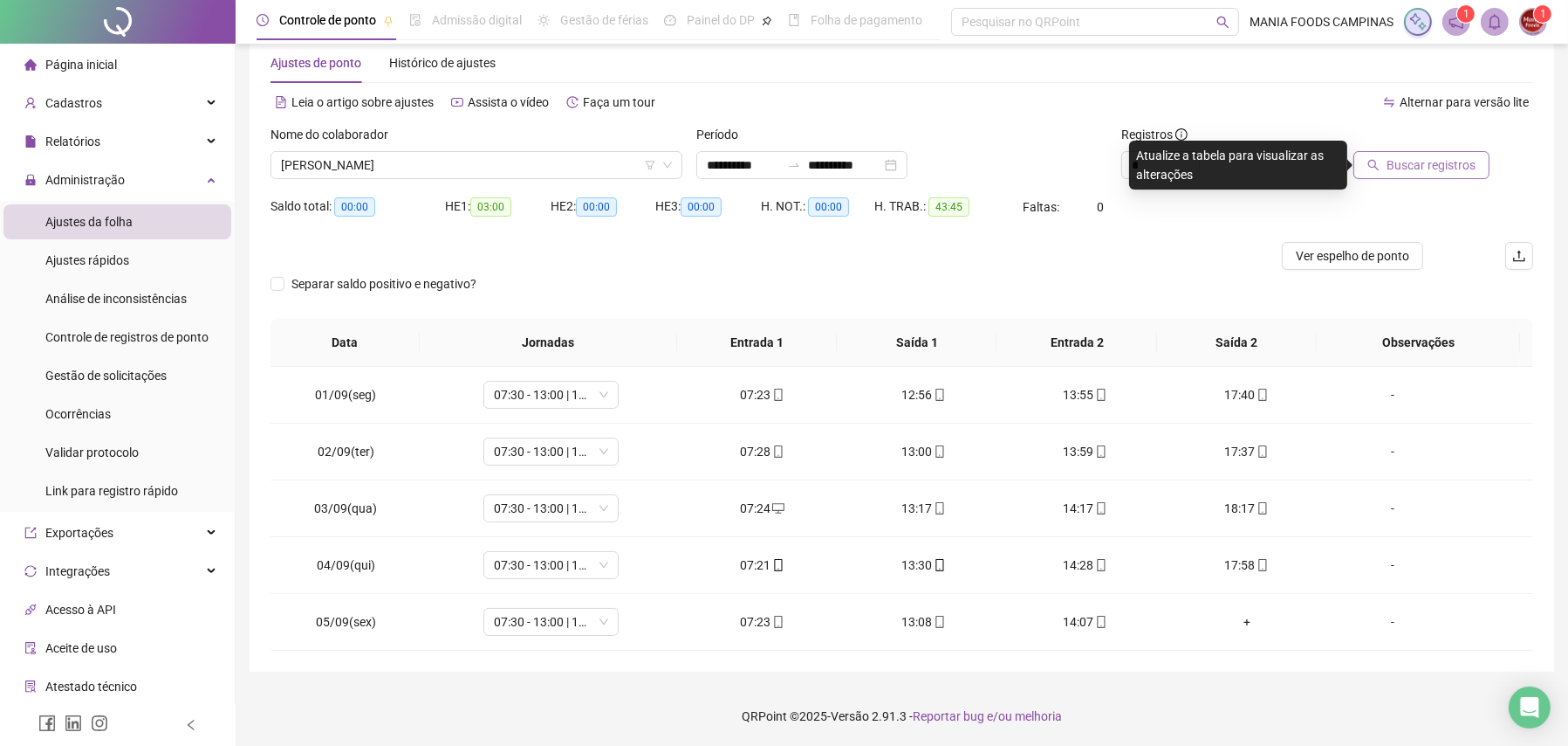
click at [1390, 163] on span "Buscar registros" at bounding box center [1431, 165] width 89 height 19
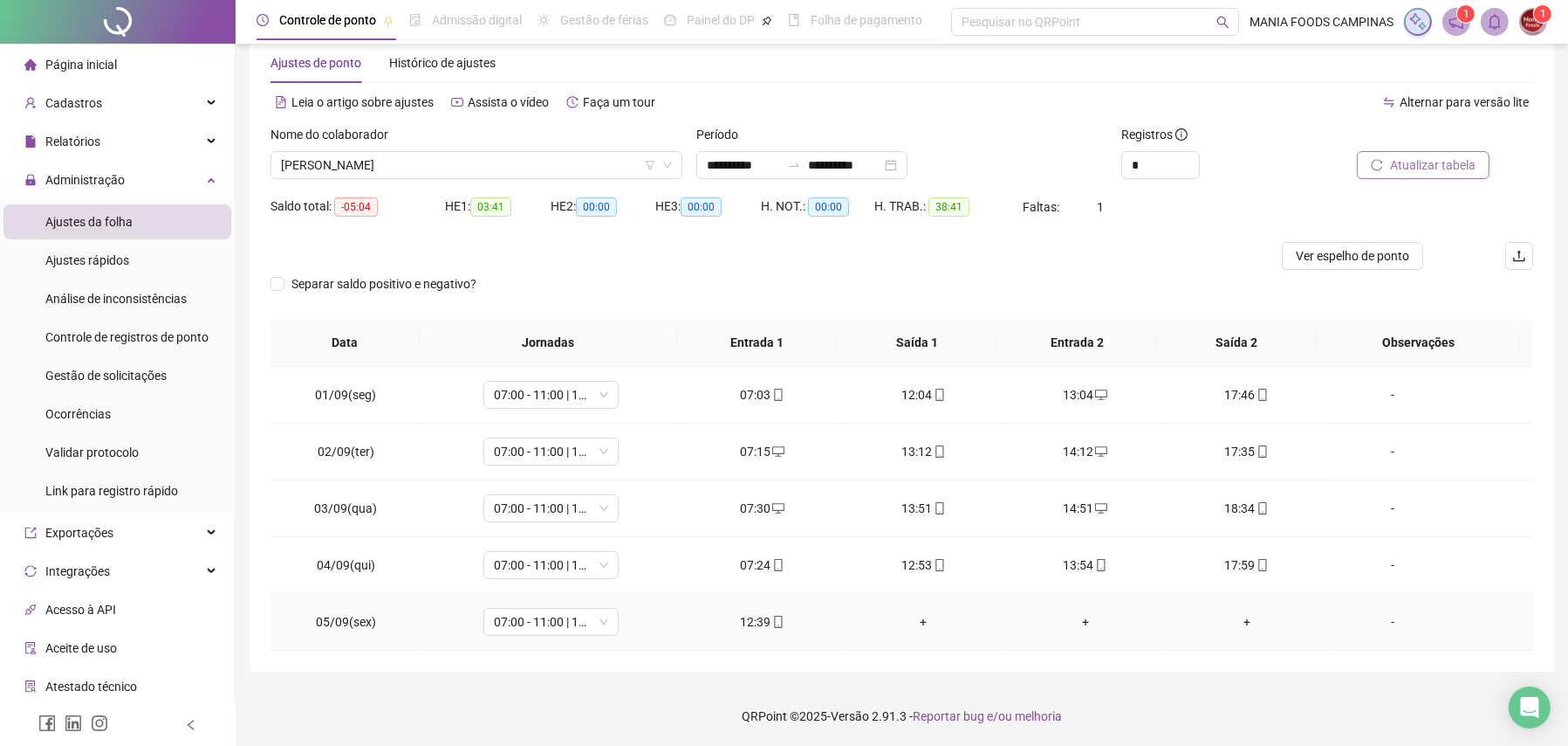
click at [908, 624] on div "+" at bounding box center [923, 622] width 134 height 19
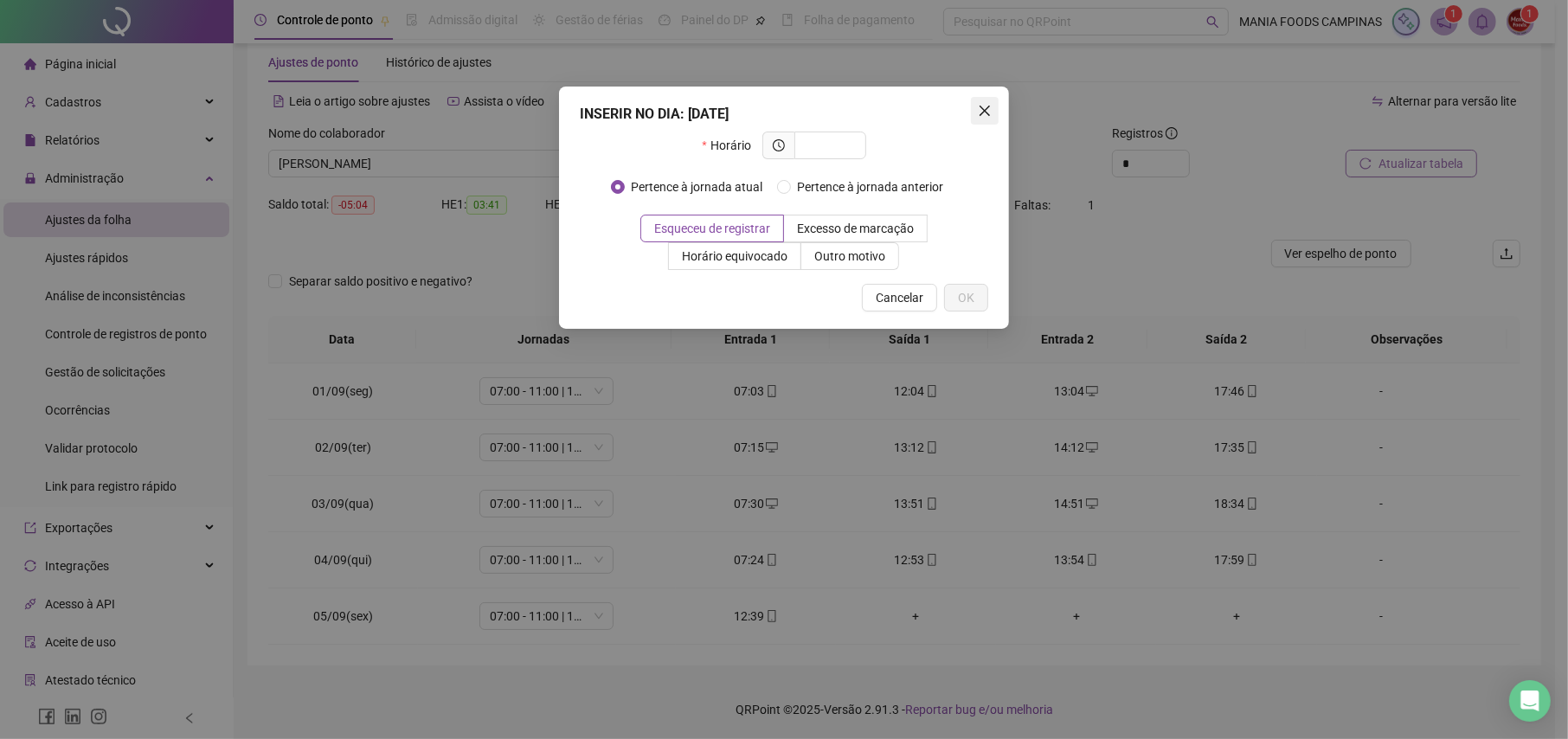
click at [983, 112] on icon "close" at bounding box center [984, 110] width 10 height 10
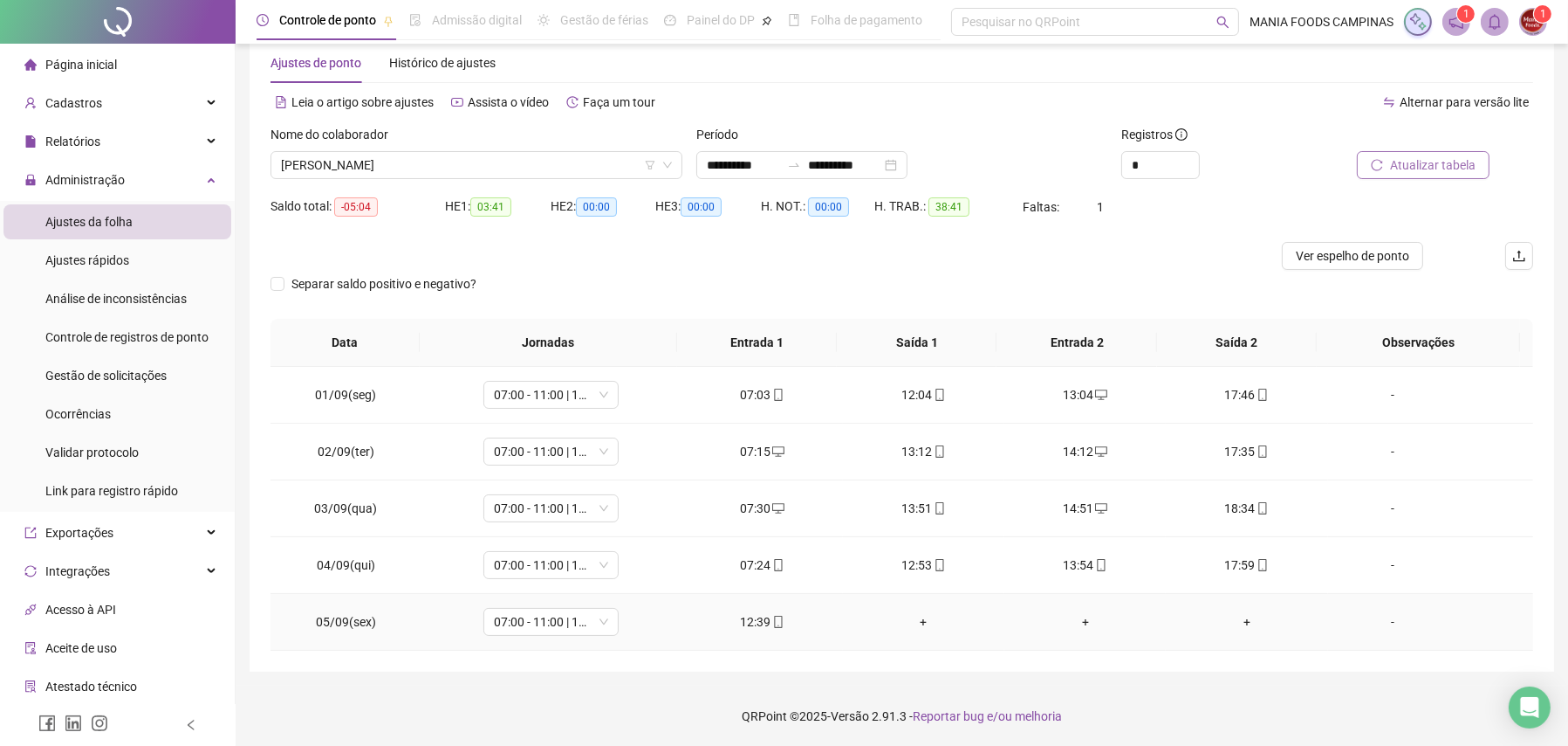
click at [913, 620] on div "+" at bounding box center [923, 622] width 134 height 19
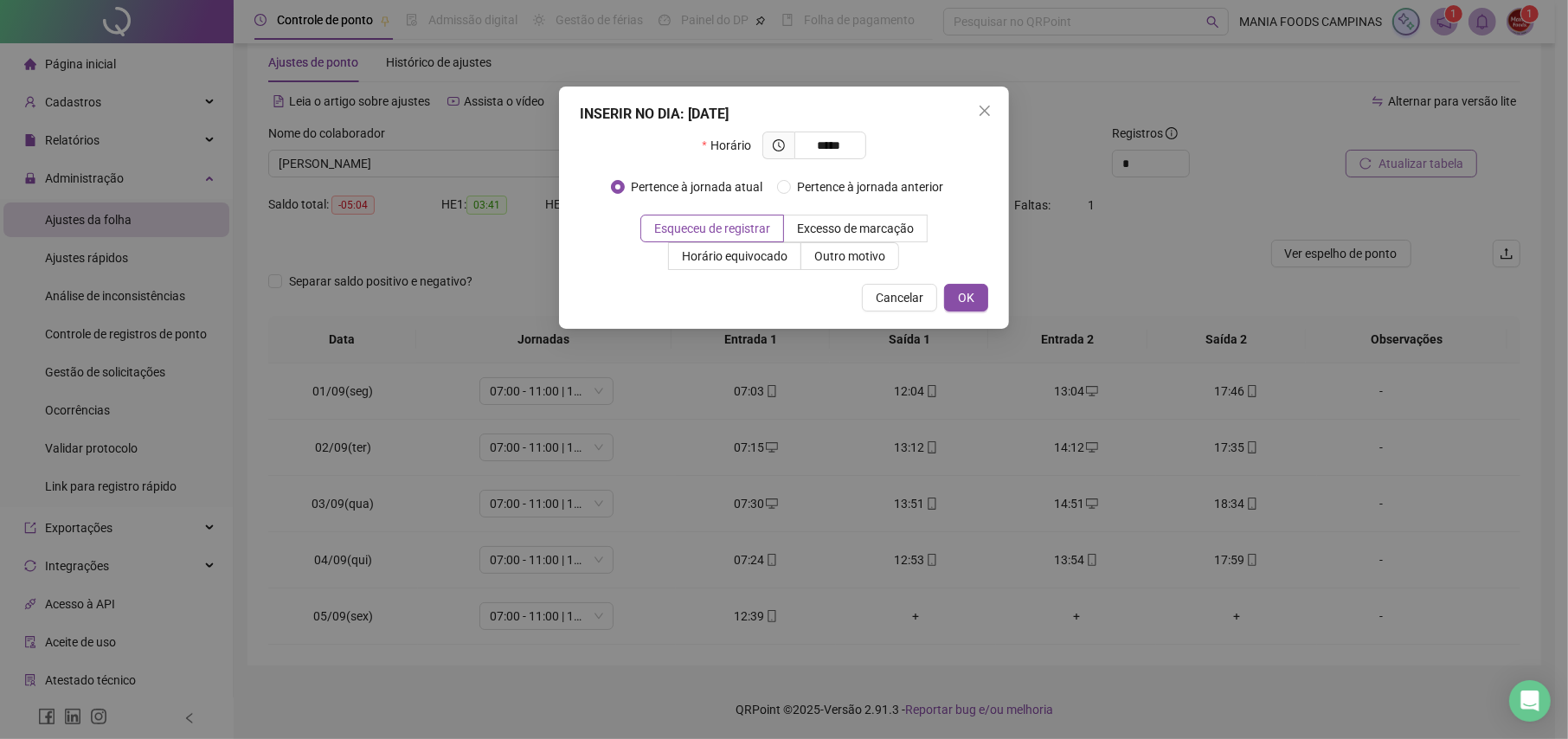
type input "*****"
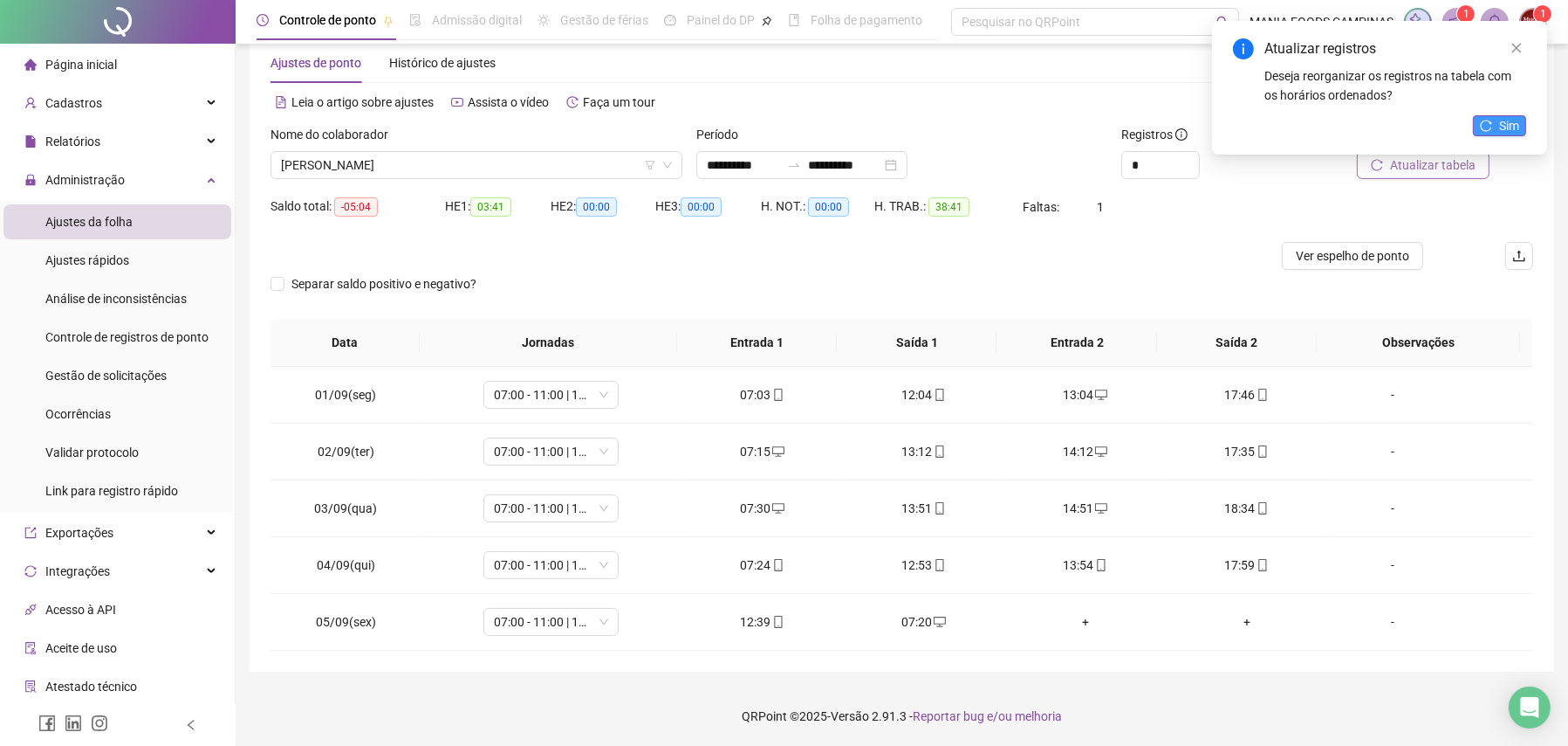
click at [1510, 126] on span "Sim" at bounding box center [1509, 125] width 20 height 19
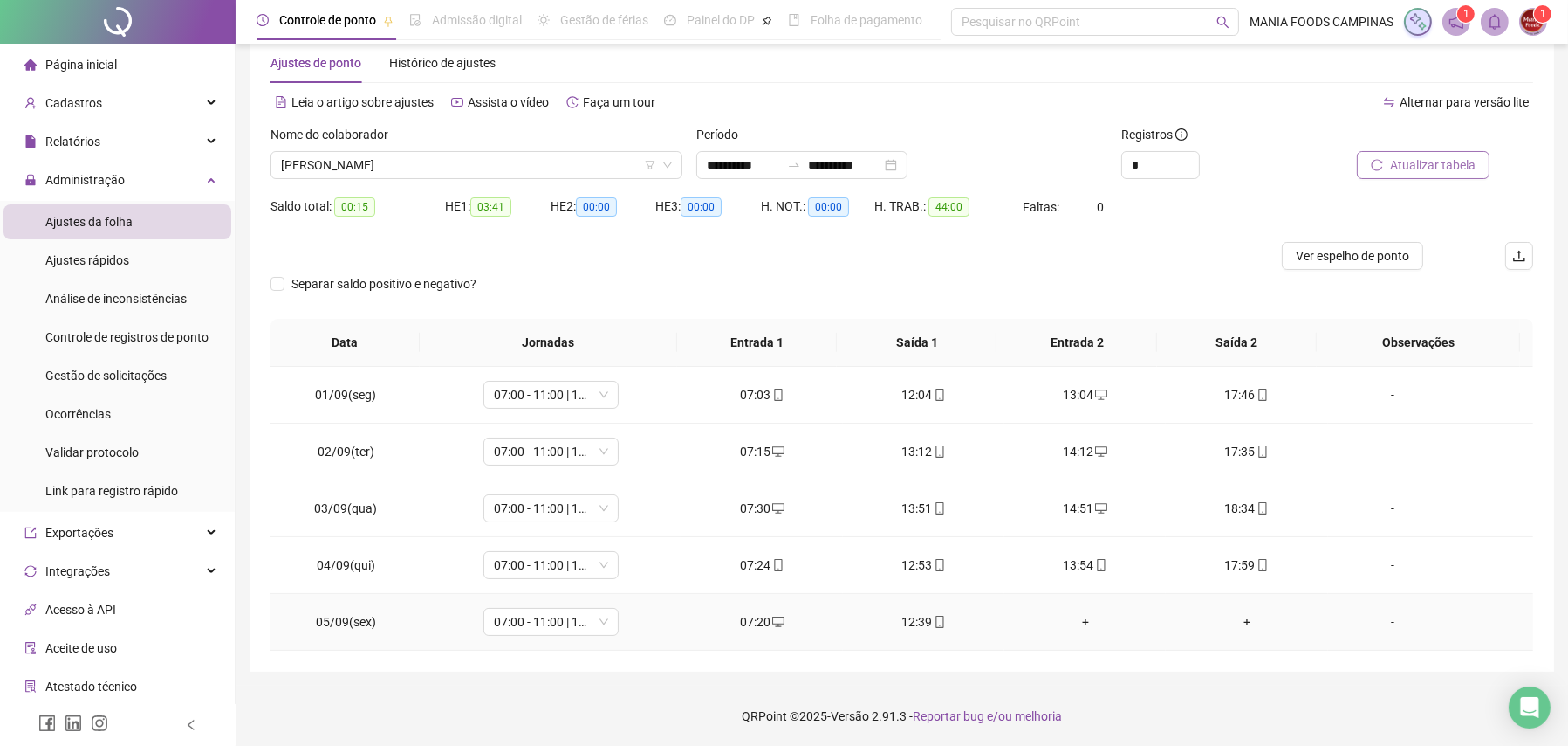
click at [1081, 622] on div "+" at bounding box center [1085, 622] width 134 height 19
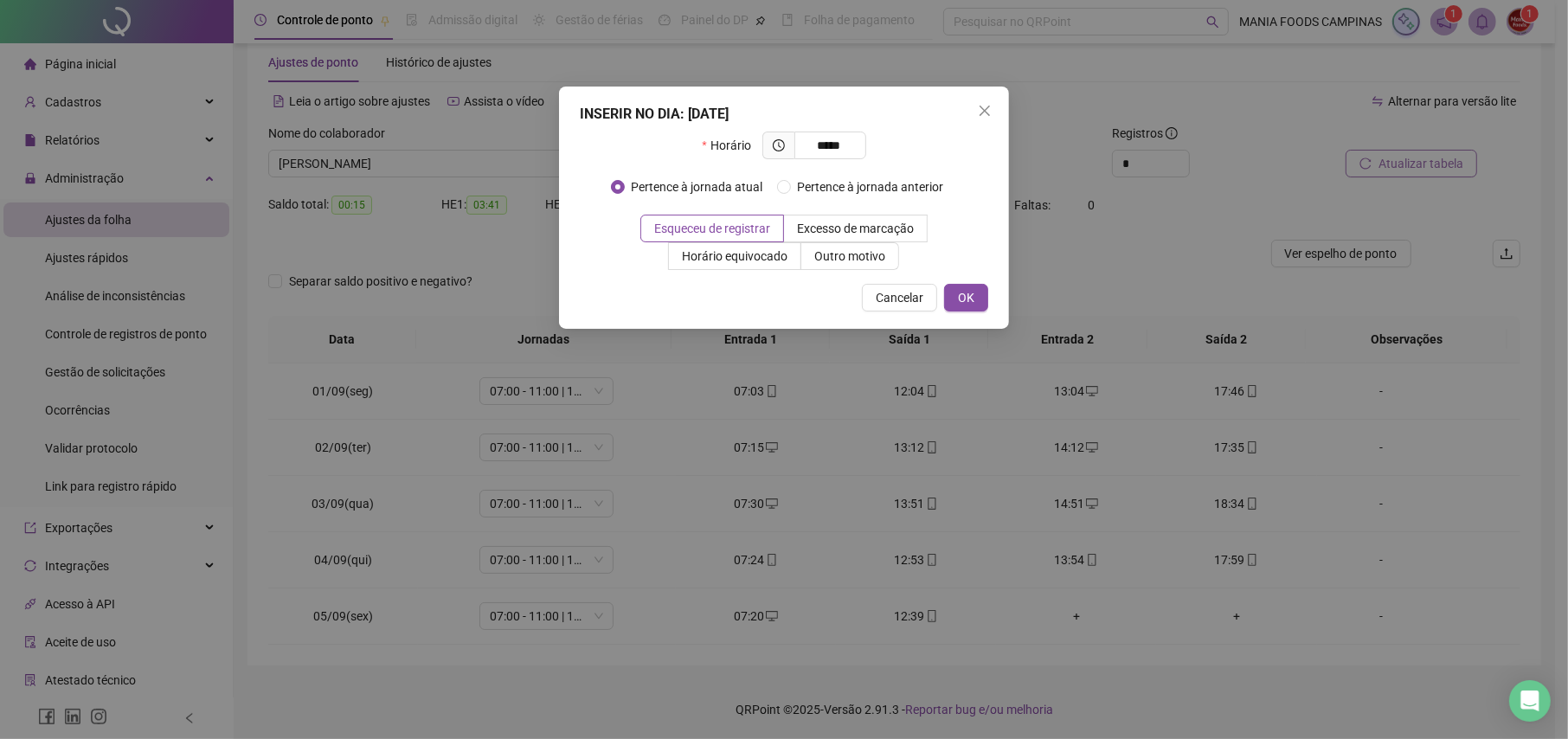
type input "*****"
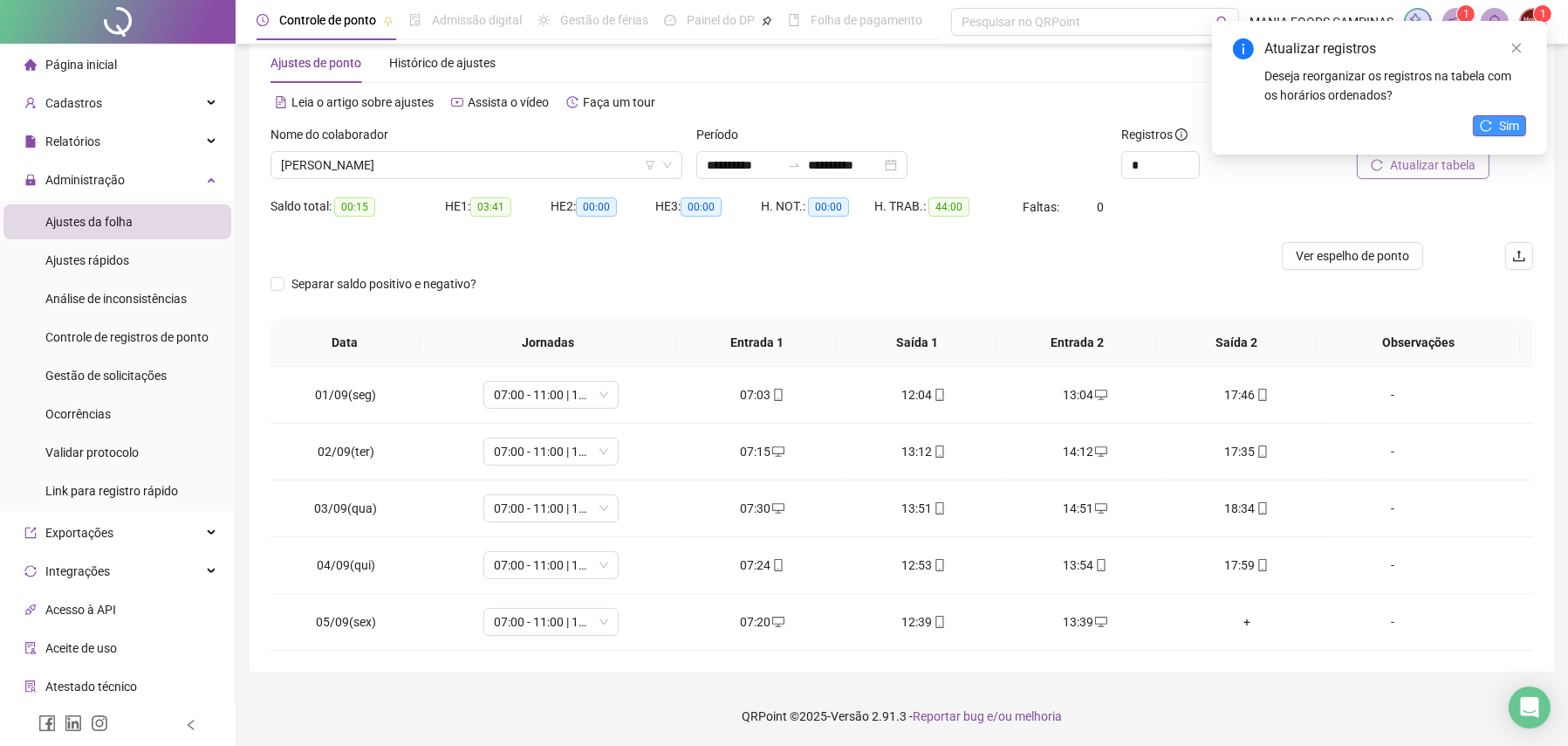
click at [1488, 123] on icon "reload" at bounding box center [1485, 125] width 12 height 12
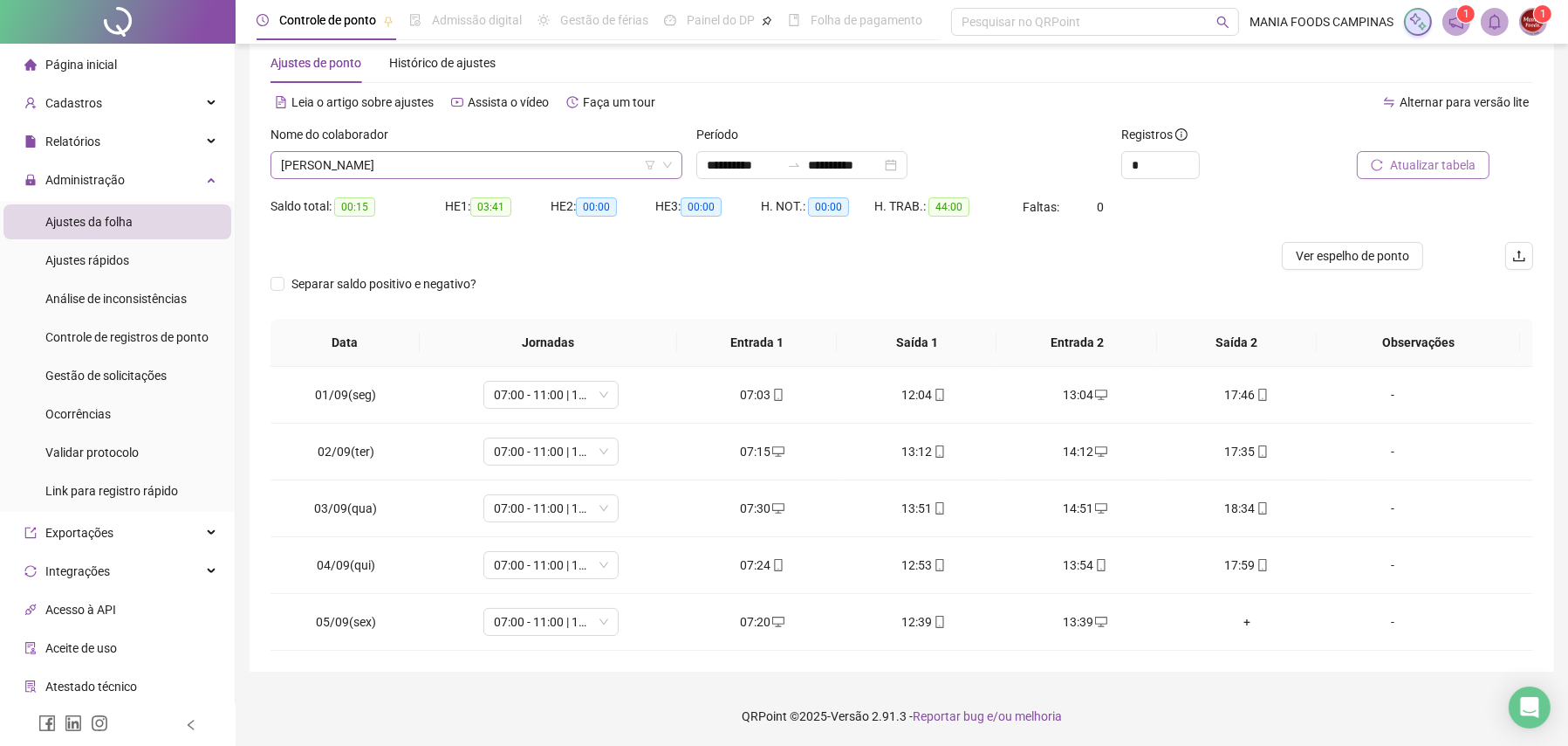
click at [452, 166] on span "[PERSON_NAME] [PERSON_NAME]" at bounding box center [477, 165] width 391 height 27
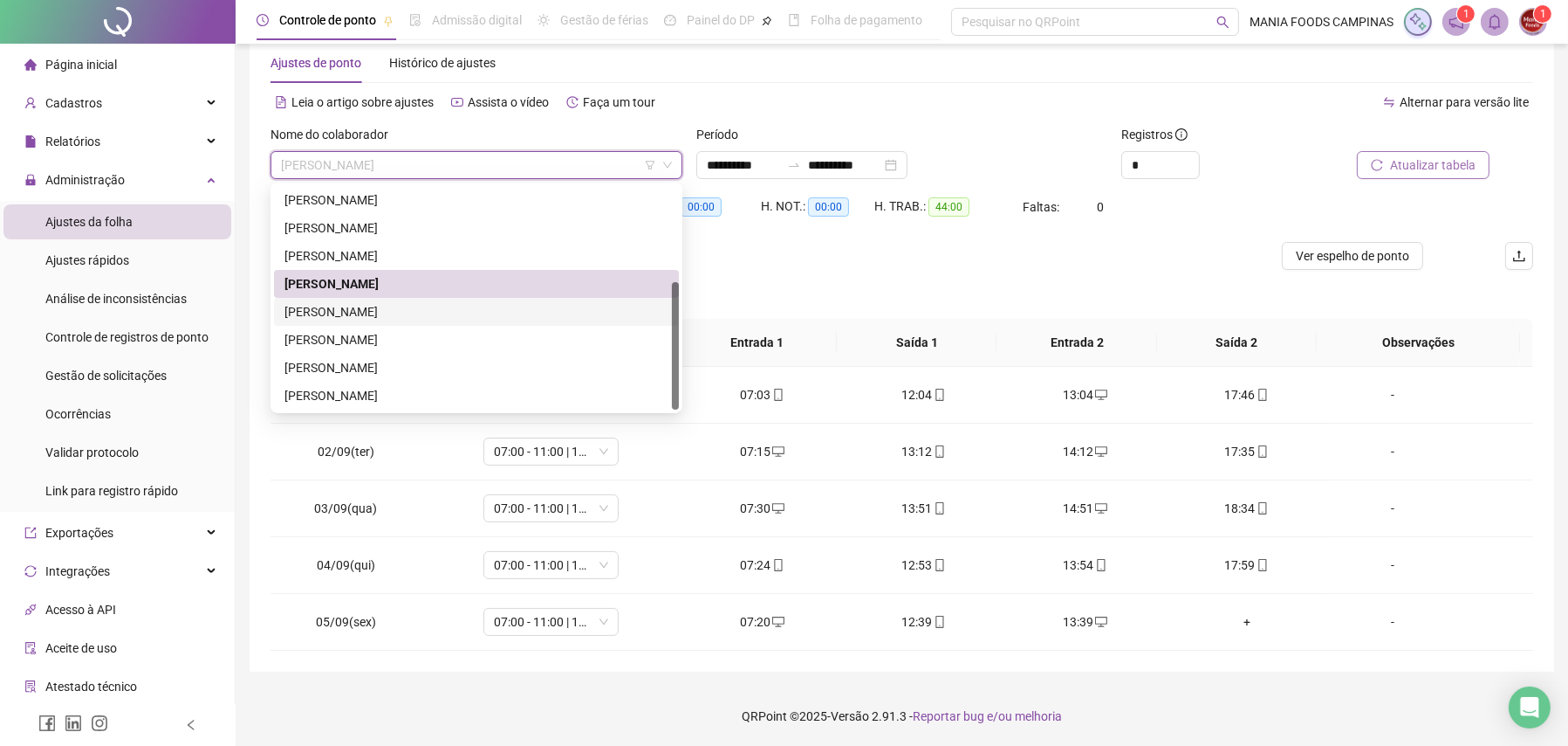
click at [345, 305] on div "[PERSON_NAME] [PERSON_NAME] [PERSON_NAME]" at bounding box center [477, 312] width 384 height 19
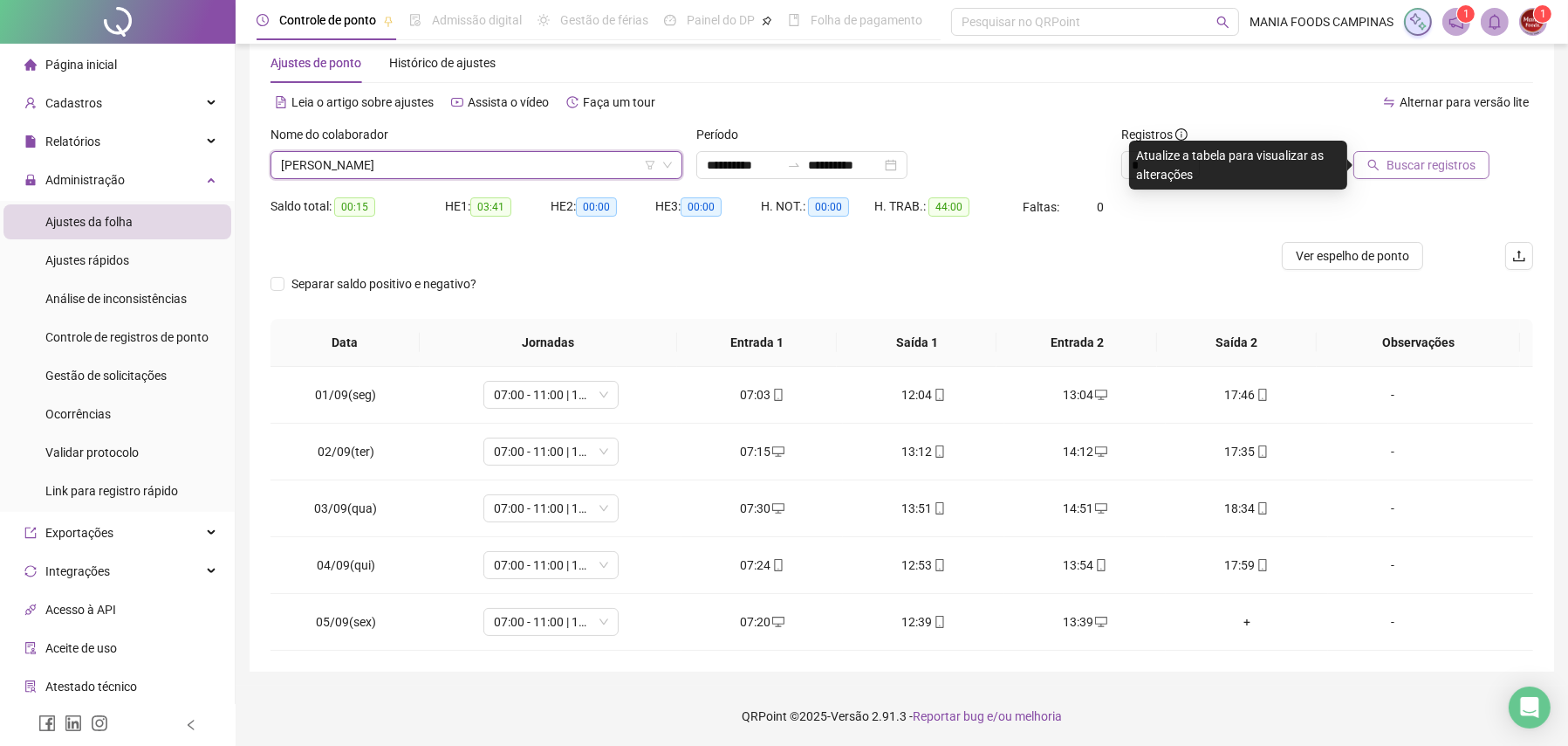
click at [1454, 156] on span "Buscar registros" at bounding box center [1431, 165] width 89 height 19
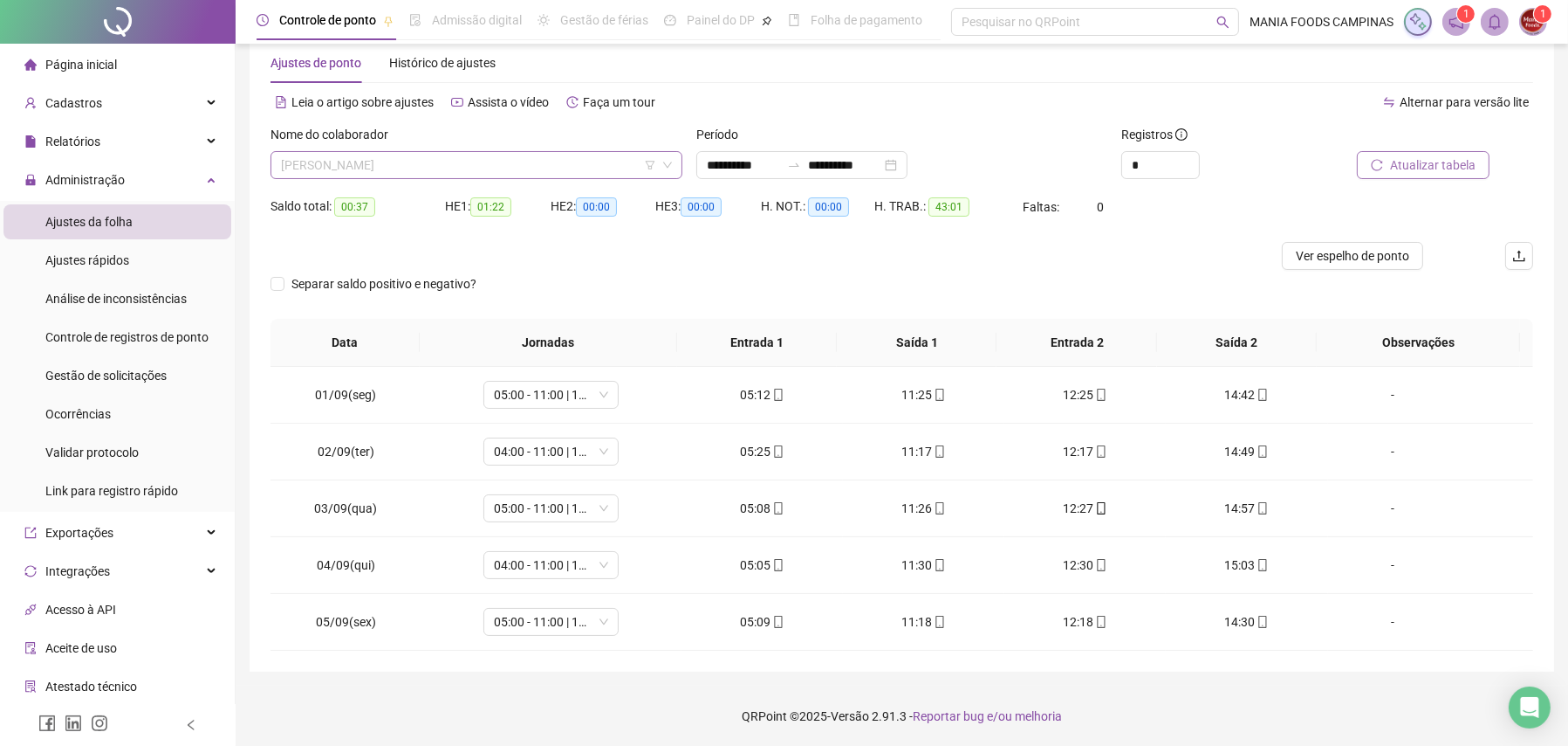
click at [319, 159] on span "[PERSON_NAME] [PERSON_NAME] [PERSON_NAME]" at bounding box center [477, 165] width 391 height 27
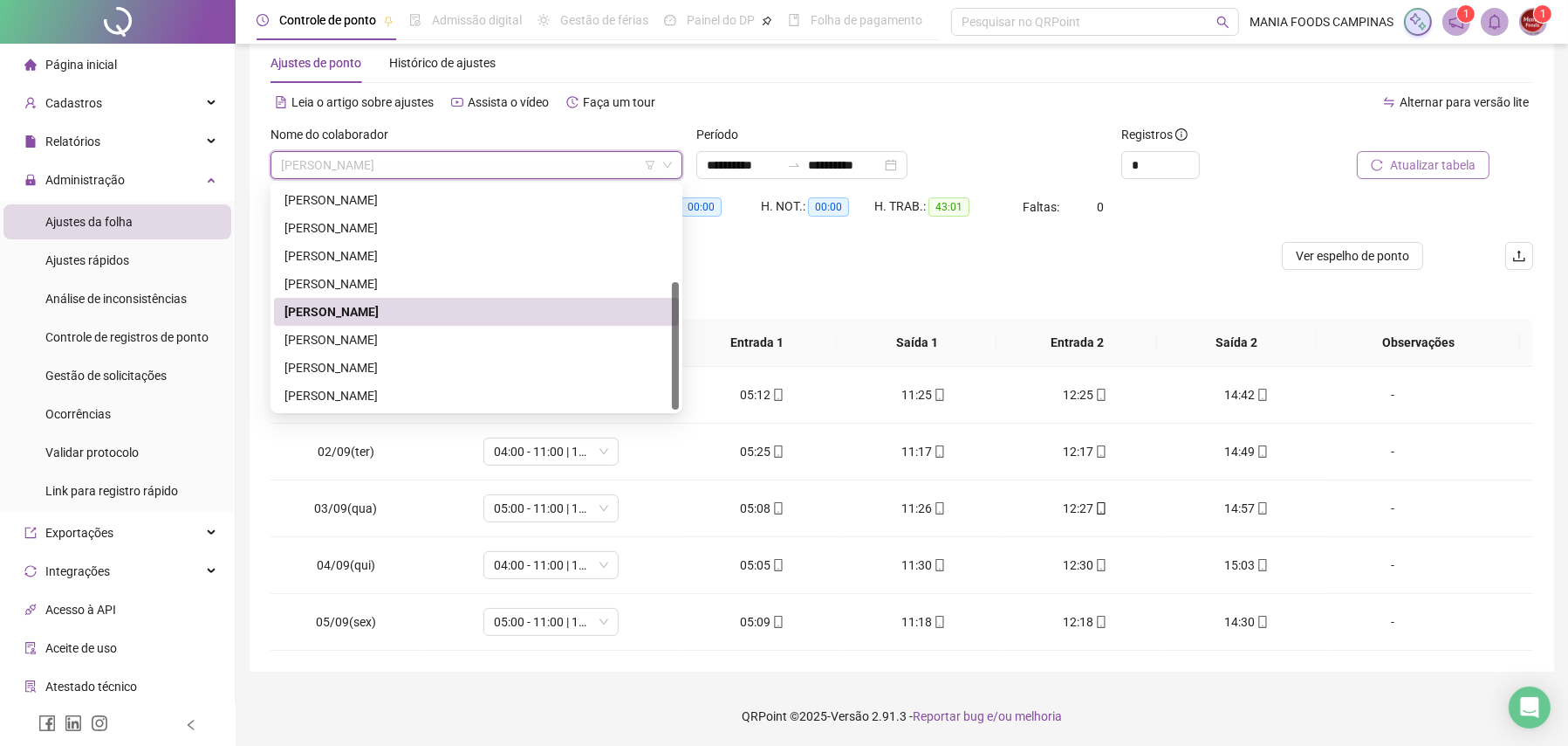
click at [319, 161] on span "[PERSON_NAME] [PERSON_NAME] [PERSON_NAME]" at bounding box center [477, 165] width 391 height 27
click at [321, 166] on span "[PERSON_NAME] [PERSON_NAME] [PERSON_NAME]" at bounding box center [477, 165] width 391 height 27
click at [385, 338] on div "[PERSON_NAME]" at bounding box center [477, 339] width 384 height 19
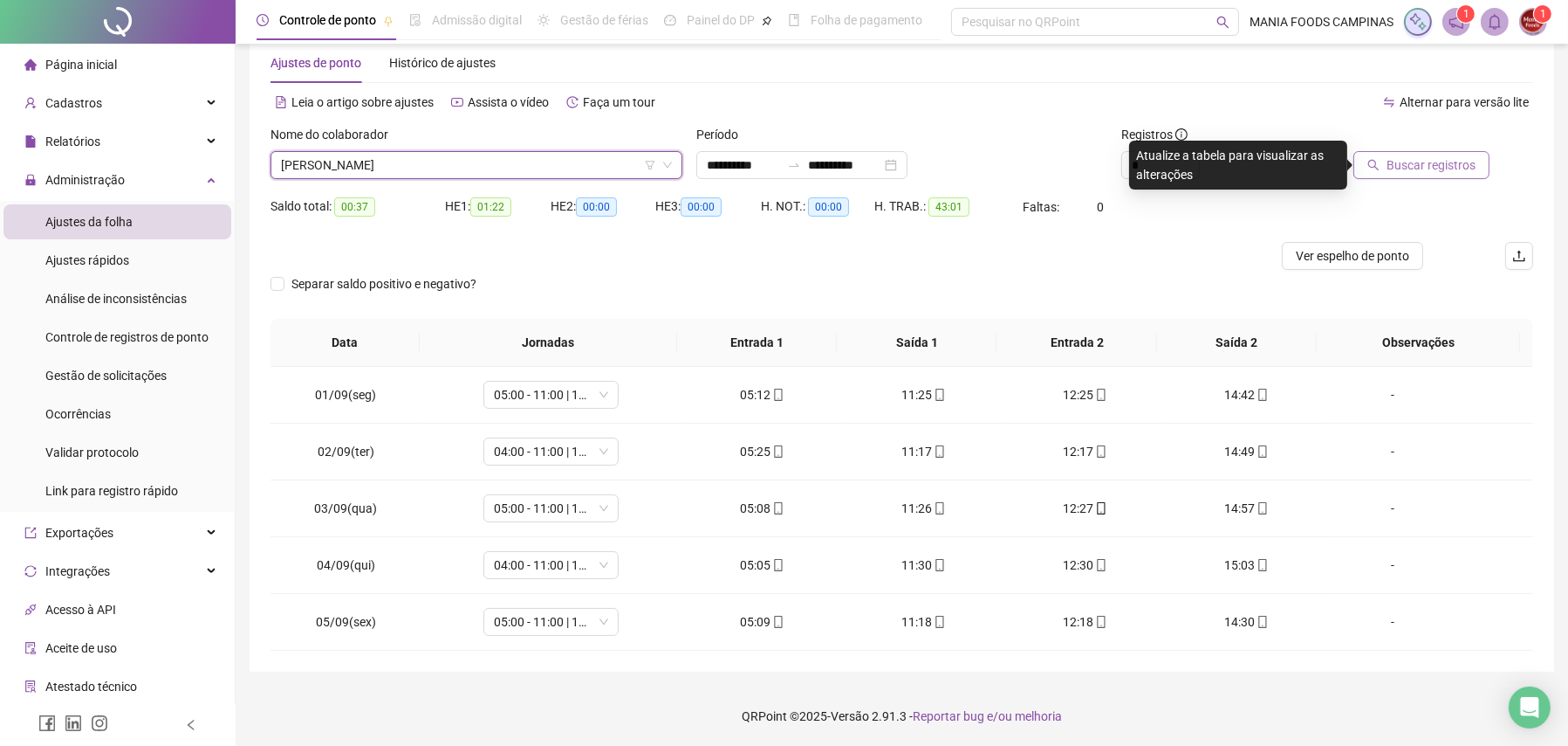
click at [1445, 161] on span "Buscar registros" at bounding box center [1431, 165] width 89 height 19
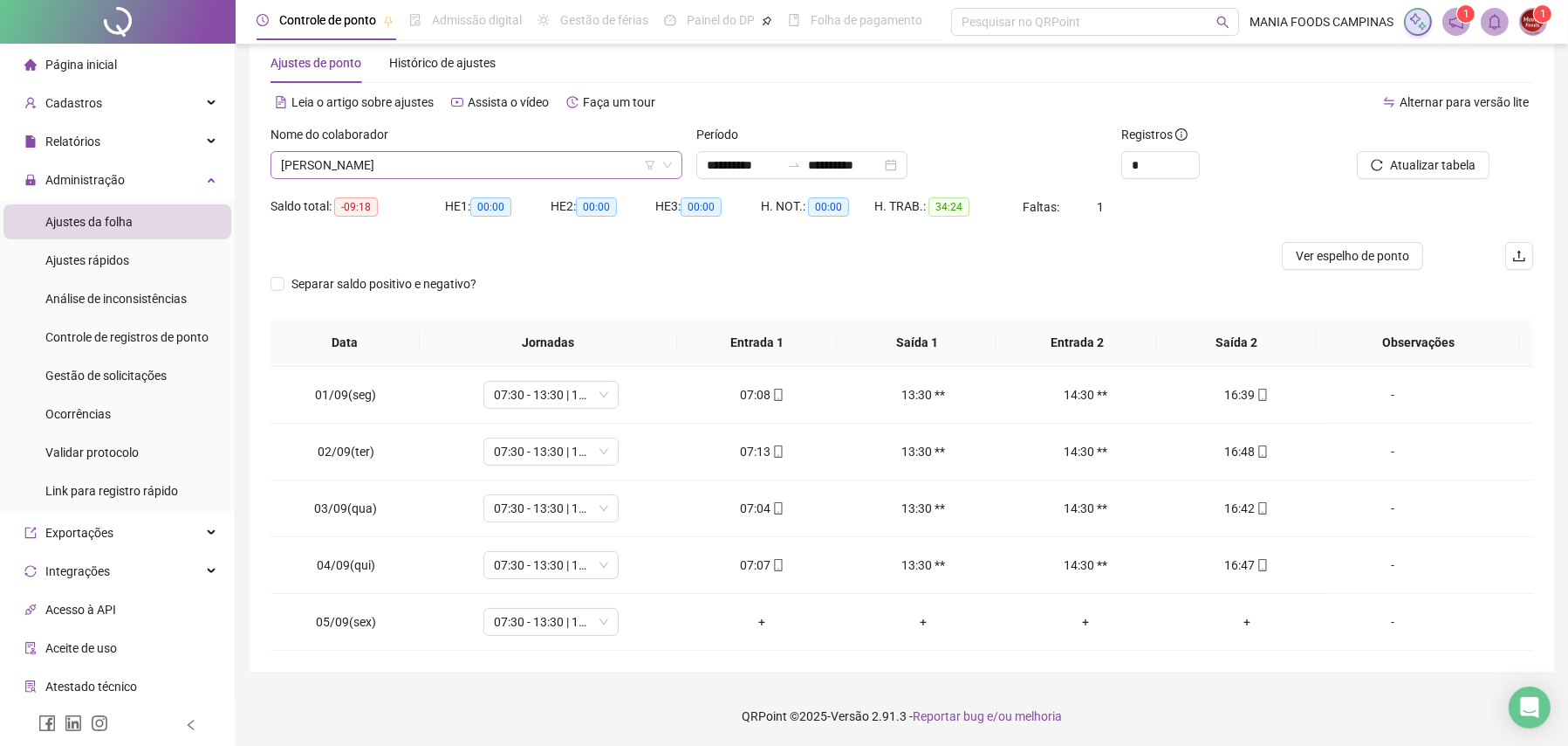
click at [465, 166] on span "[PERSON_NAME]" at bounding box center [477, 165] width 391 height 27
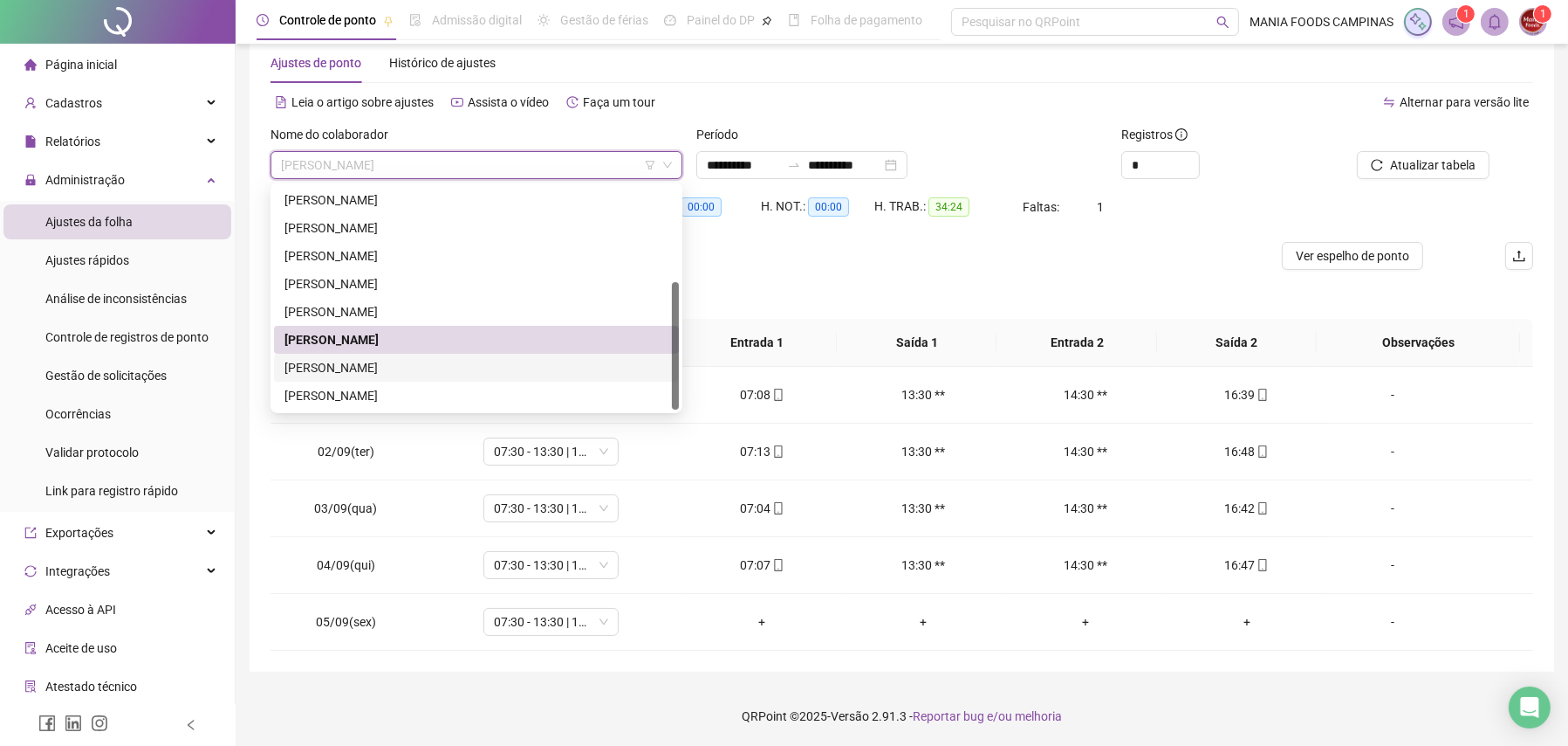
click at [400, 368] on div "[PERSON_NAME]" at bounding box center [477, 368] width 384 height 19
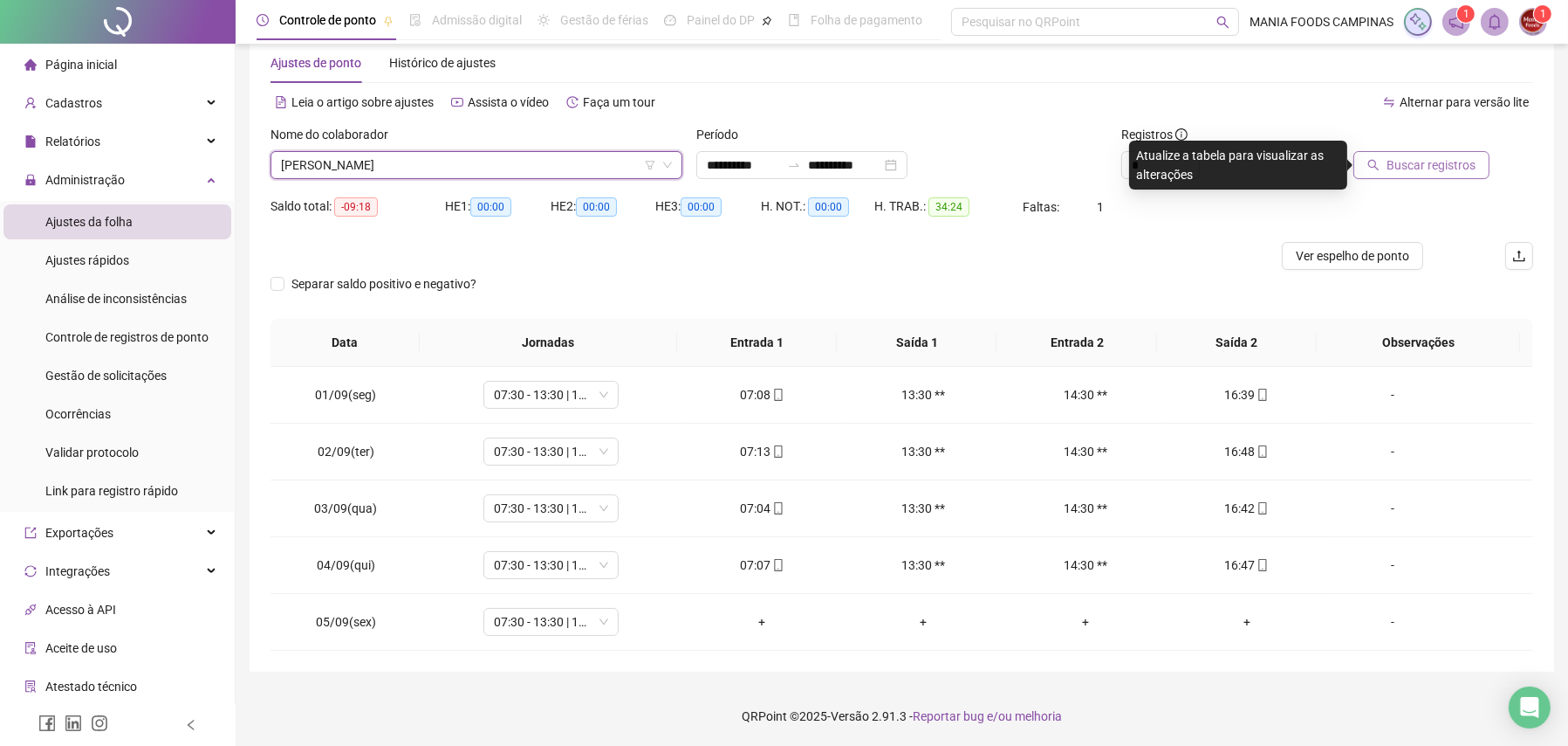
click at [1392, 161] on span "Buscar registros" at bounding box center [1431, 165] width 89 height 19
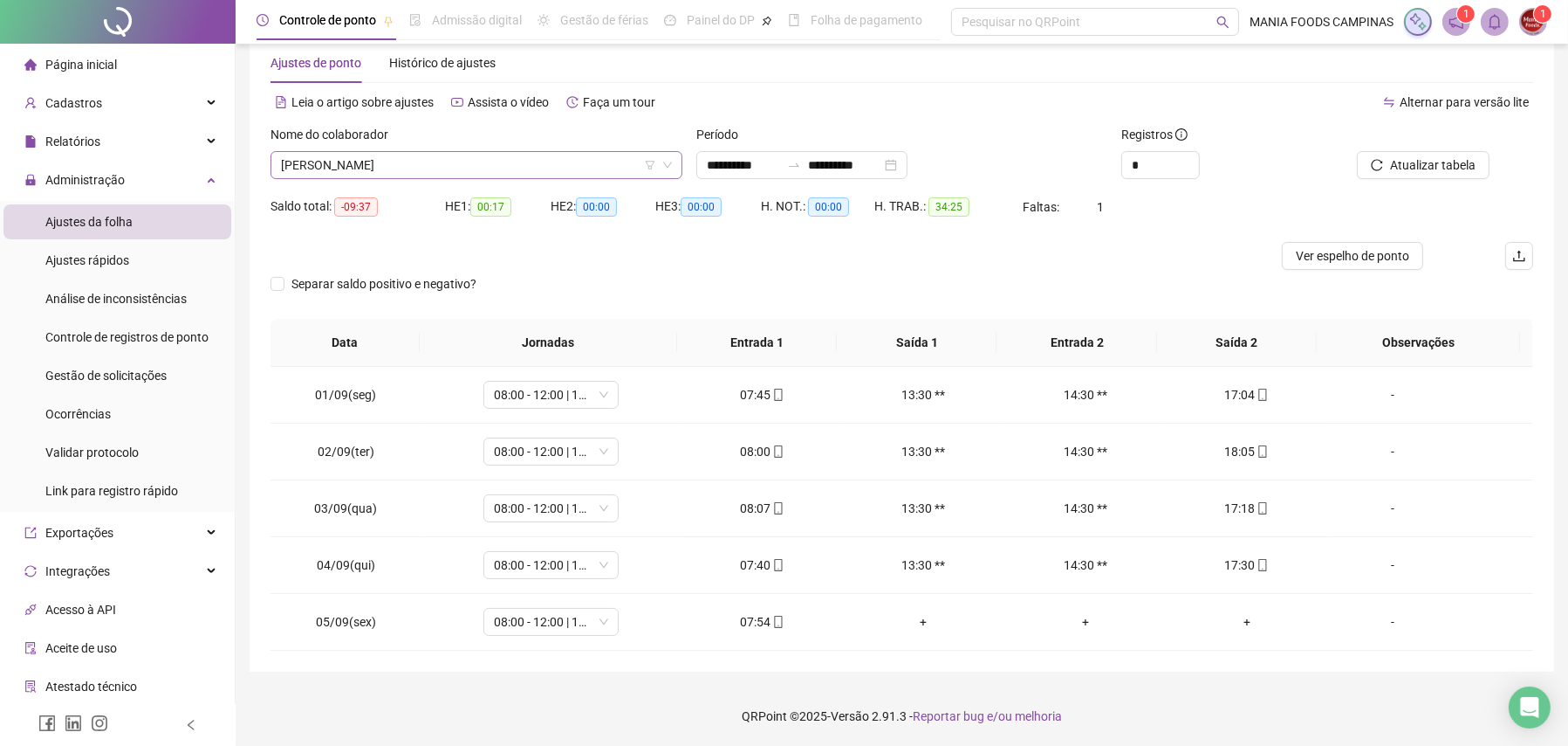
click at [450, 178] on div "[PERSON_NAME]" at bounding box center [477, 164] width 412 height 28
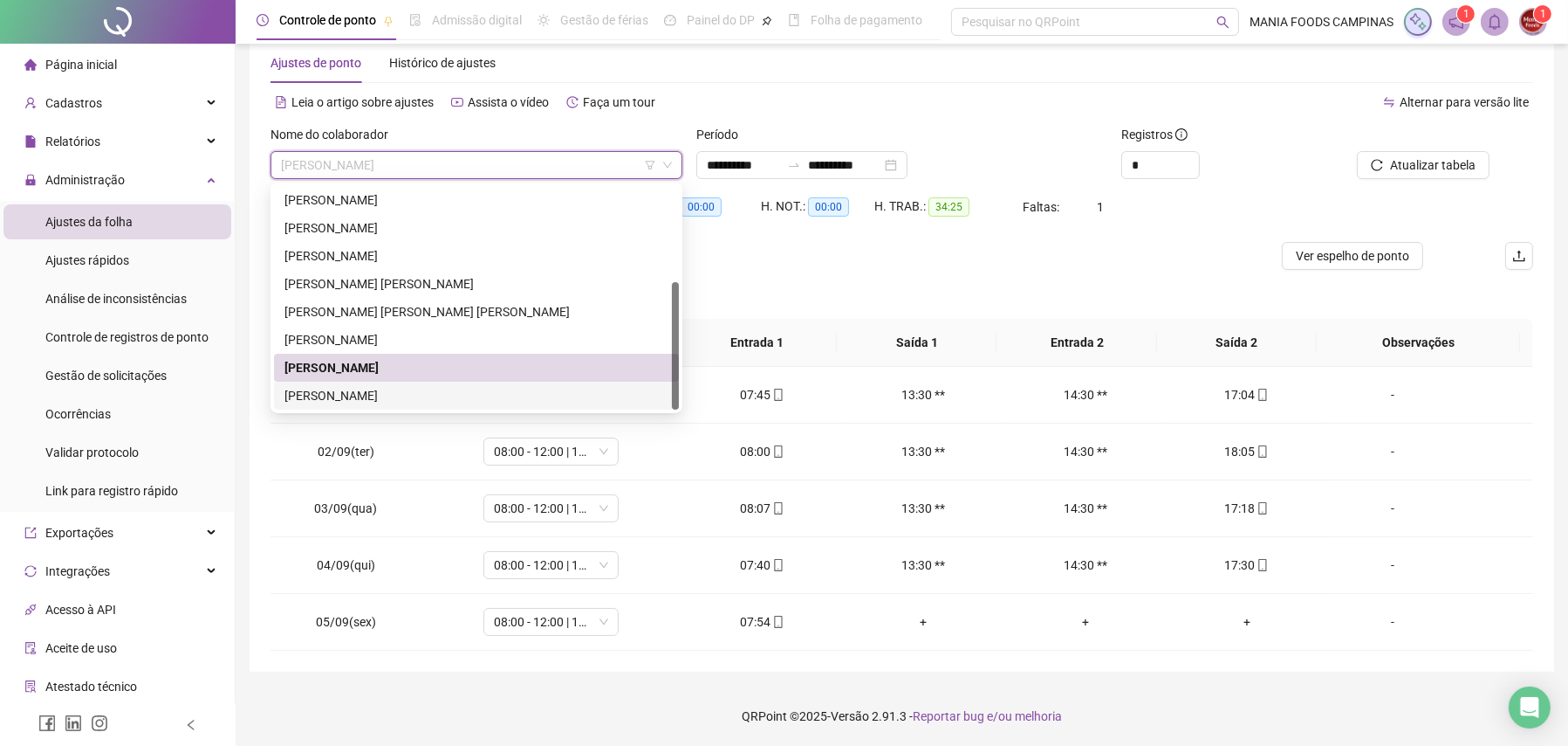
click at [393, 391] on div "[PERSON_NAME]" at bounding box center [477, 395] width 384 height 19
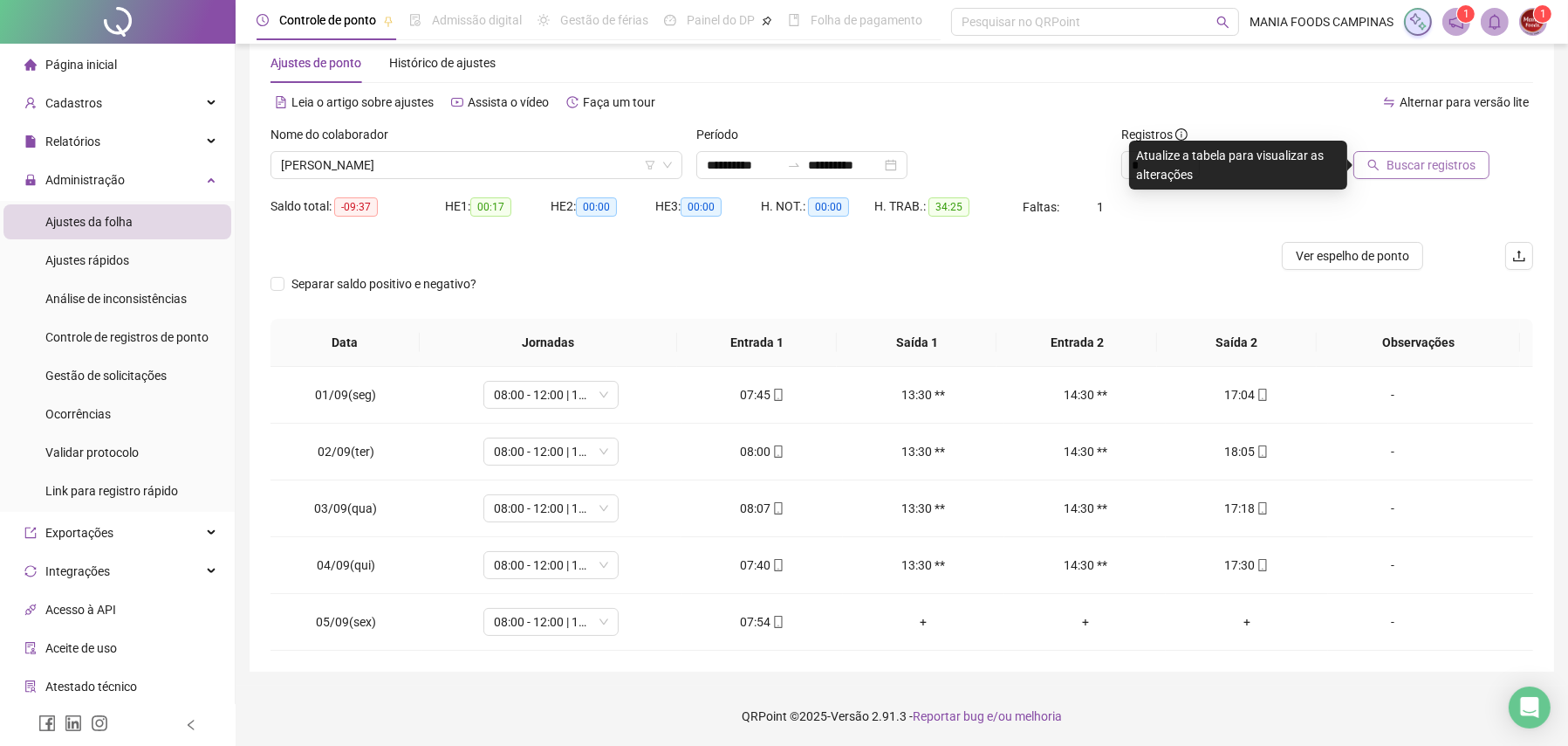
click at [1447, 169] on span "Buscar registros" at bounding box center [1431, 165] width 89 height 19
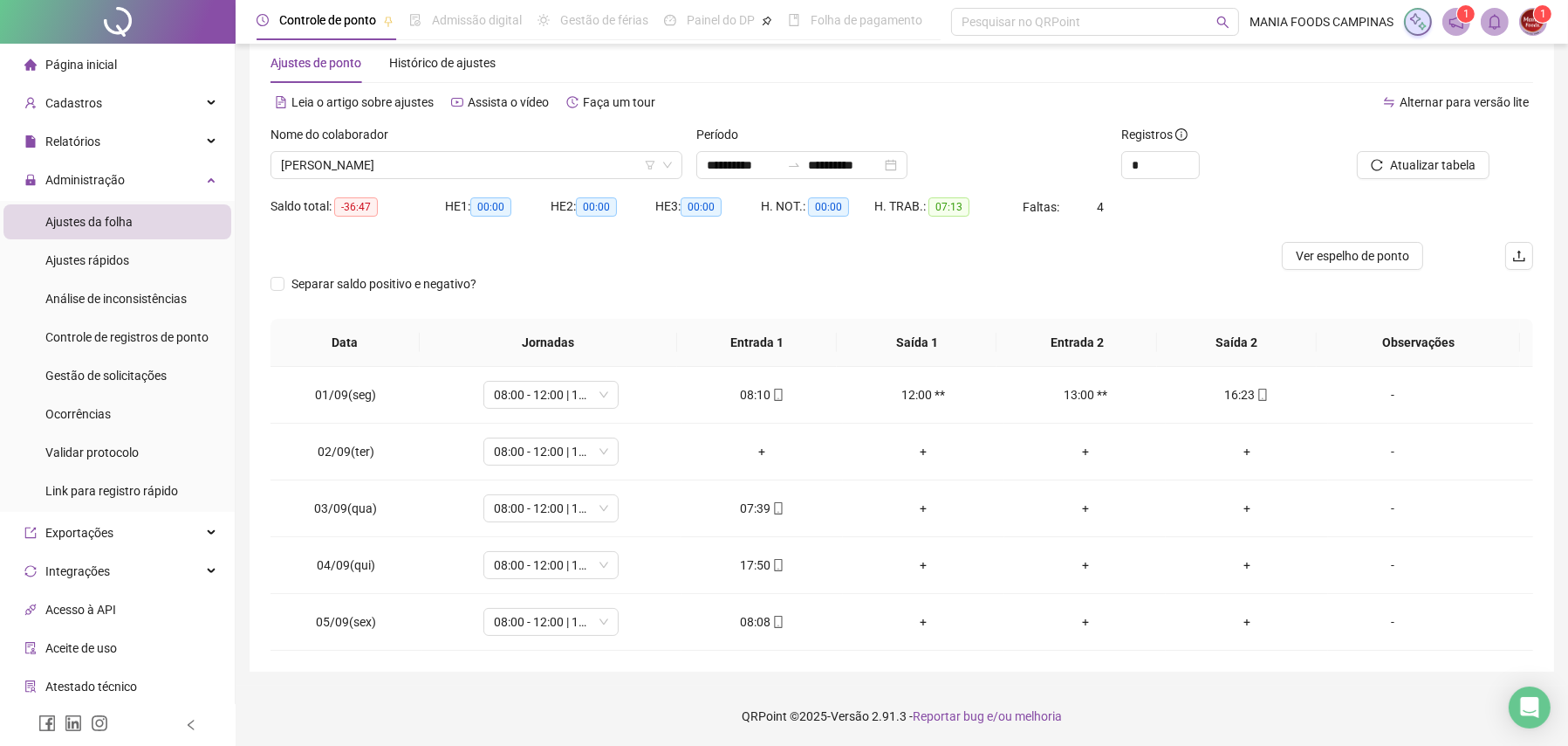
click at [751, 261] on div at bounding box center [744, 256] width 947 height 28
click at [97, 404] on div "Ocorrências" at bounding box center [78, 413] width 66 height 35
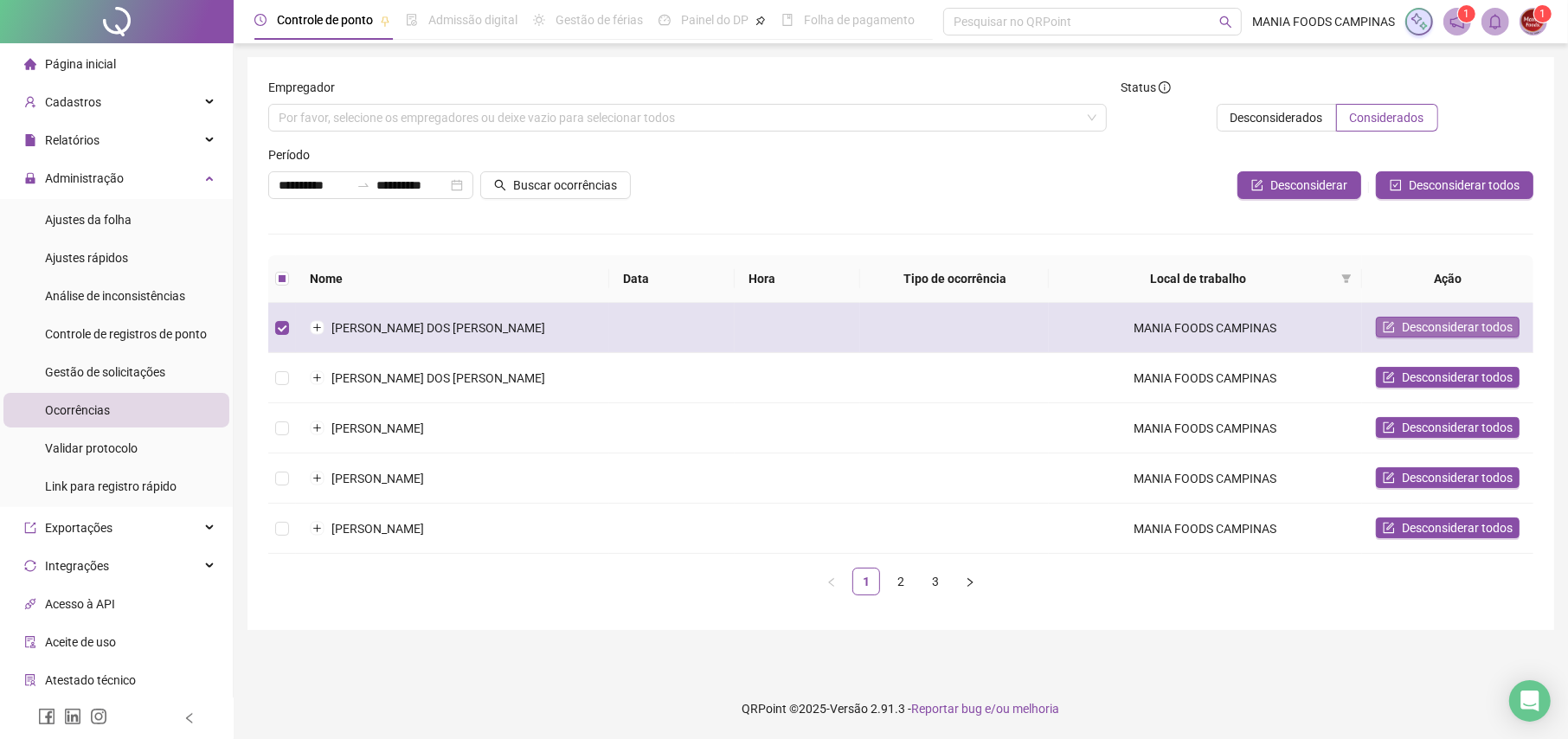
click at [1455, 328] on span "Desconsiderar todos" at bounding box center [1458, 327] width 111 height 19
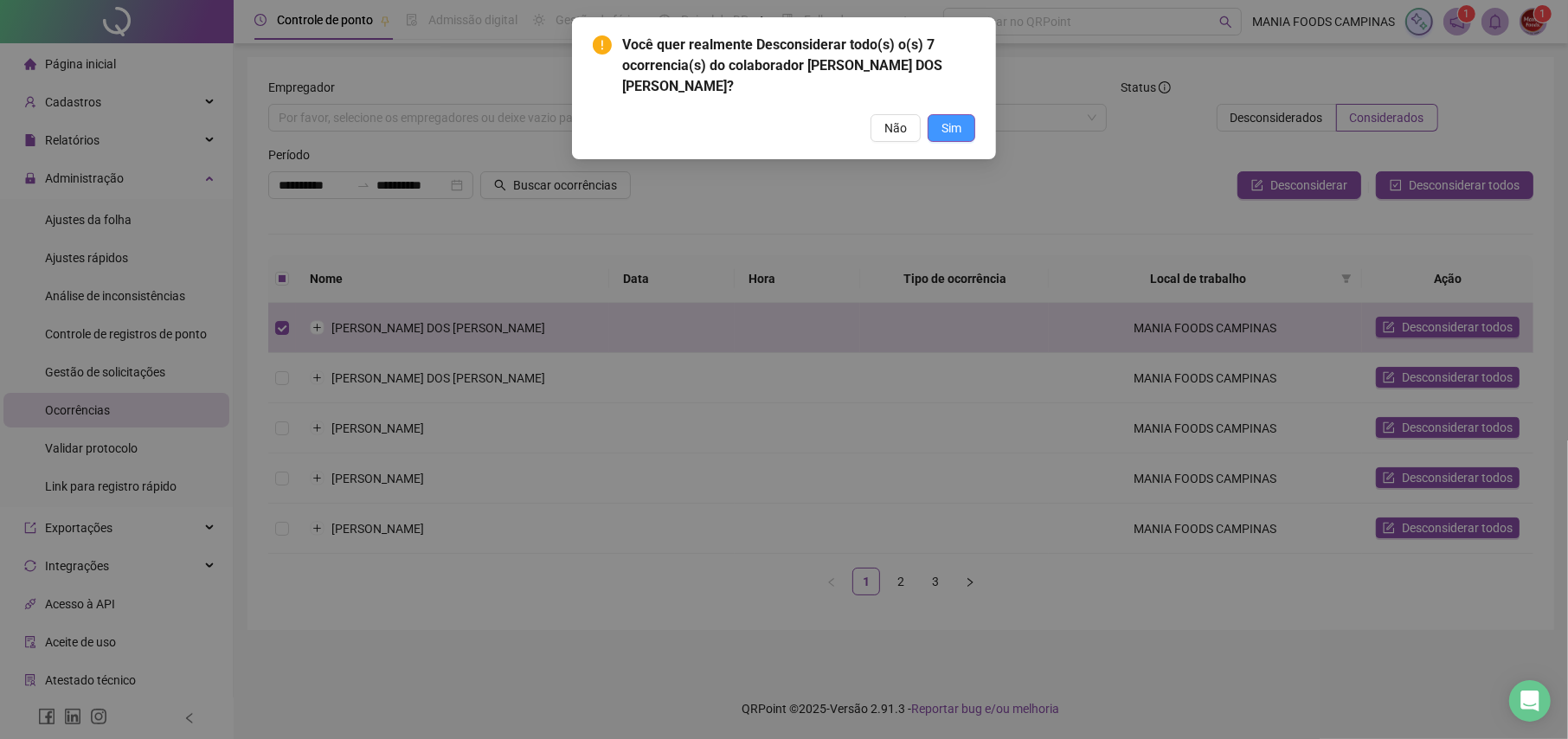
click at [948, 134] on span "Sim" at bounding box center [951, 128] width 20 height 19
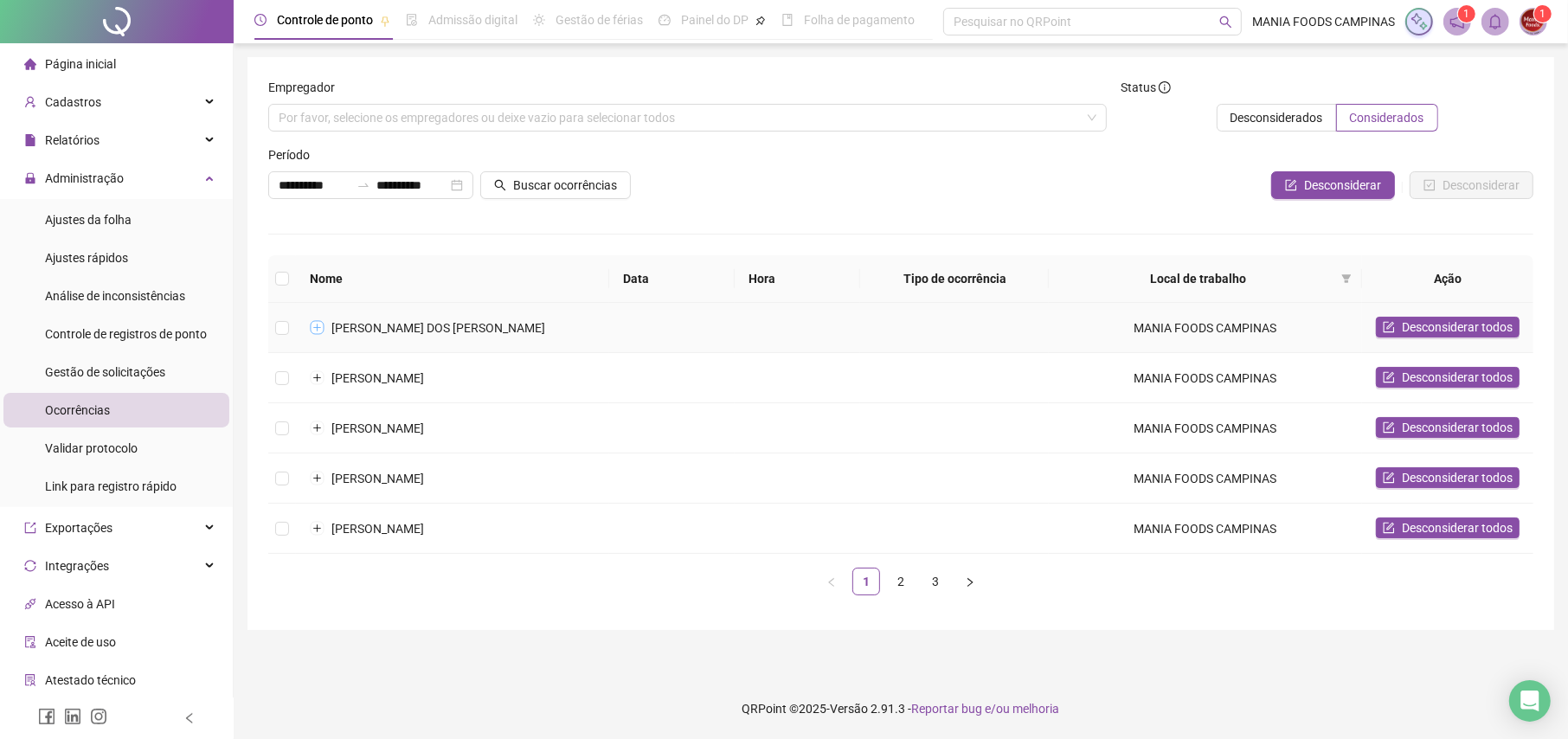
click at [311, 325] on button "Expandir linha" at bounding box center [317, 328] width 14 height 14
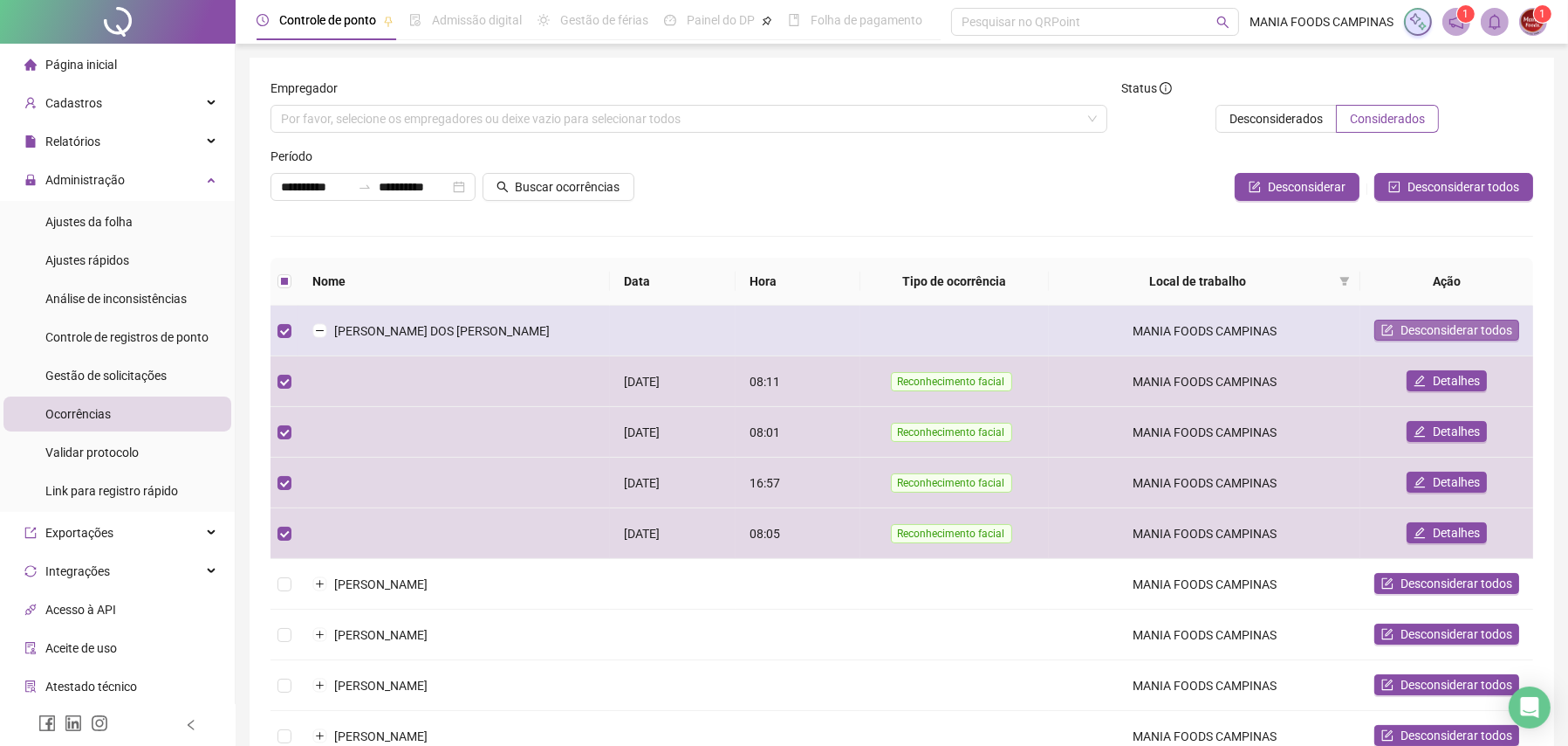
click at [1402, 334] on span "Desconsiderar todos" at bounding box center [1457, 330] width 112 height 19
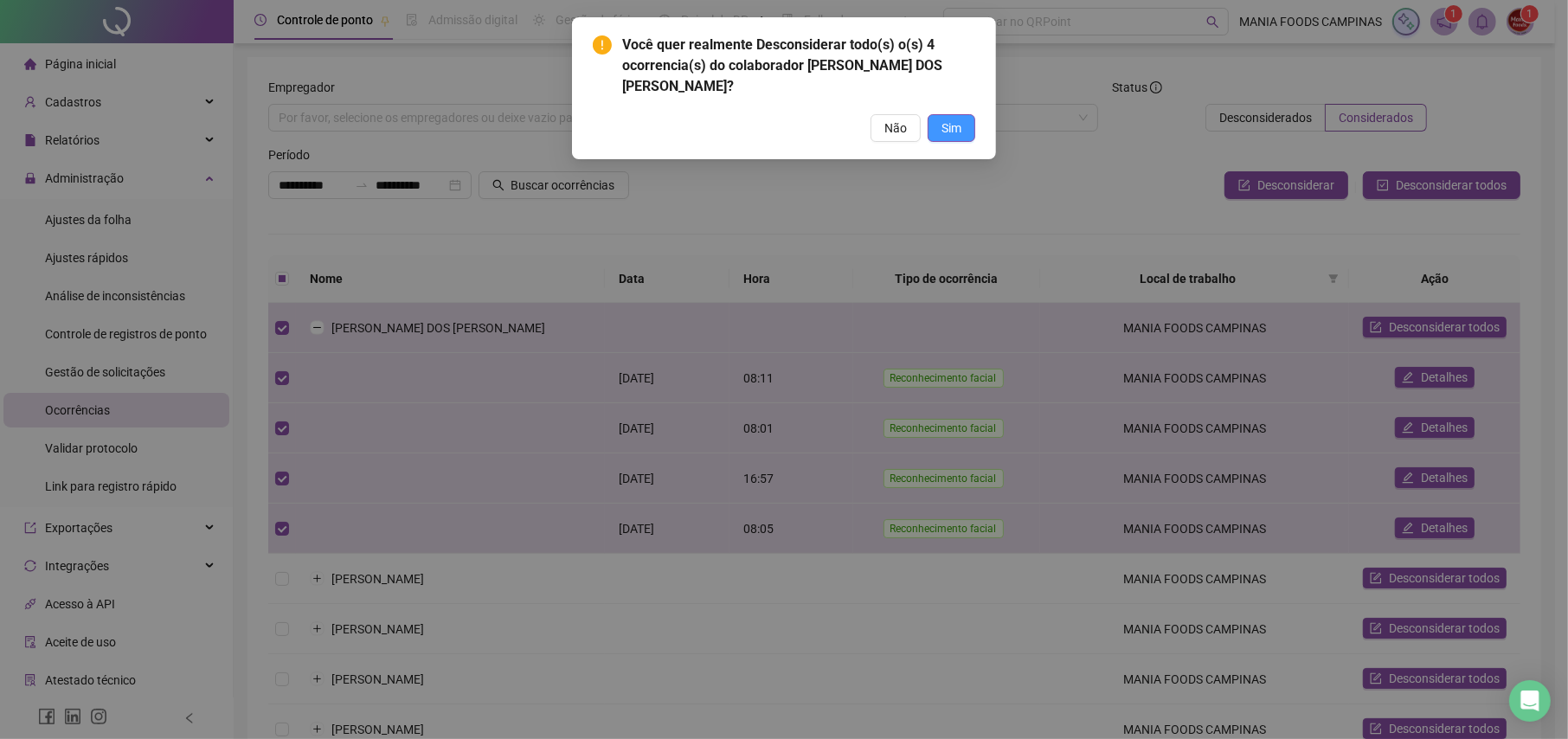
click at [947, 133] on span "Sim" at bounding box center [951, 128] width 20 height 19
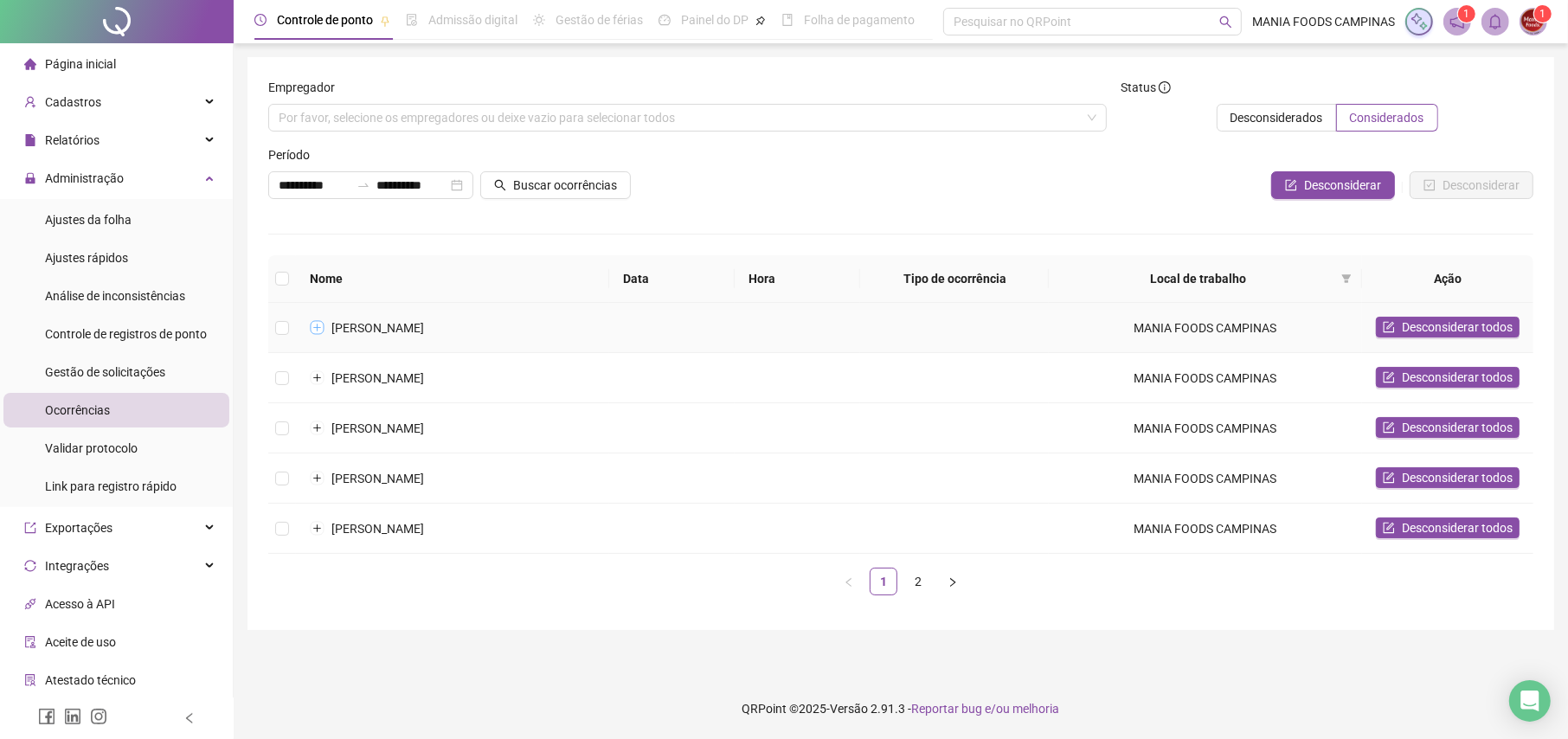
click at [315, 332] on button "Expandir linha" at bounding box center [317, 328] width 14 height 14
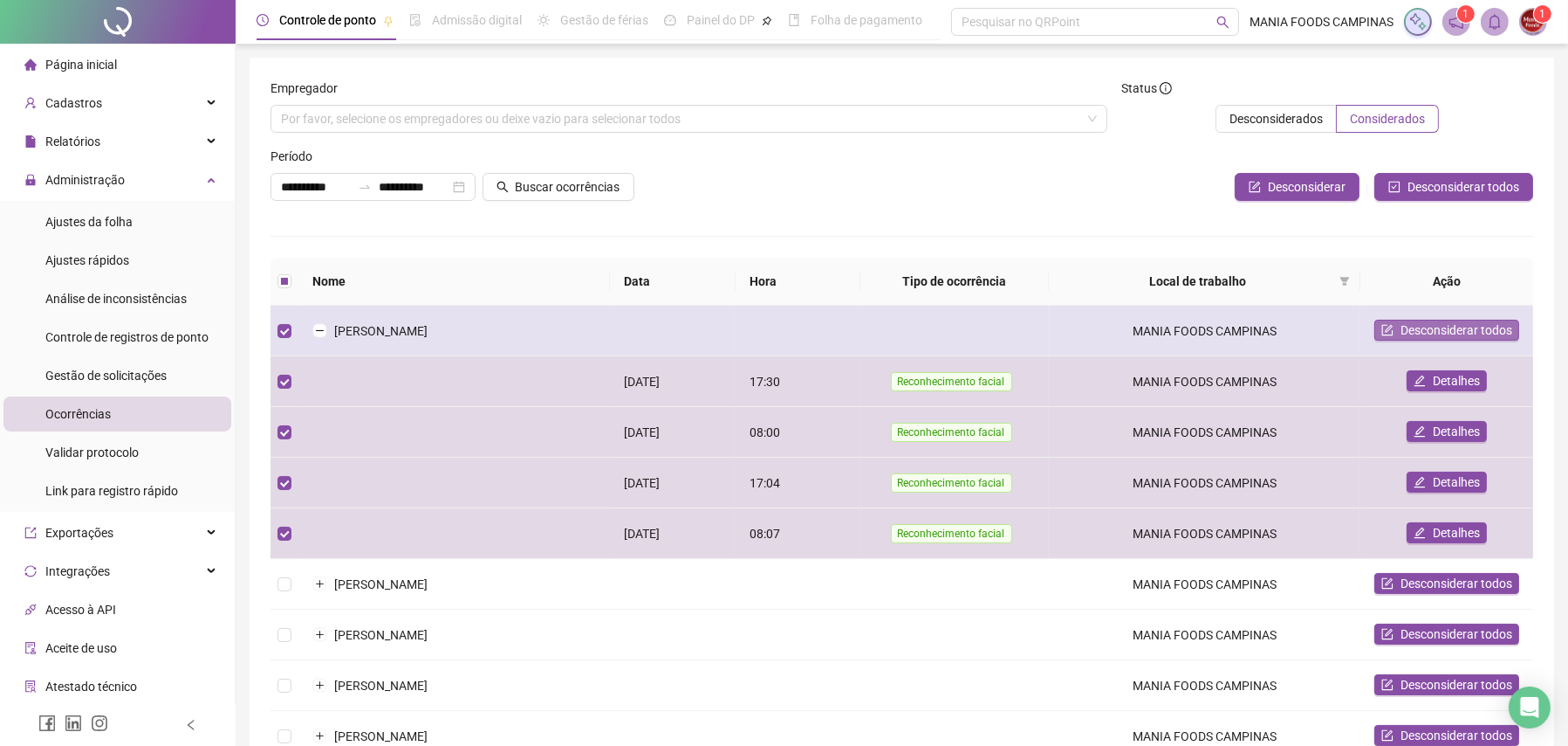
click at [1410, 330] on span "Desconsiderar todos" at bounding box center [1457, 330] width 112 height 19
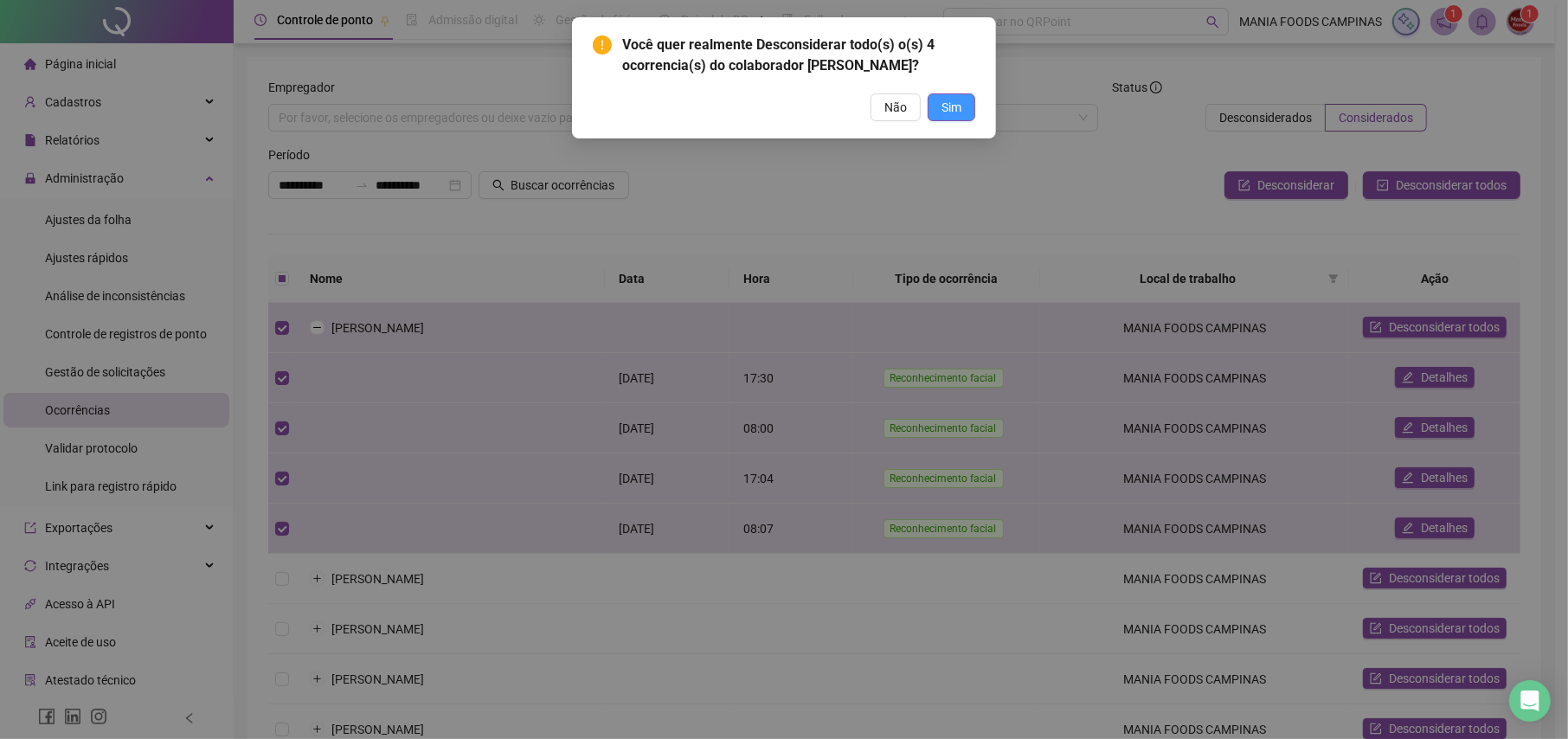
click at [945, 117] on span "Sim" at bounding box center [951, 107] width 20 height 19
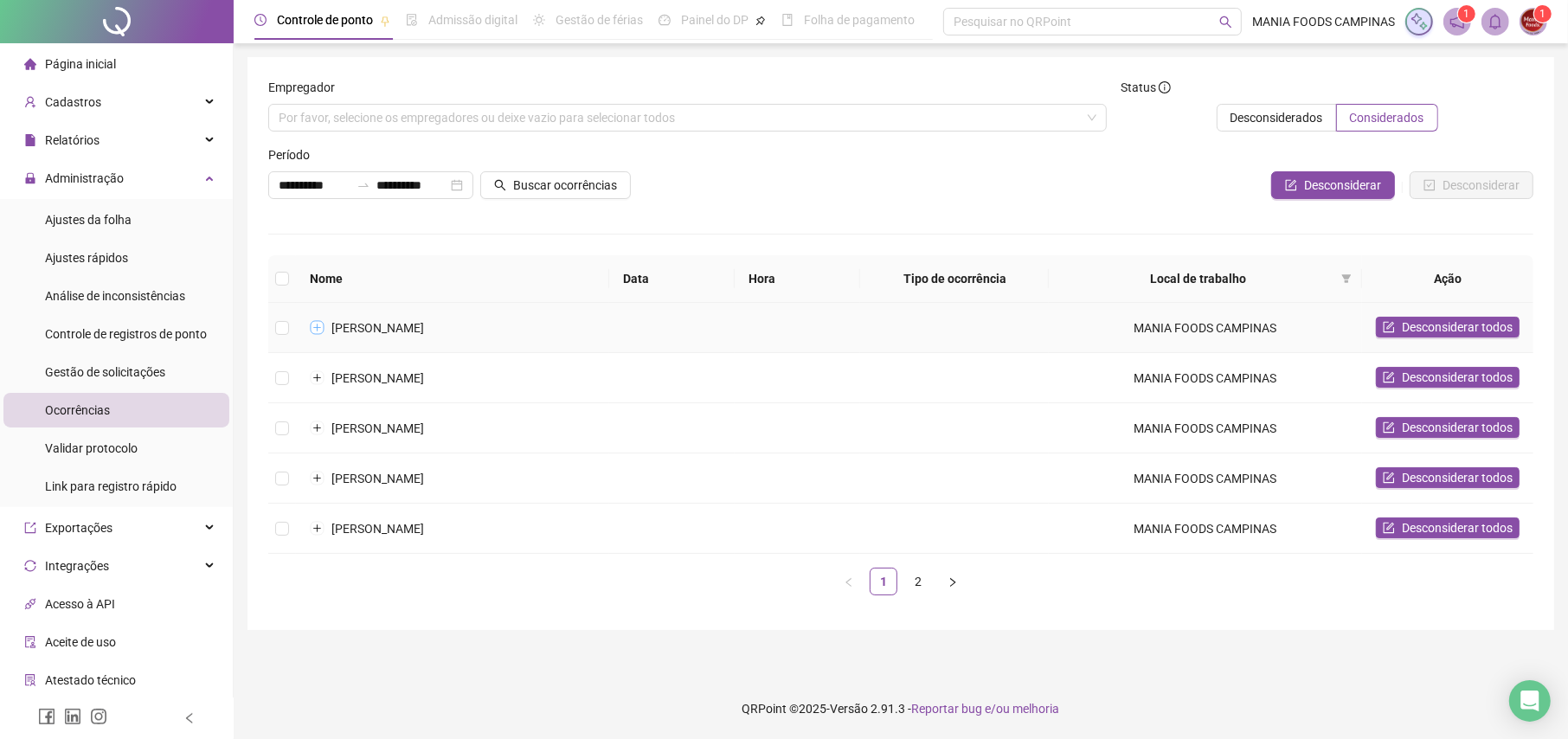
click at [312, 328] on button "Expandir linha" at bounding box center [317, 328] width 14 height 14
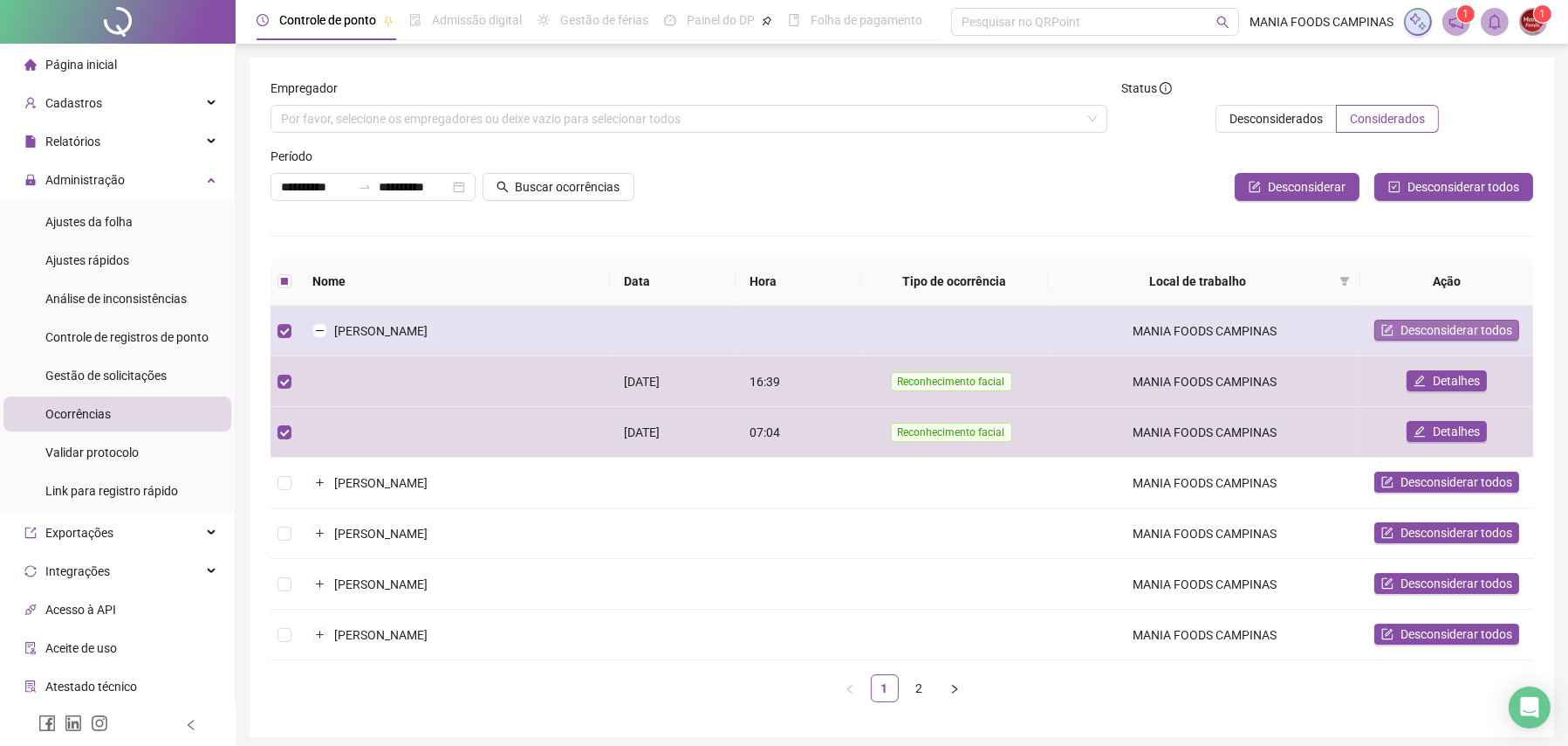
click at [1426, 334] on span "Desconsiderar todos" at bounding box center [1457, 330] width 112 height 19
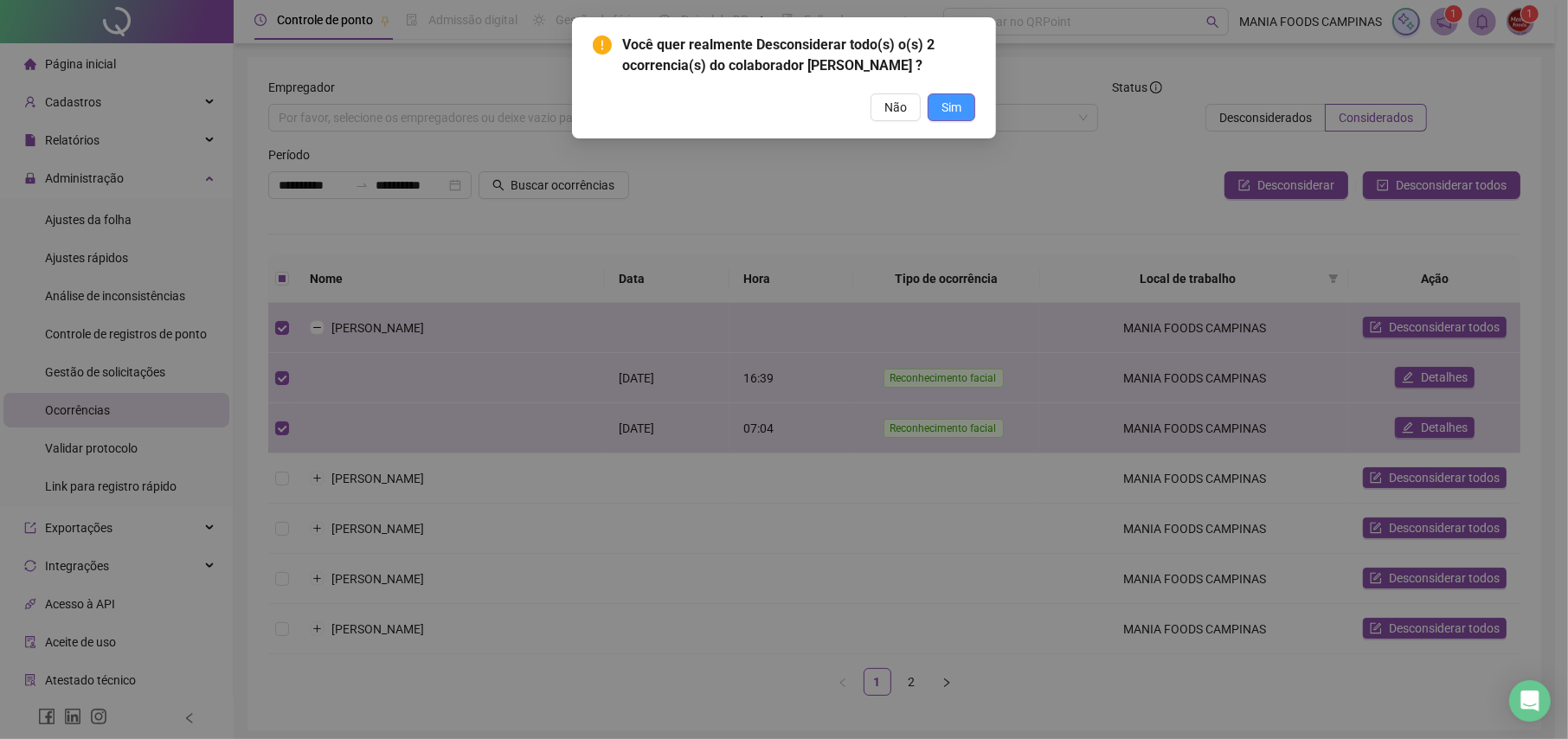
click at [951, 117] on span "Sim" at bounding box center [951, 107] width 20 height 19
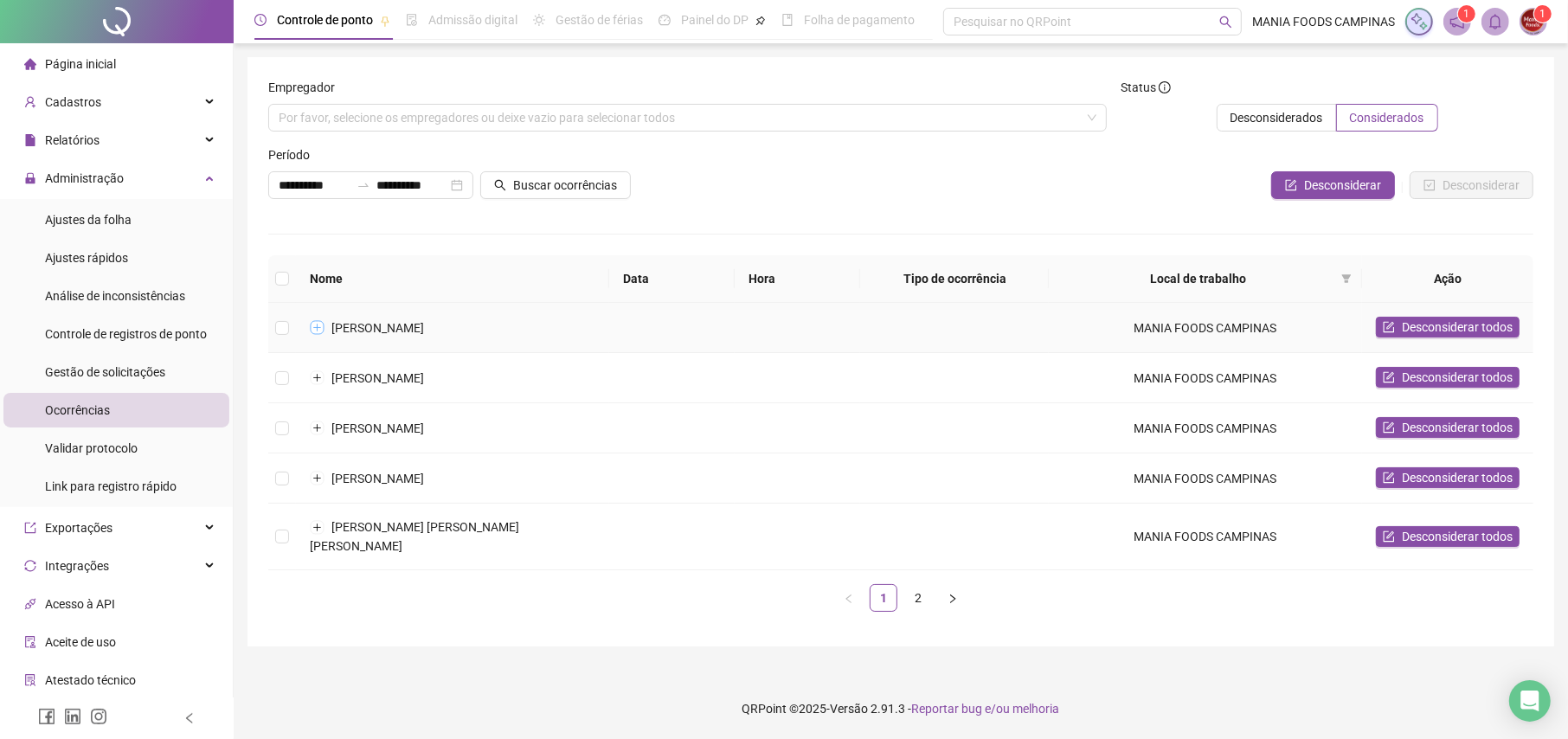
click at [320, 325] on button "Expandir linha" at bounding box center [317, 328] width 14 height 14
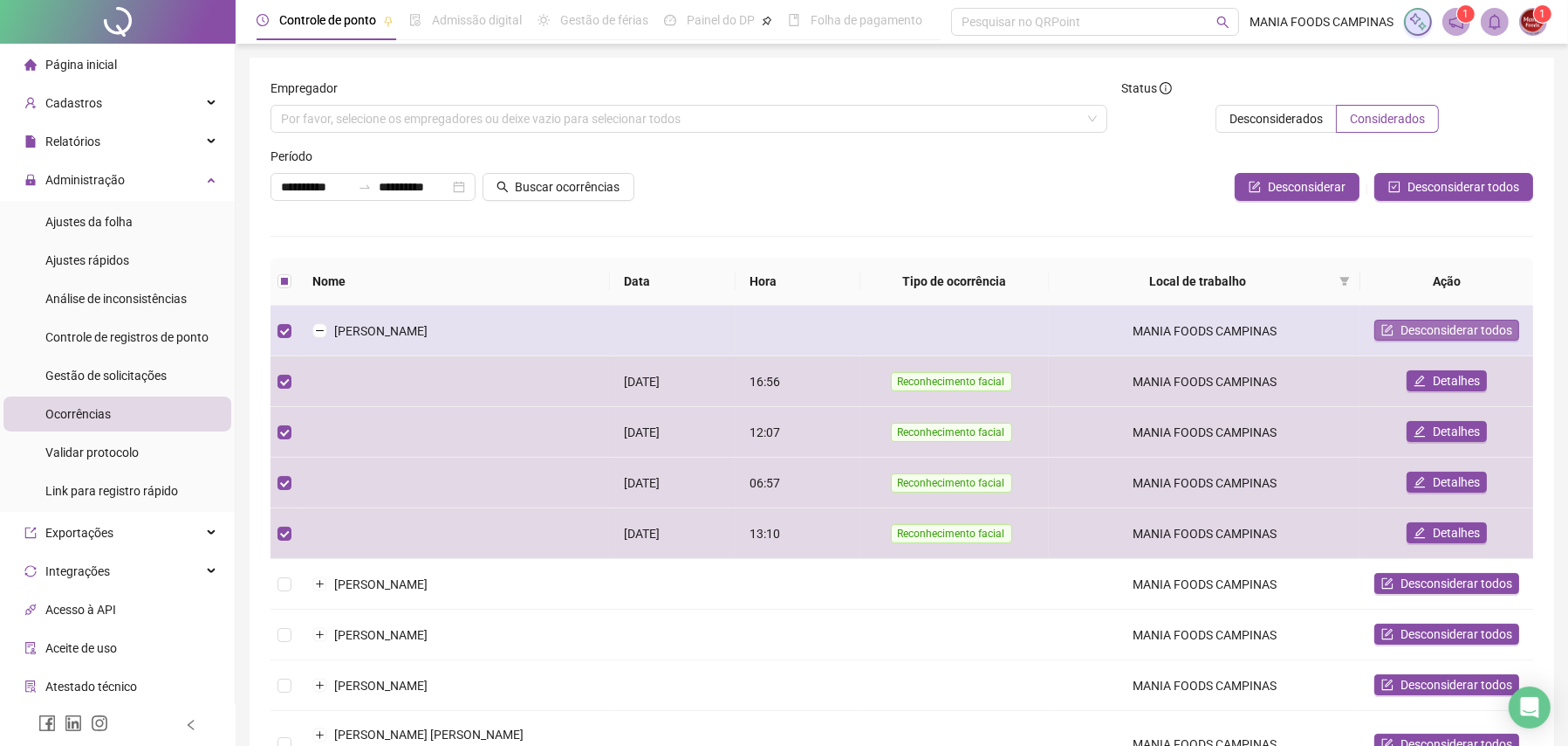
click at [1392, 338] on button "Desconsiderar todos" at bounding box center [1446, 330] width 145 height 21
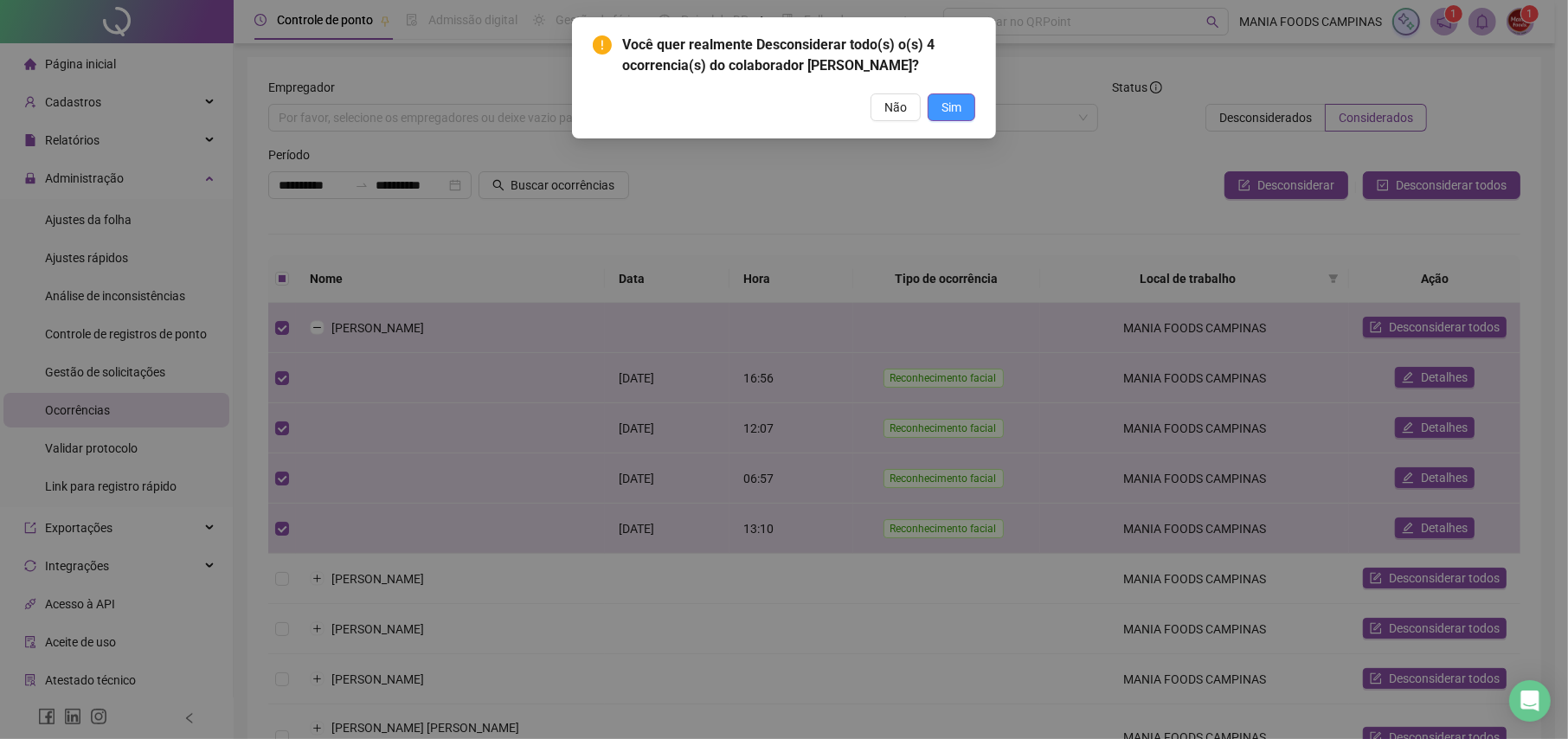
click at [954, 117] on span "Sim" at bounding box center [951, 107] width 20 height 19
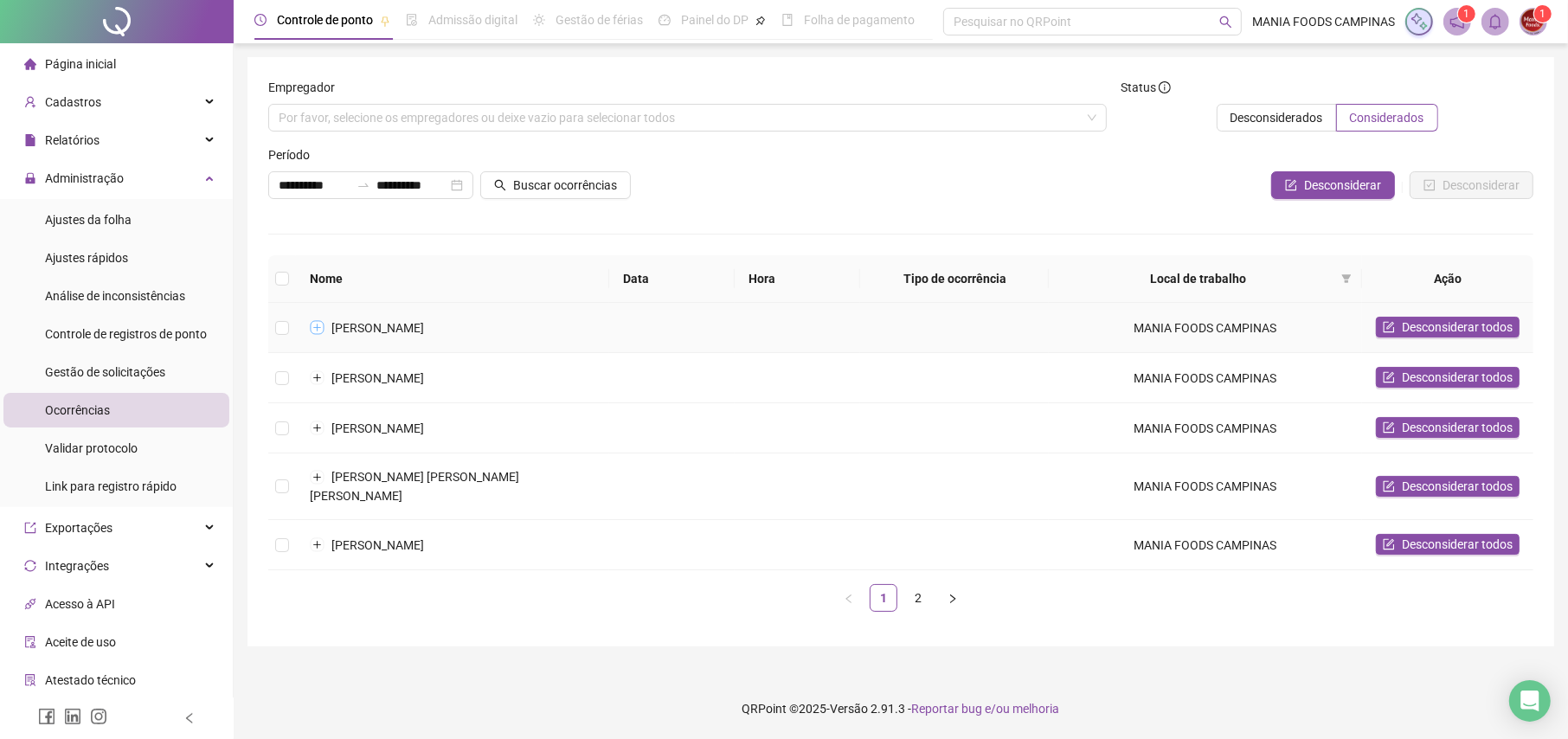
click at [321, 326] on button "Expandir linha" at bounding box center [317, 328] width 14 height 14
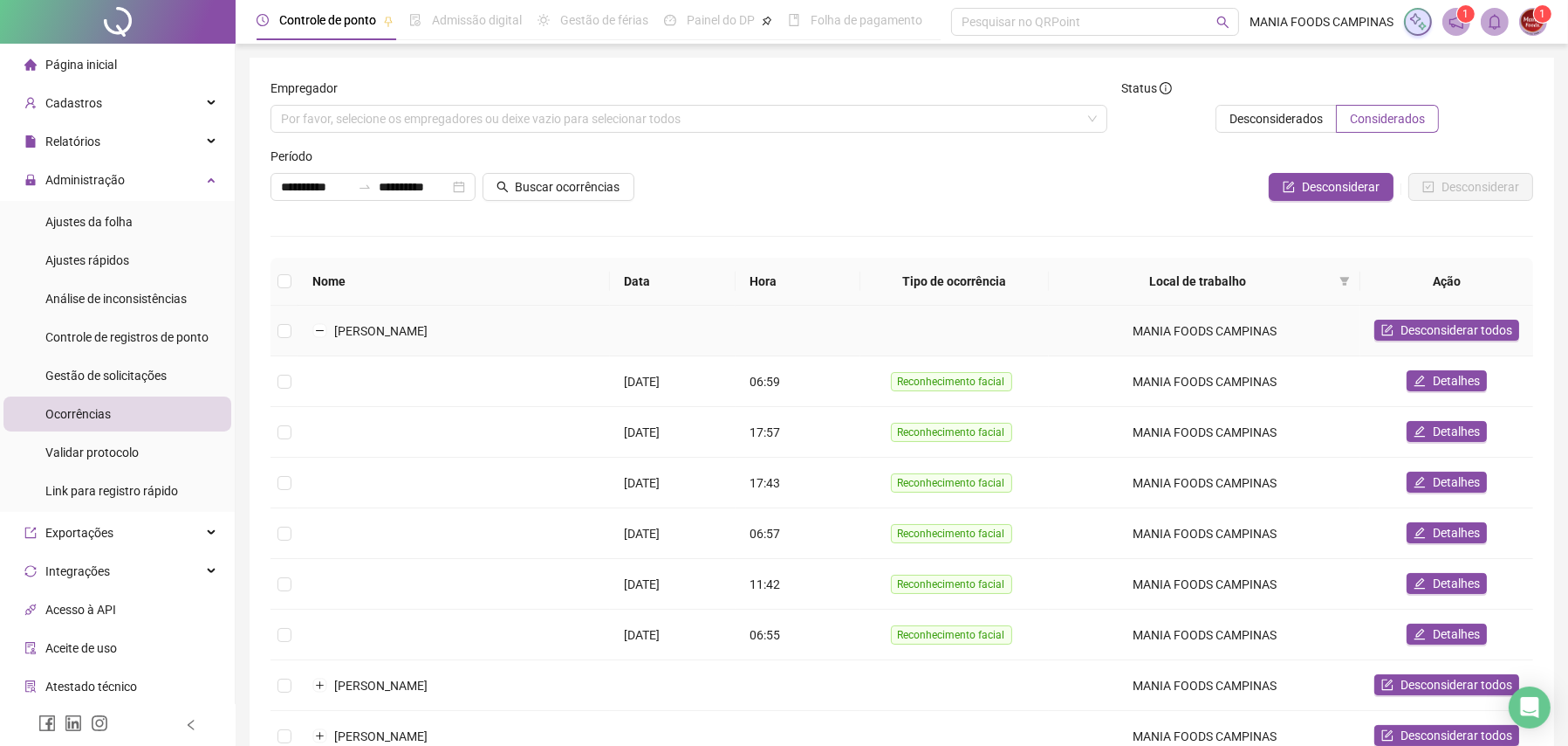
click at [281, 318] on td at bounding box center [284, 331] width 28 height 50
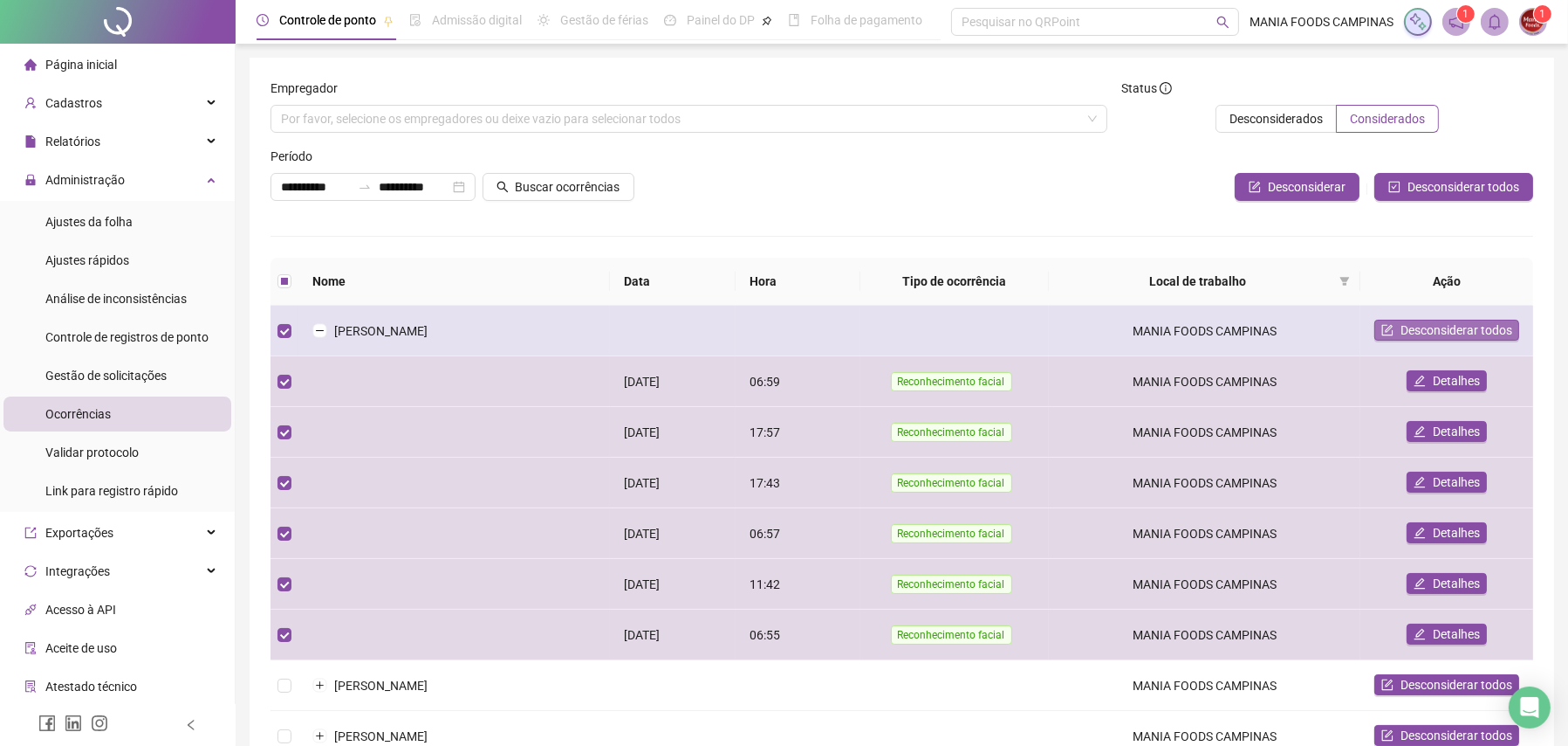
click at [1496, 328] on span "Desconsiderar todos" at bounding box center [1457, 330] width 112 height 19
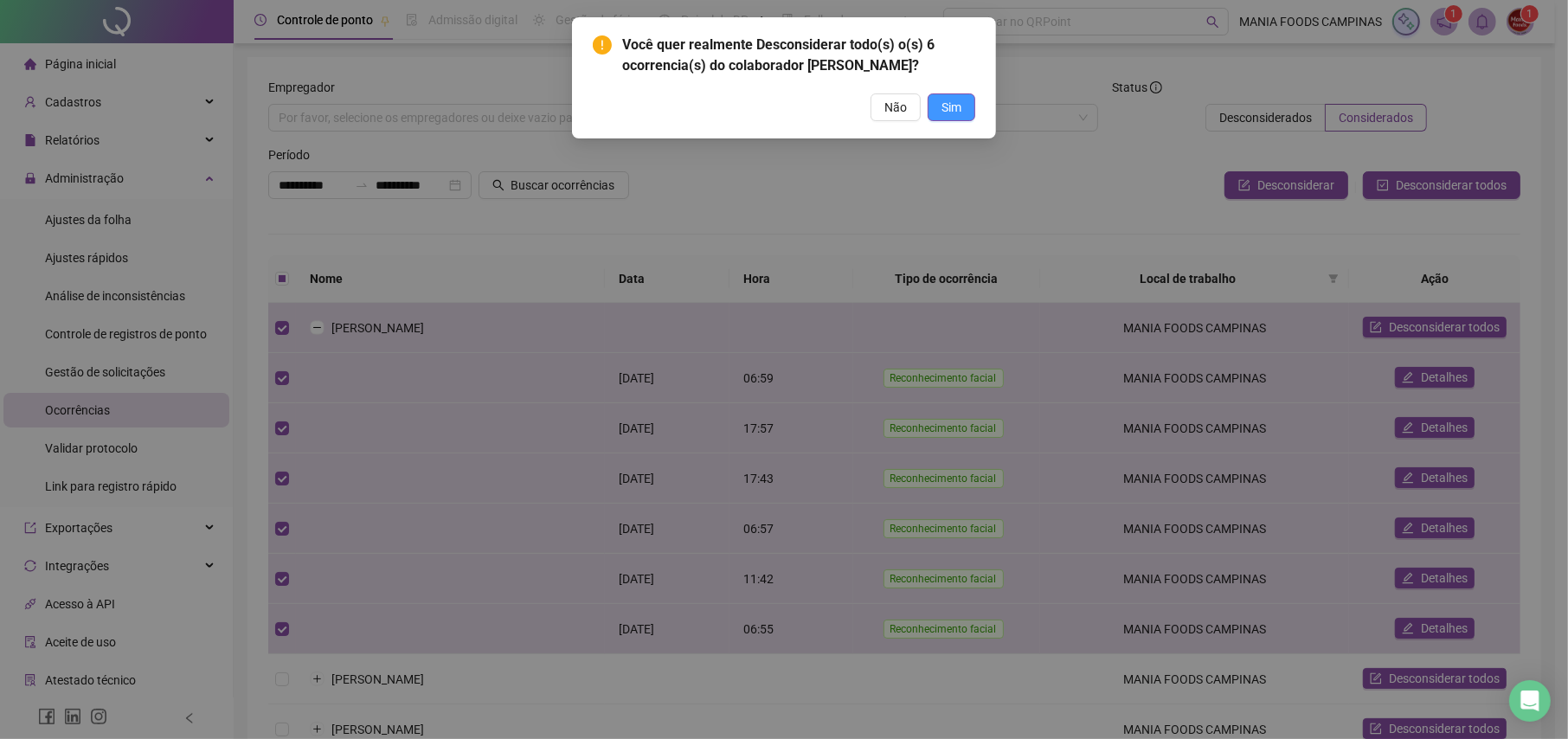
click at [954, 112] on span "Sim" at bounding box center [951, 107] width 20 height 19
